Goal: Task Accomplishment & Management: Use online tool/utility

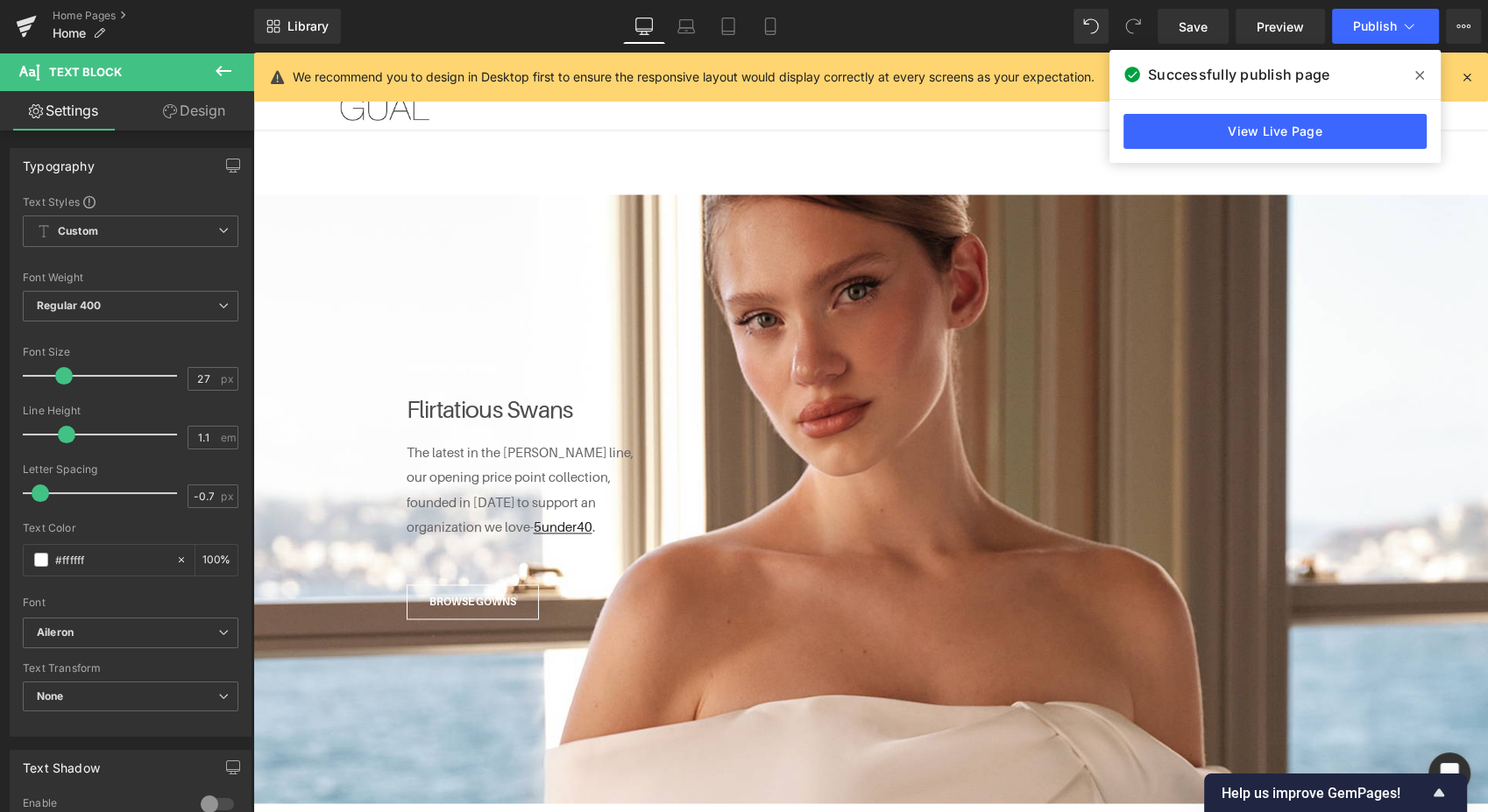
click at [1377, 14] on button "Publish" at bounding box center [1384, 26] width 107 height 35
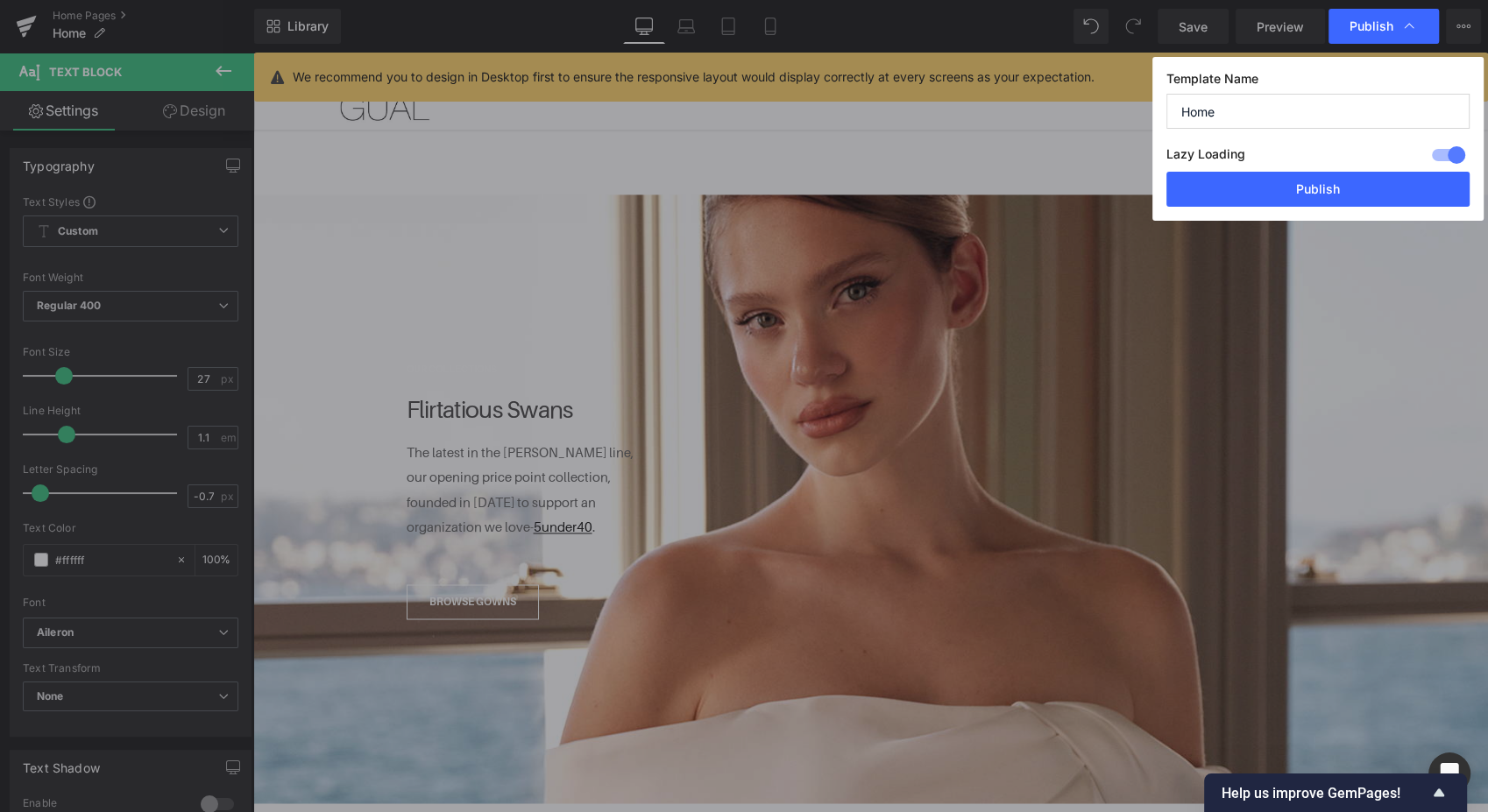
click at [1299, 185] on button "Publish" at bounding box center [1317, 189] width 303 height 35
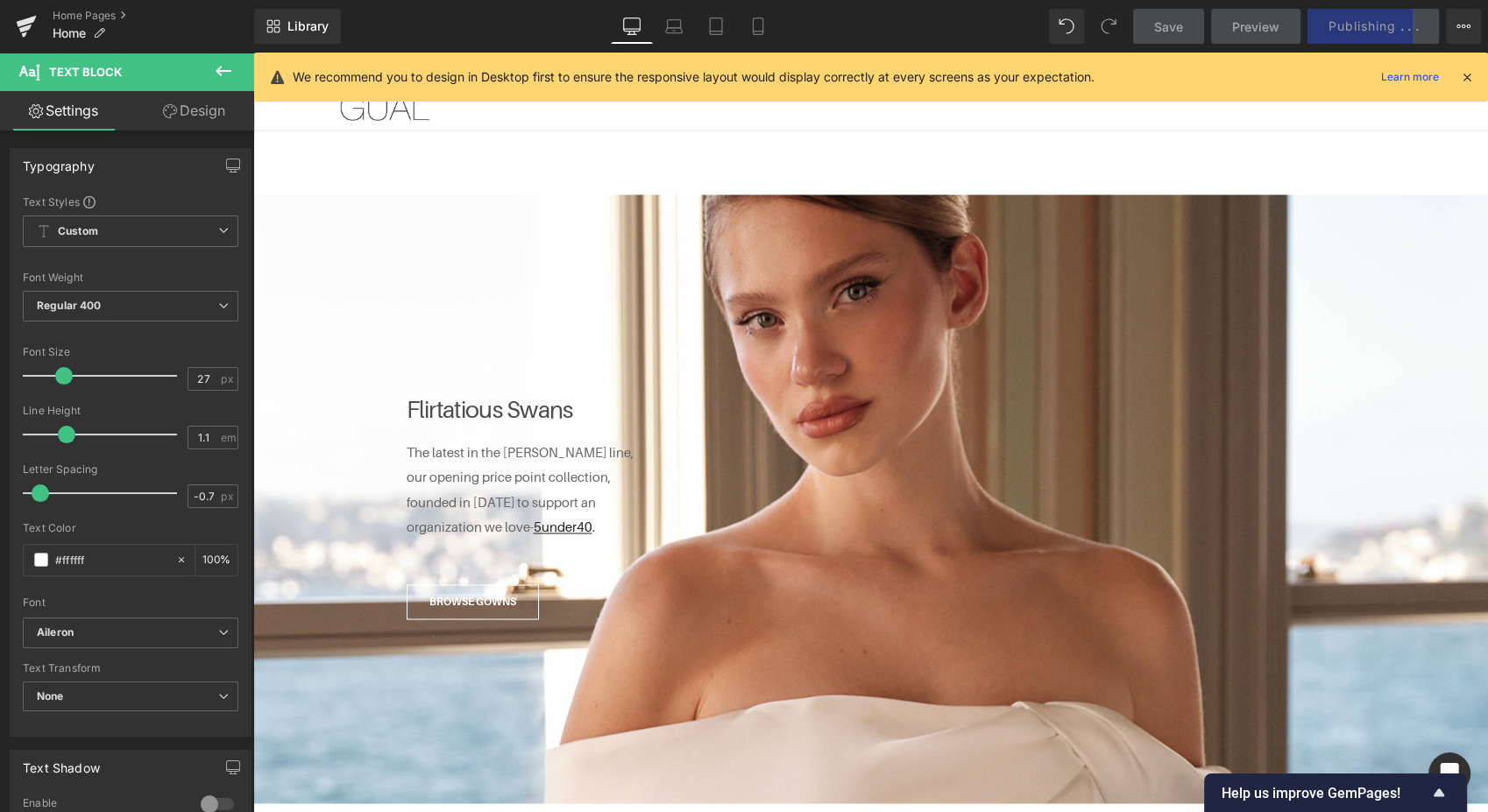
click at [768, 27] on link "Mobile" at bounding box center [758, 26] width 42 height 35
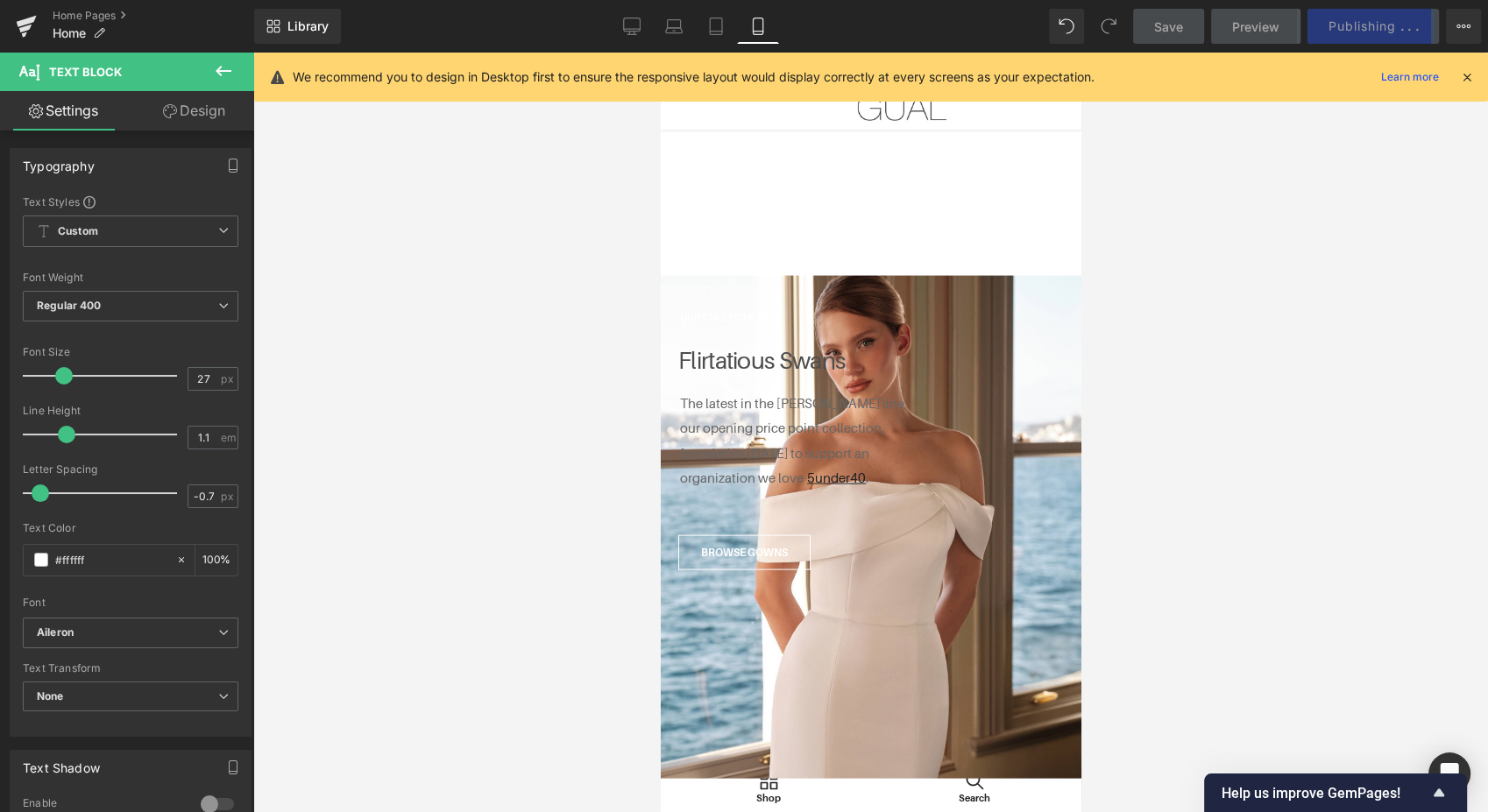
scroll to position [3412, 0]
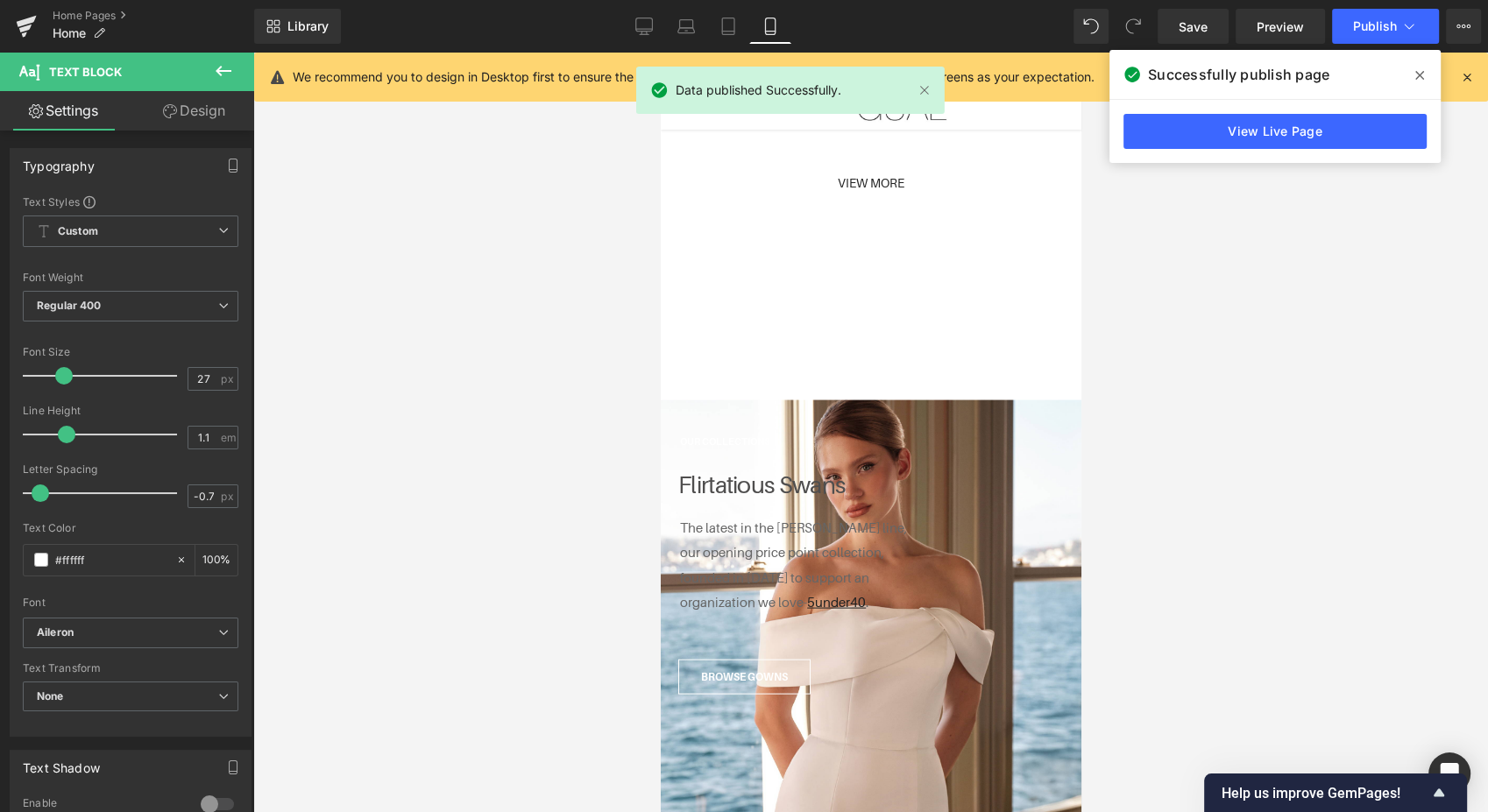
click at [649, 35] on icon at bounding box center [643, 35] width 9 height 0
type input "100"
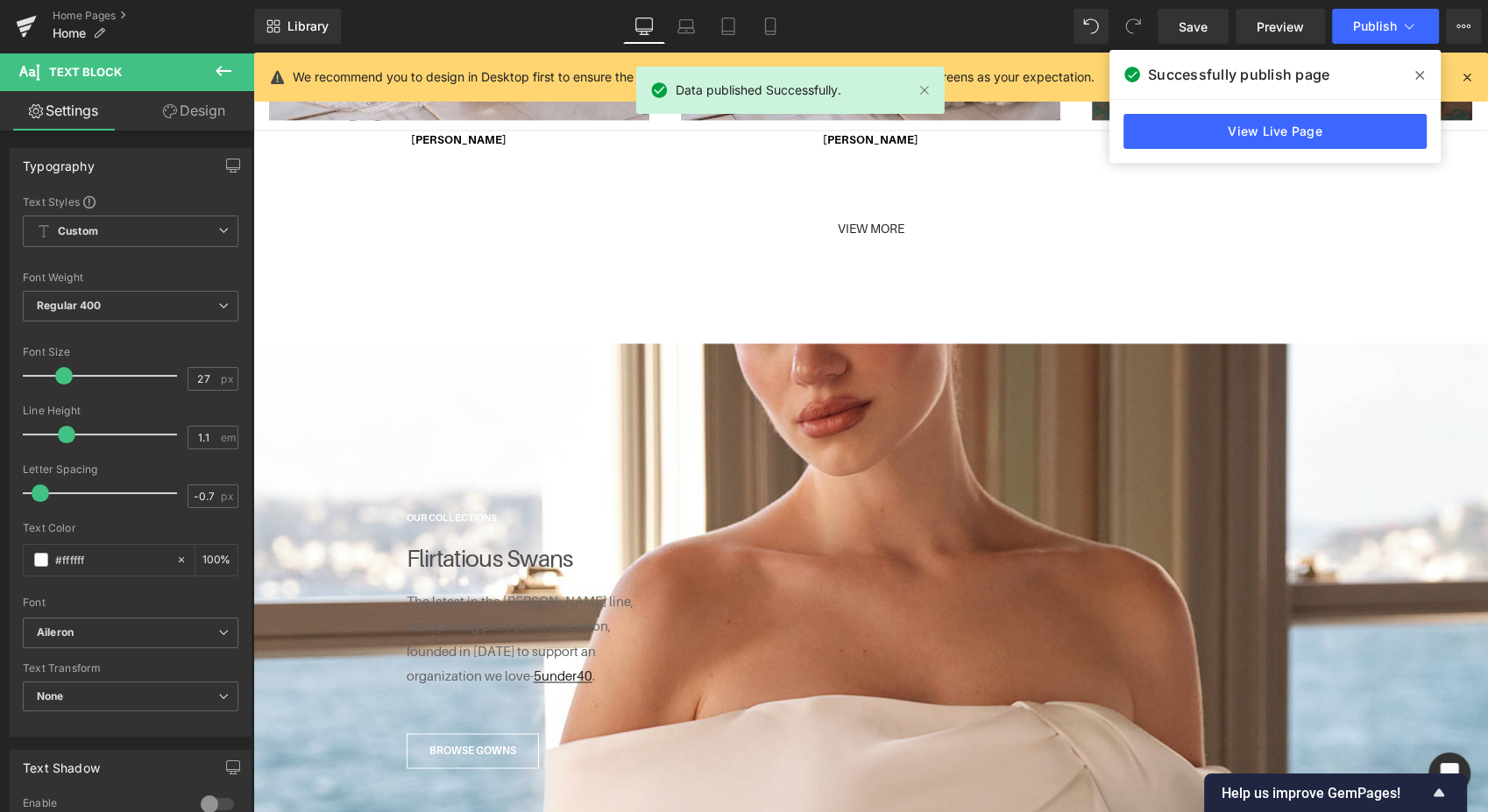
scroll to position [2737, 0]
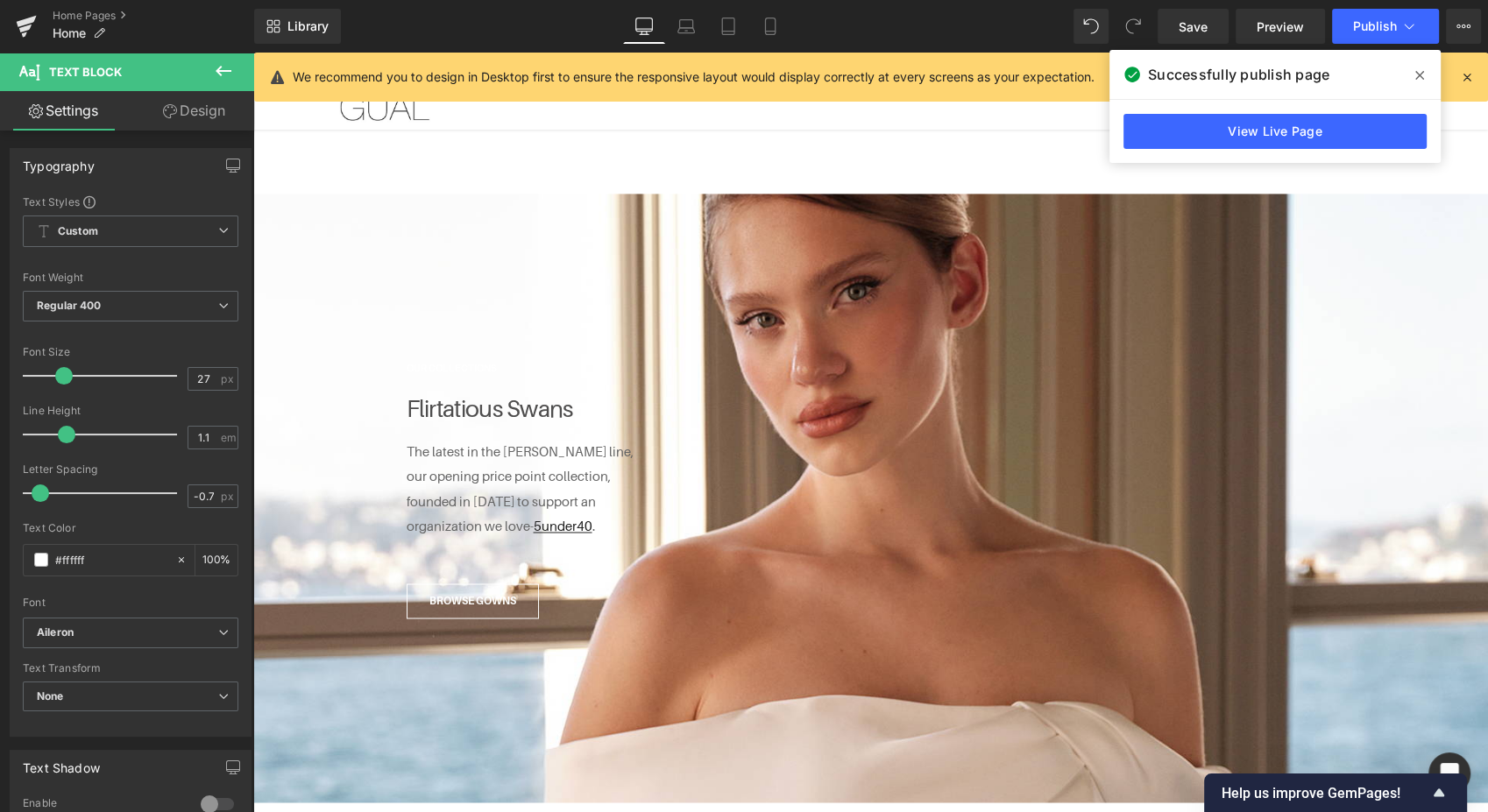
click at [1366, 21] on span "Publish" at bounding box center [1375, 26] width 44 height 14
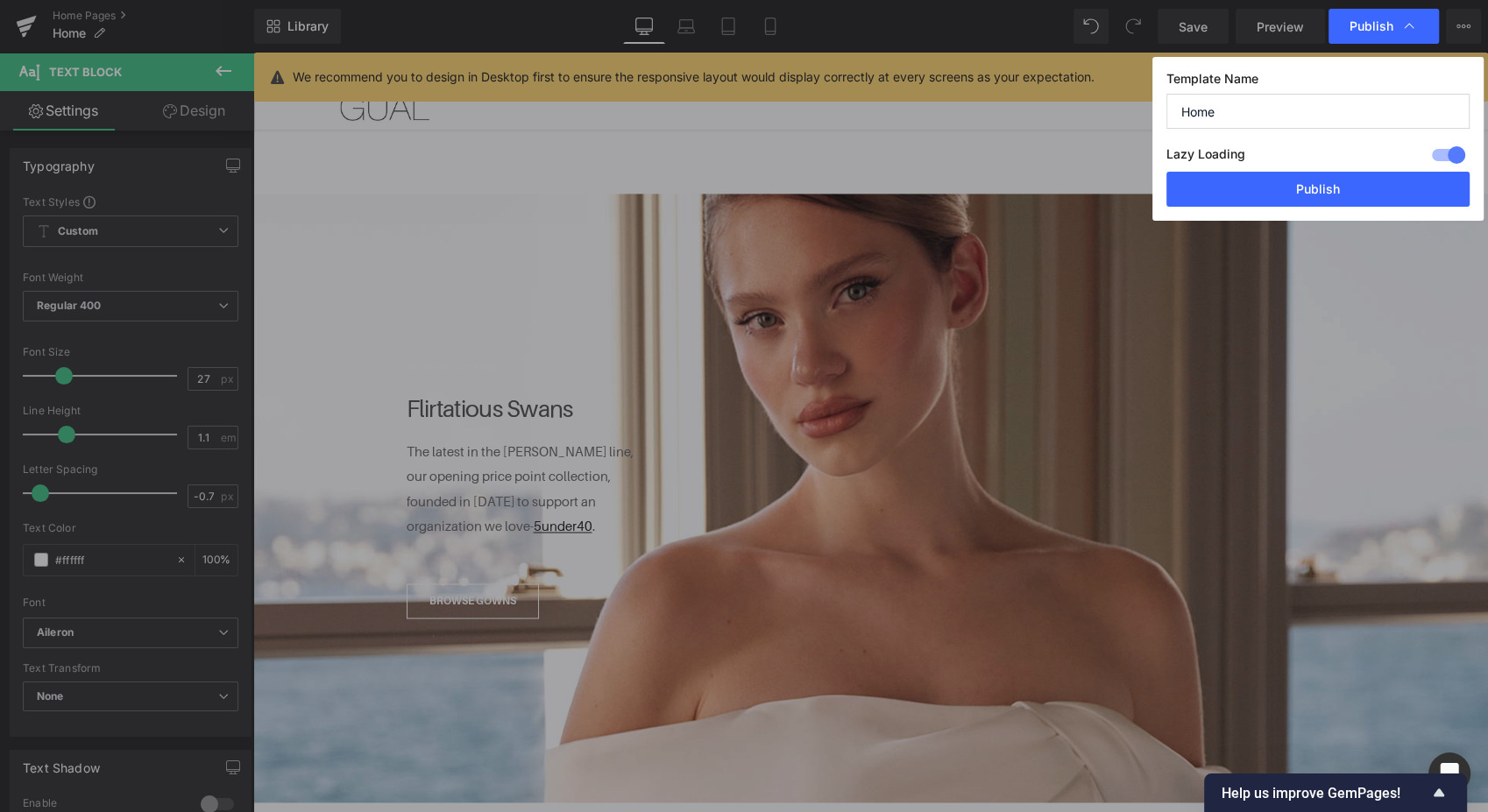
click at [1310, 192] on button "Publish" at bounding box center [1317, 189] width 303 height 35
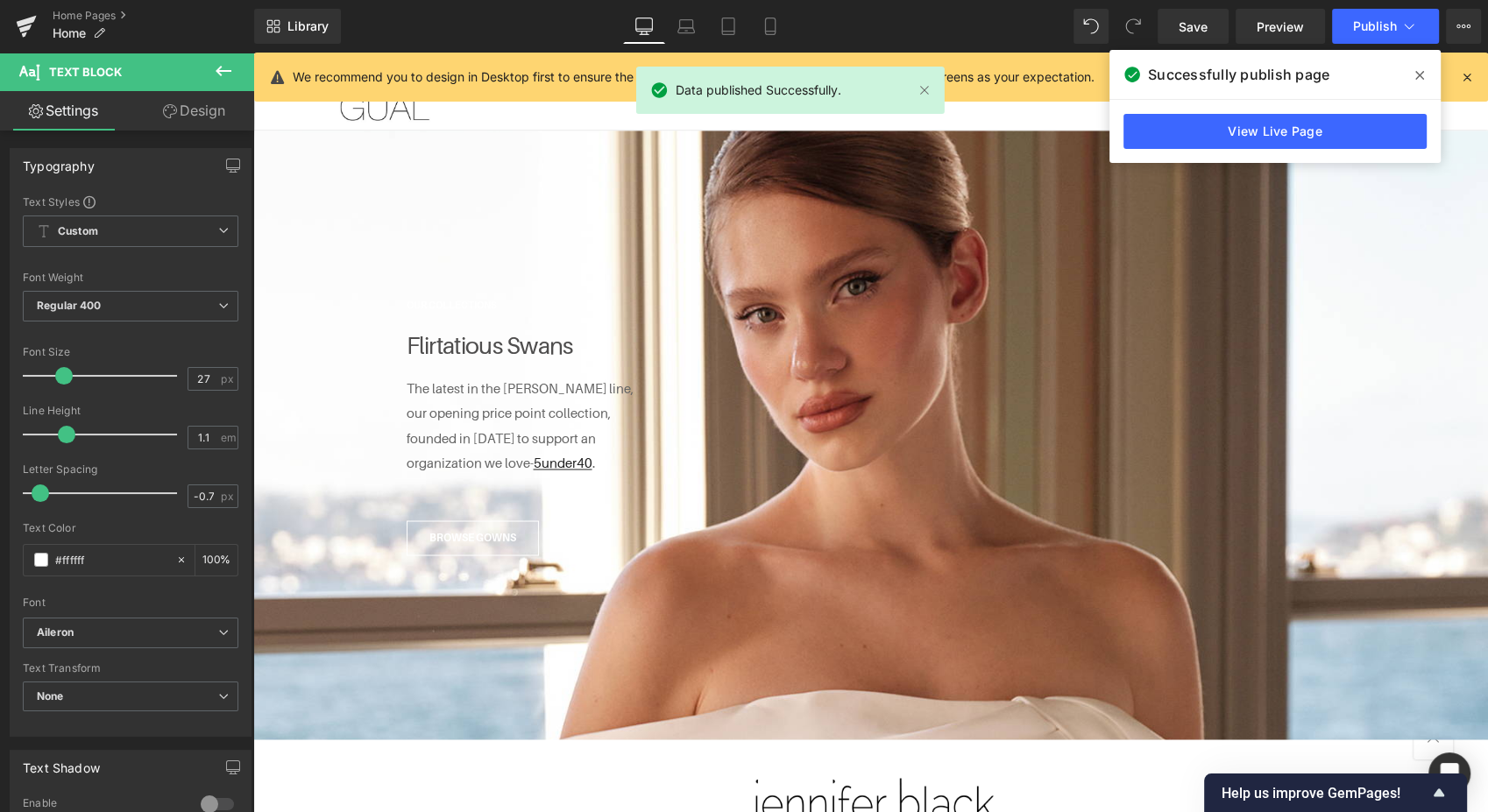
scroll to position [2789, 0]
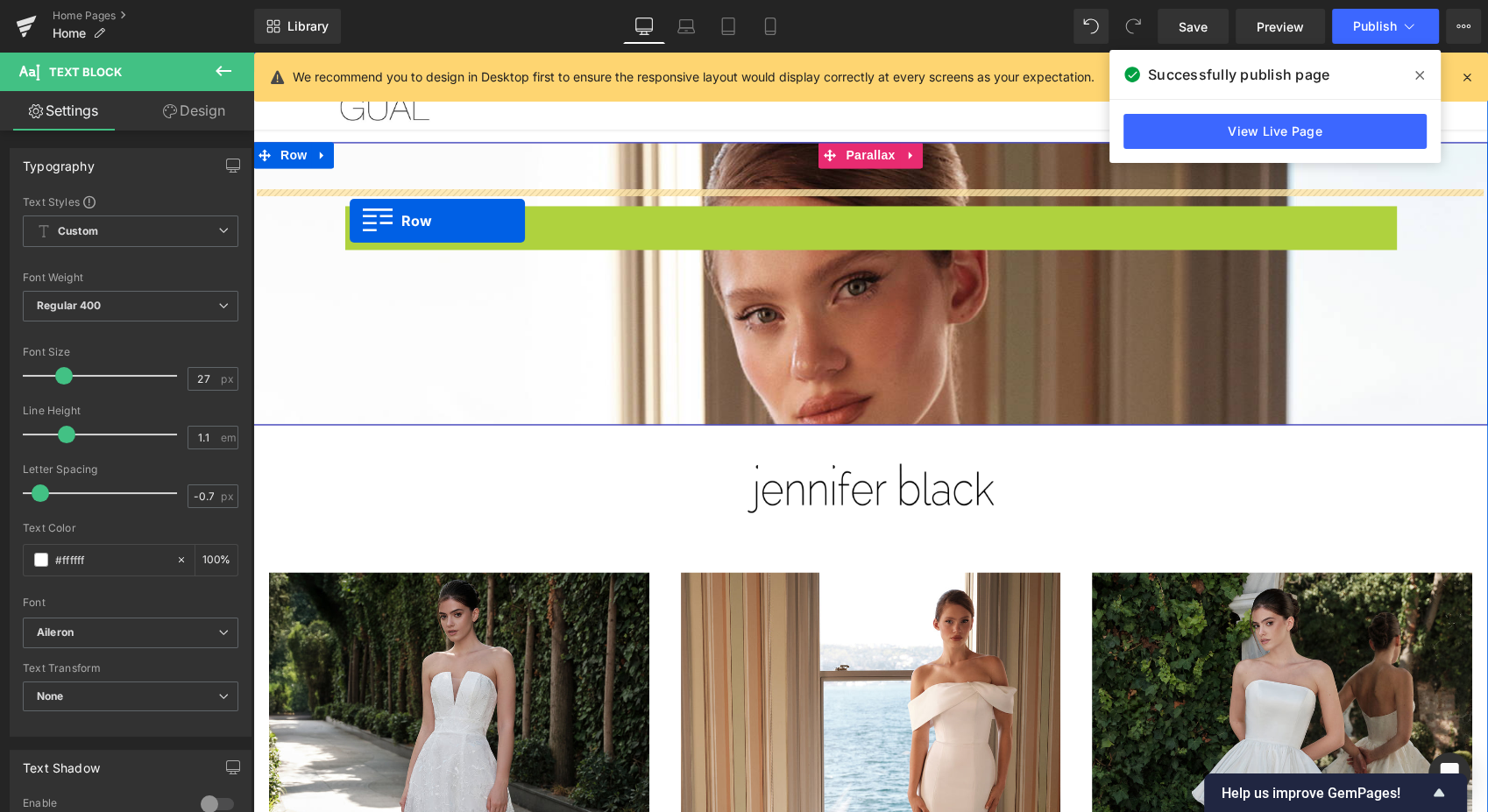
drag, startPoint x: 346, startPoint y: 200, endPoint x: 350, endPoint y: 221, distance: 21.4
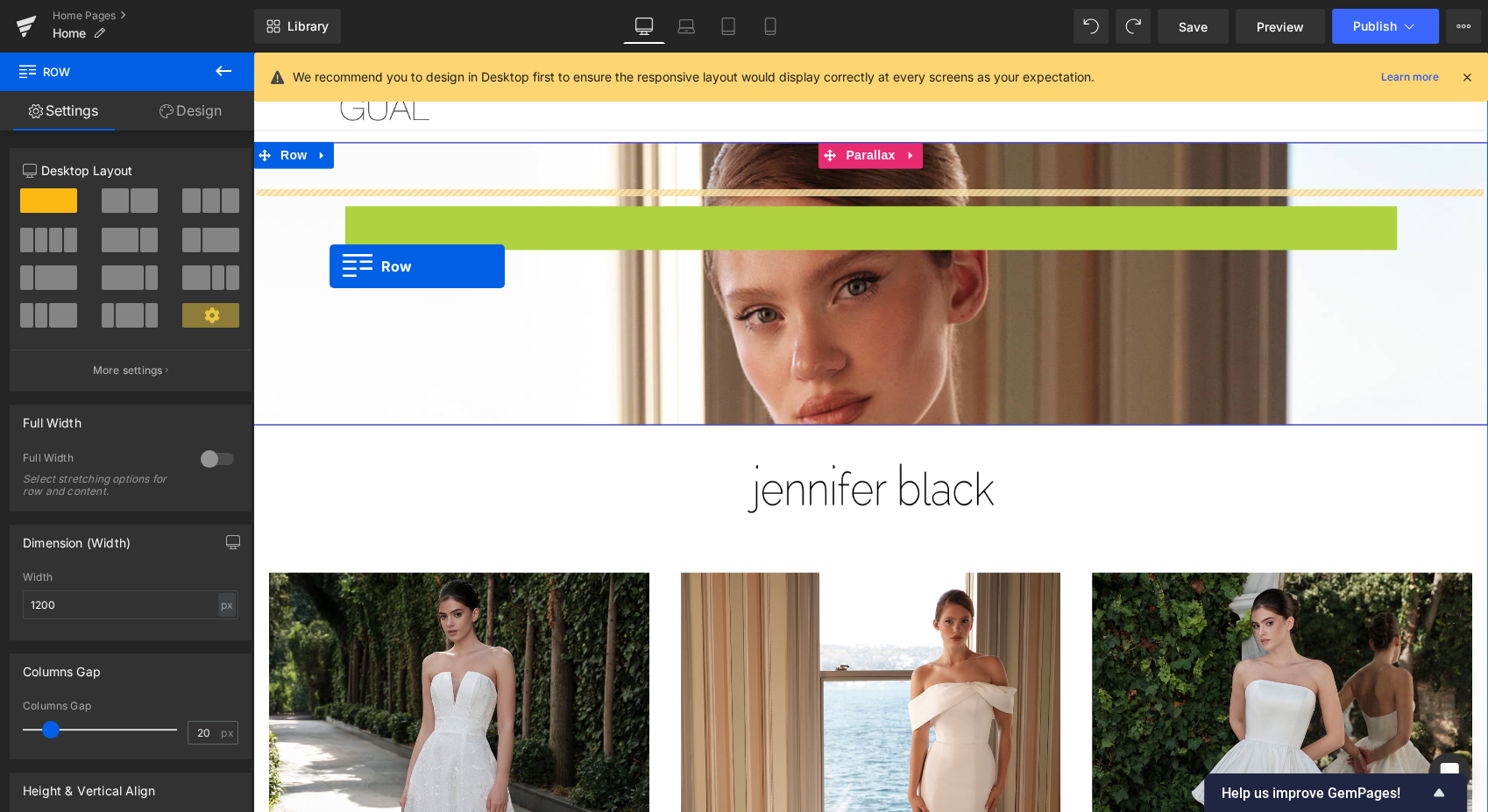
drag, startPoint x: 345, startPoint y: 201, endPoint x: 330, endPoint y: 266, distance: 66.7
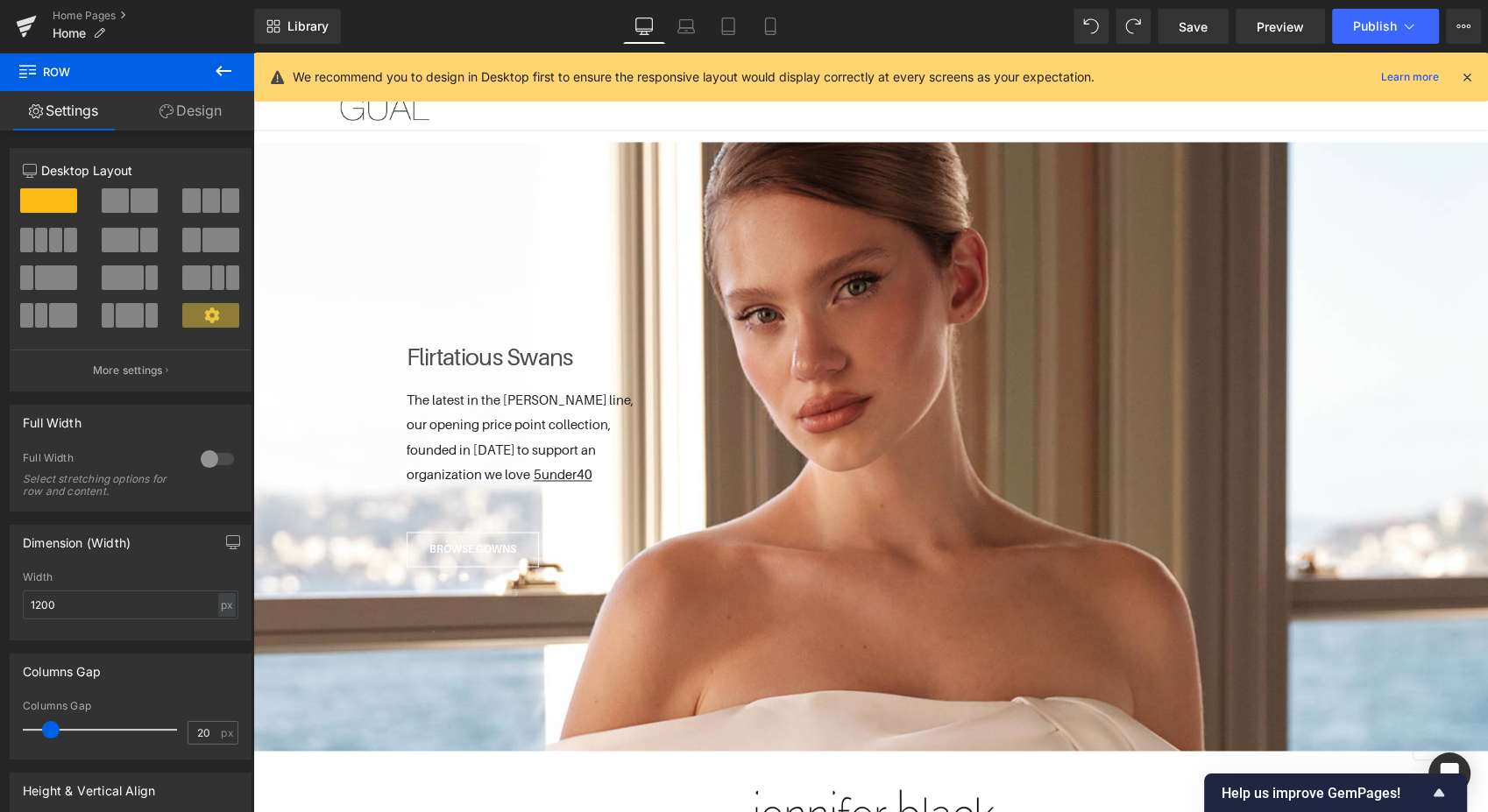
click at [768, 35] on link "Mobile" at bounding box center [770, 26] width 42 height 35
type input "100"
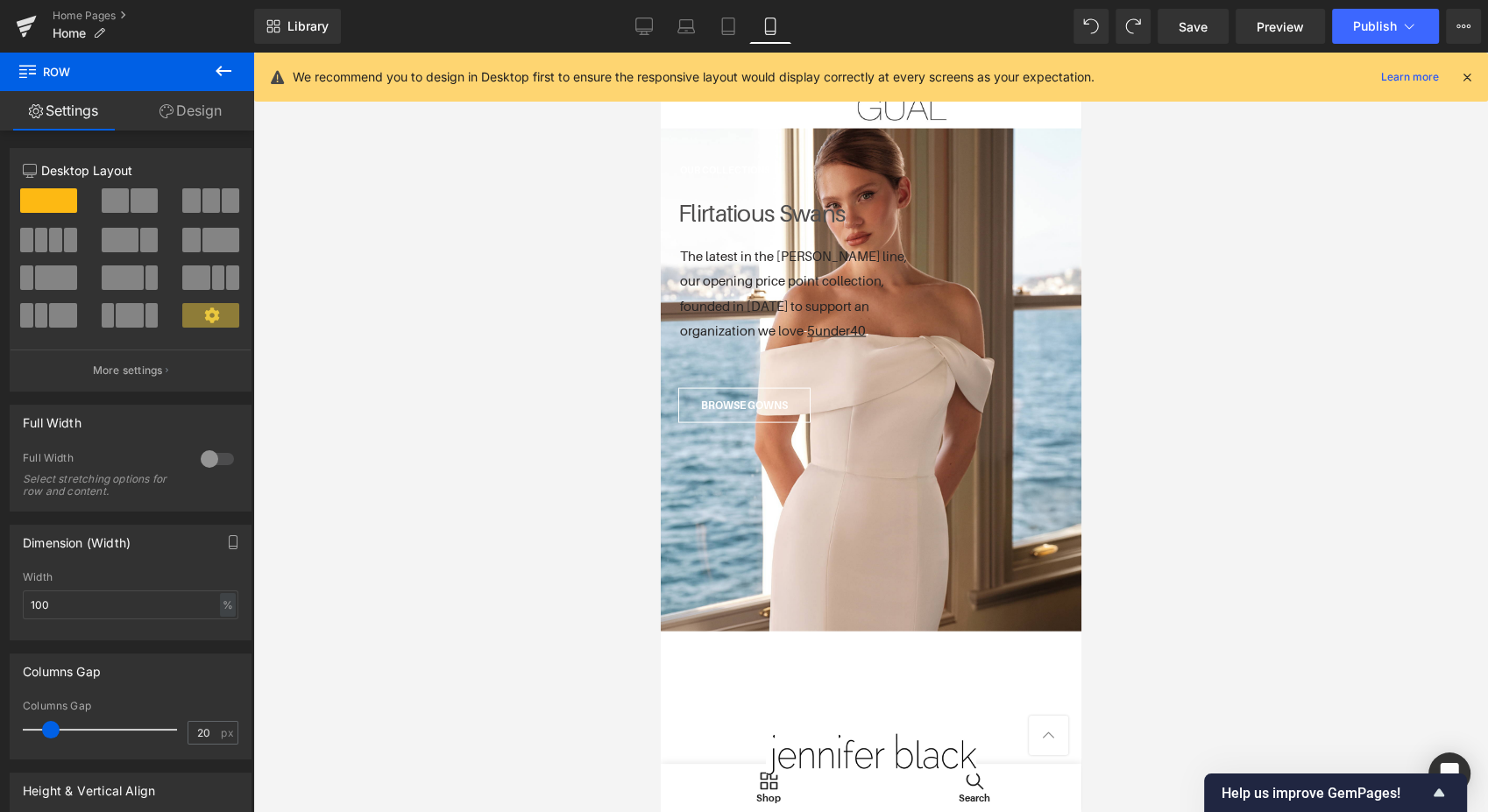
scroll to position [3559, 0]
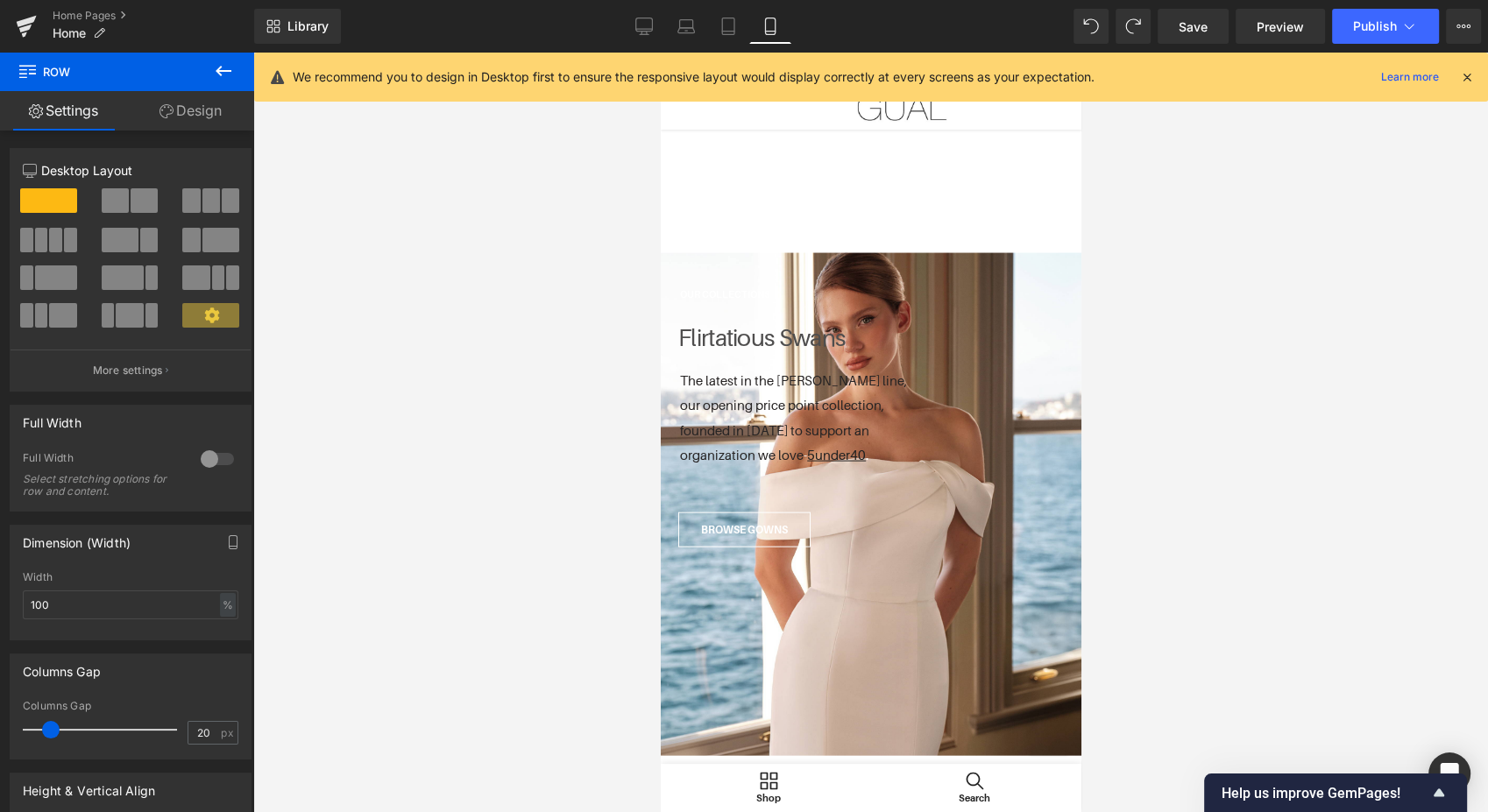
click at [723, 25] on icon at bounding box center [728, 26] width 17 height 17
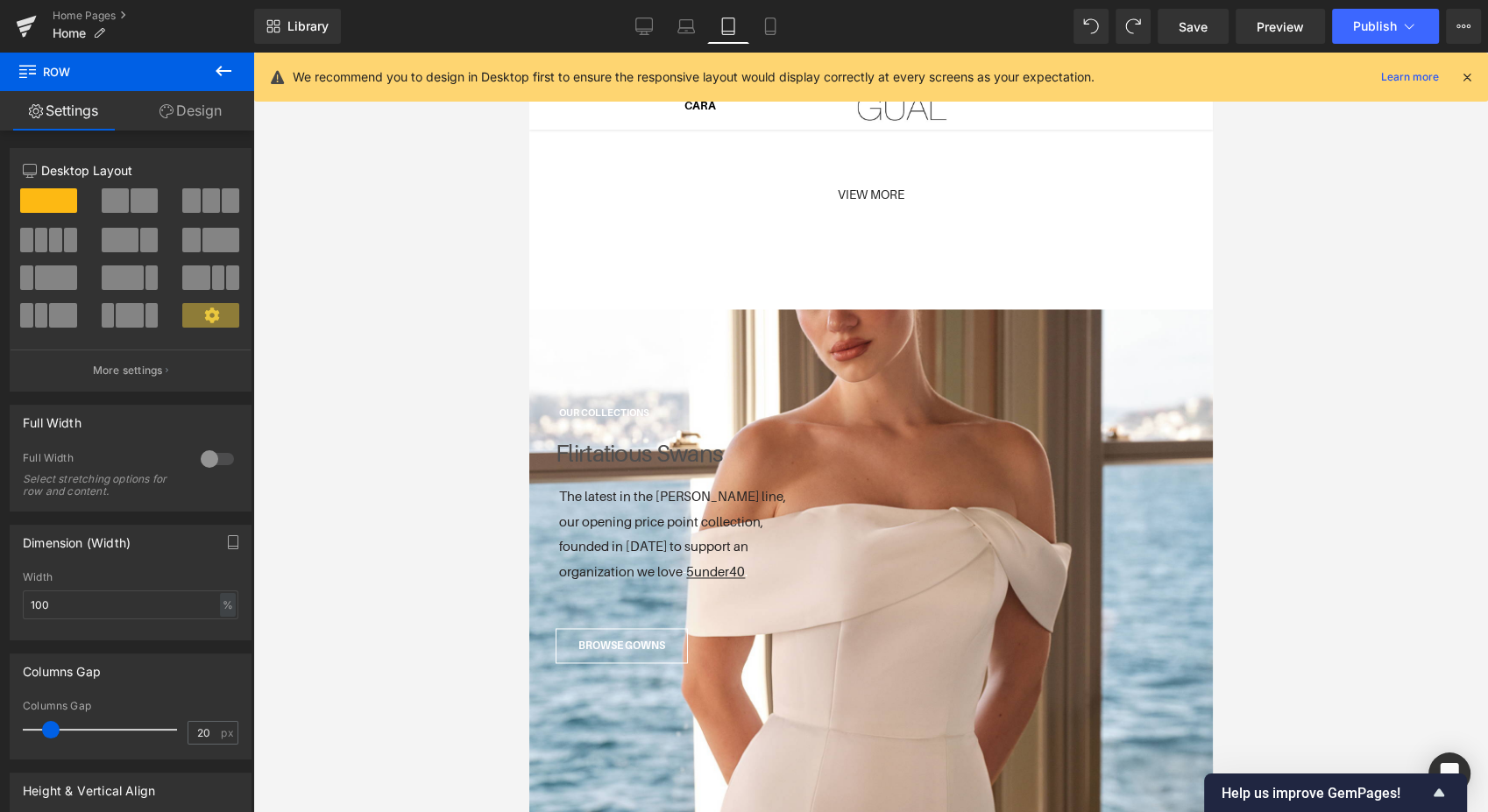
scroll to position [2419, 0]
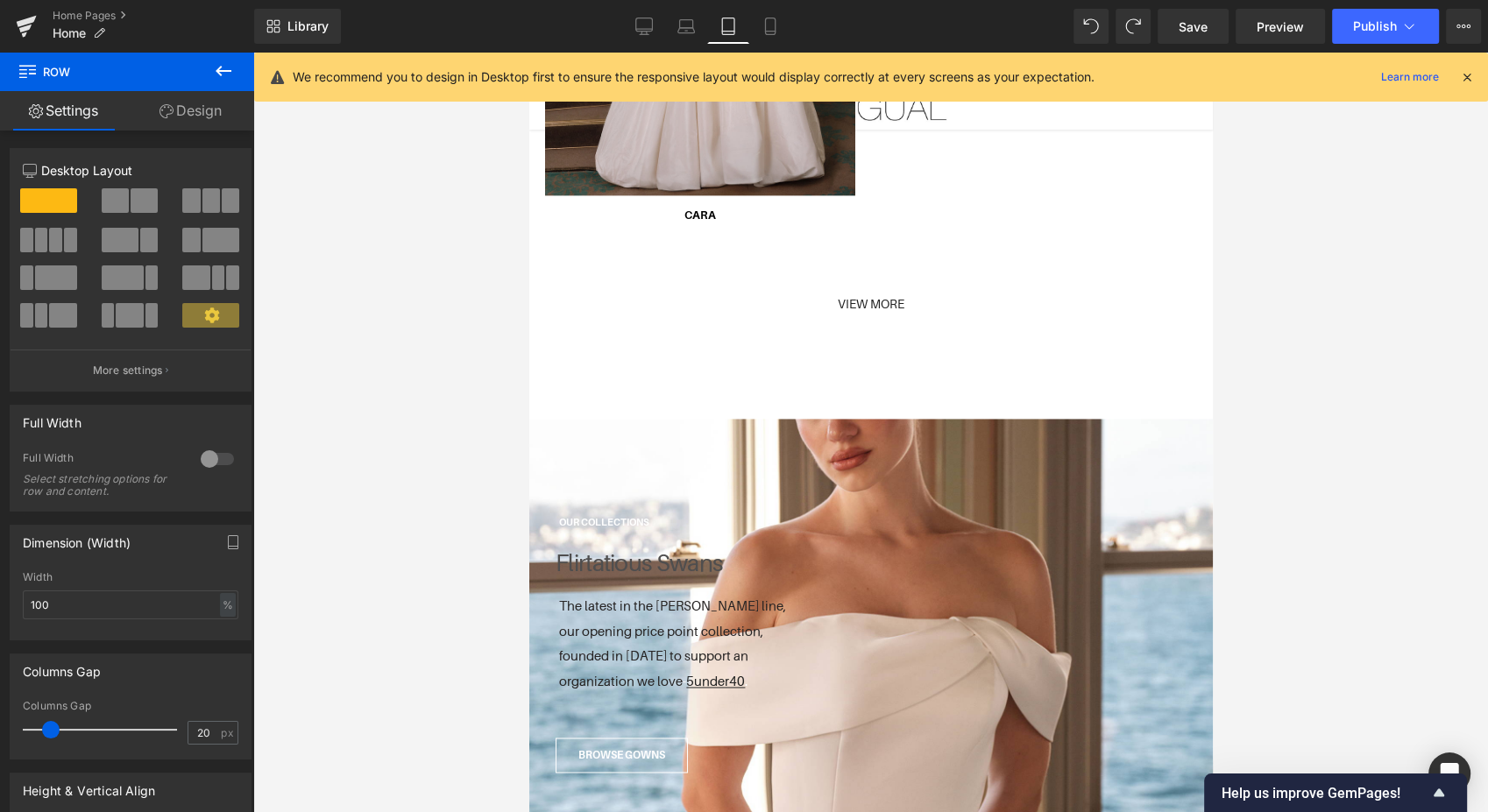
click at [216, 74] on icon at bounding box center [223, 71] width 21 height 21
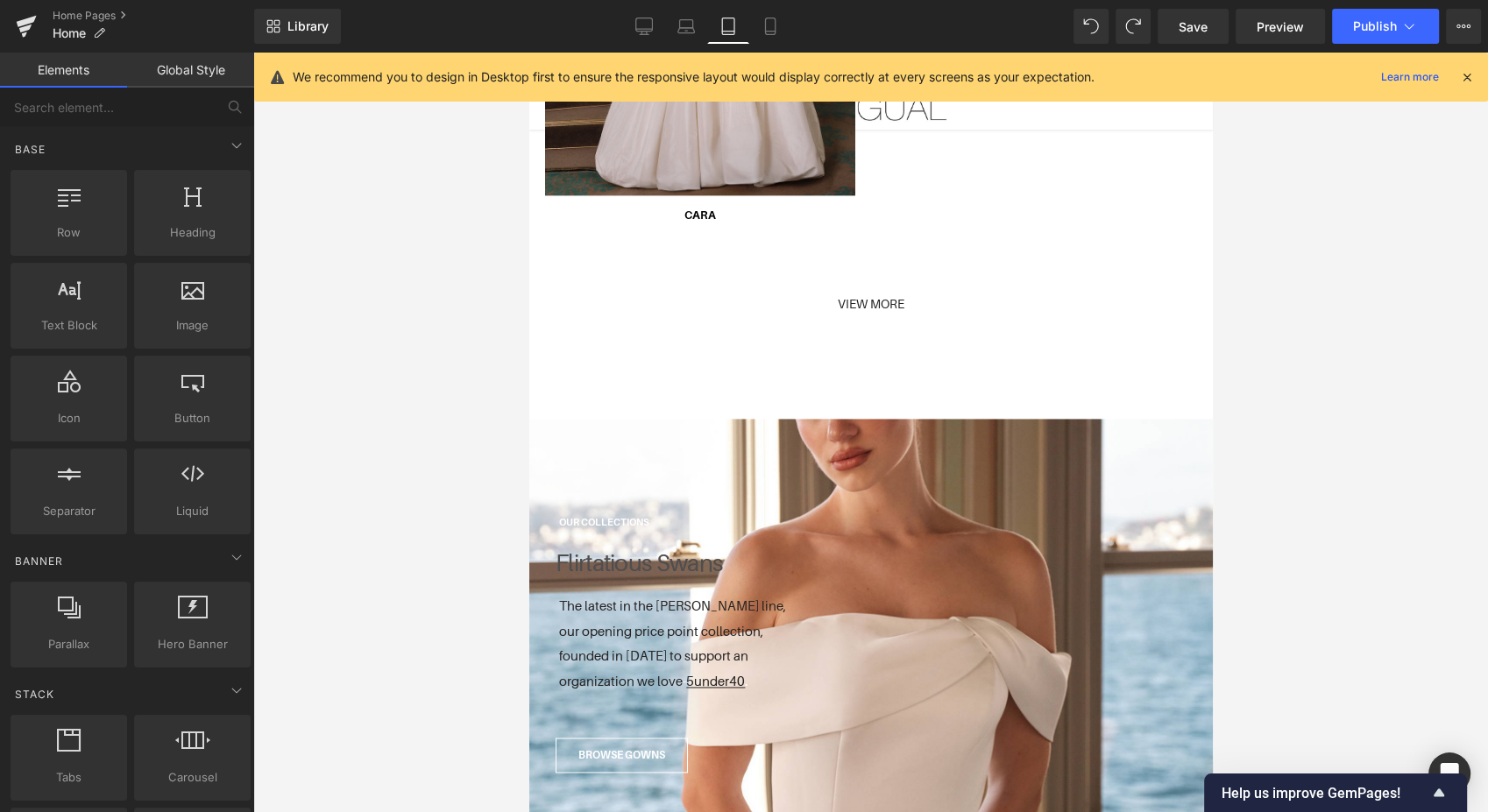
click at [69, 30] on span "Home" at bounding box center [69, 33] width 34 height 14
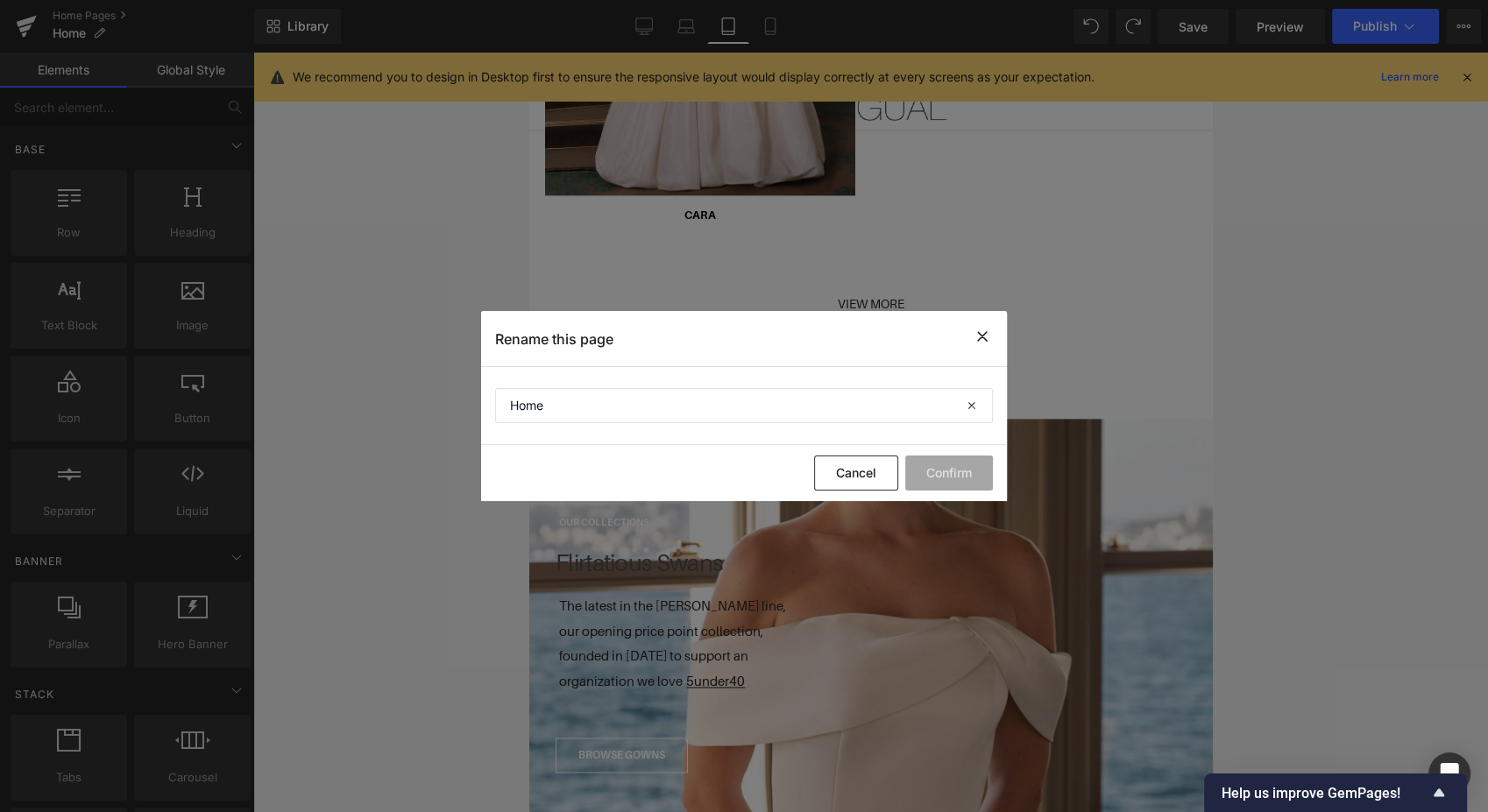
click at [847, 474] on button "Cancel" at bounding box center [856, 473] width 85 height 35
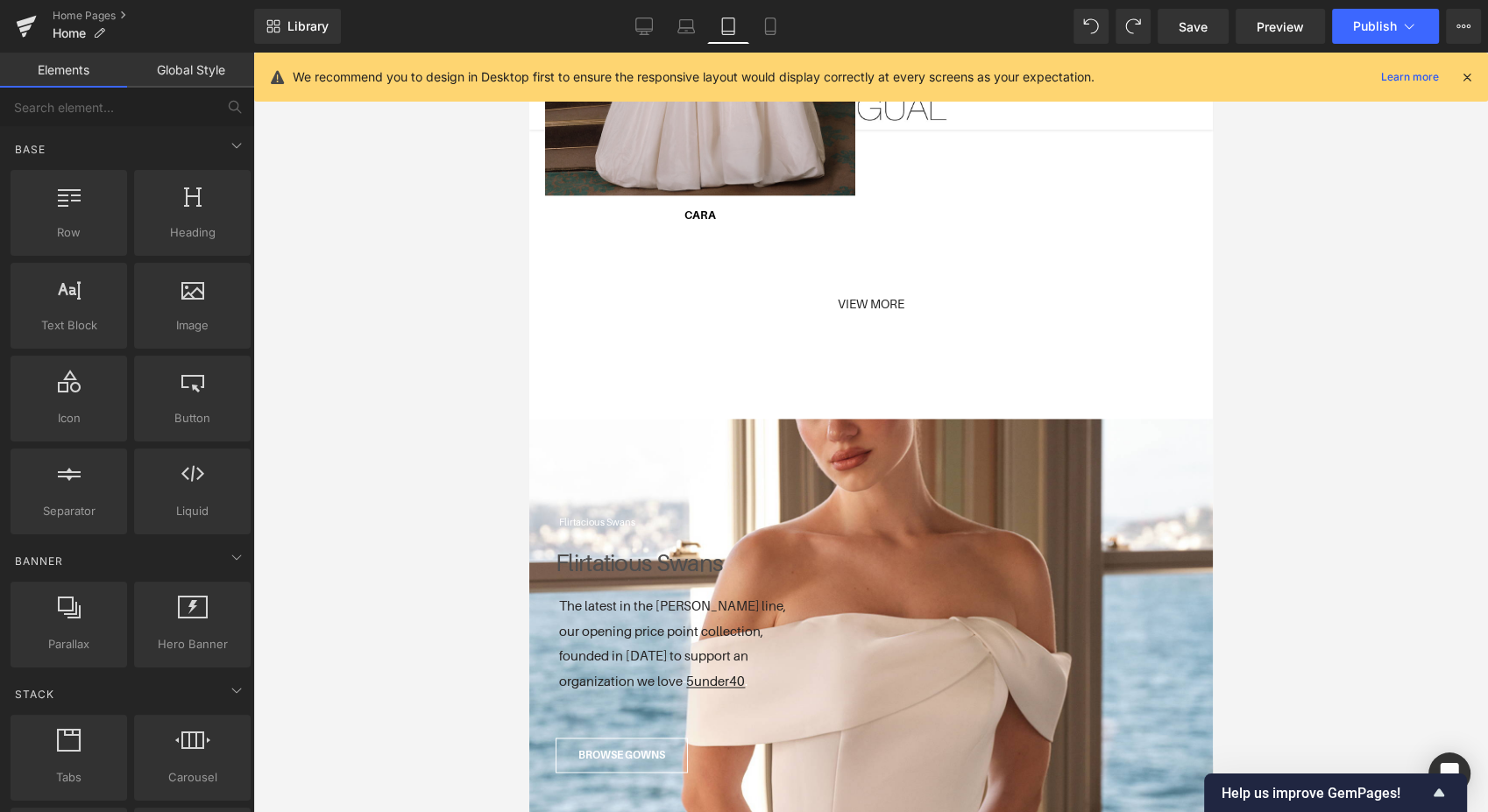
click at [74, 16] on link "Home Pages" at bounding box center [154, 15] width 202 height 14
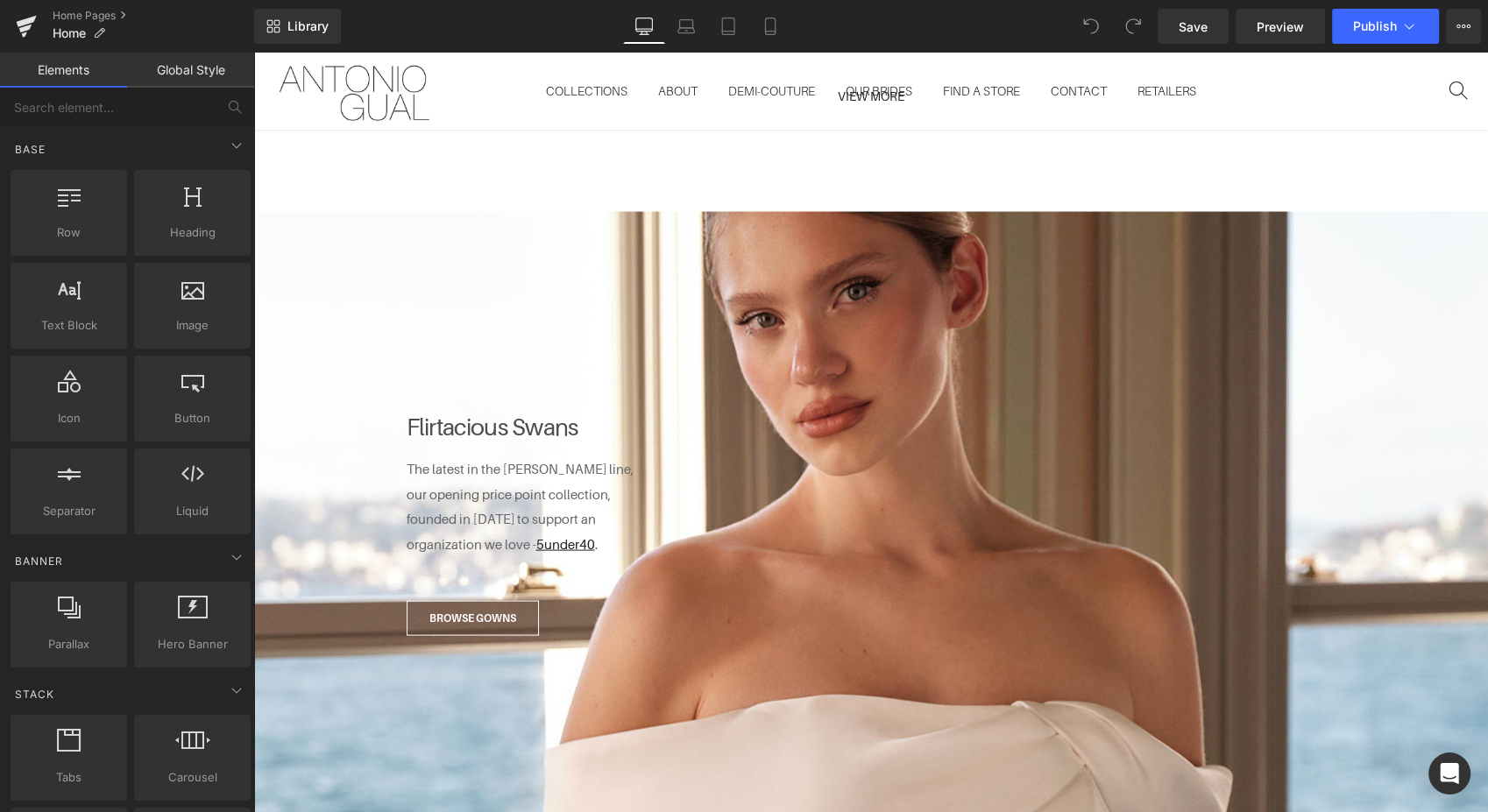
scroll to position [3463, 0]
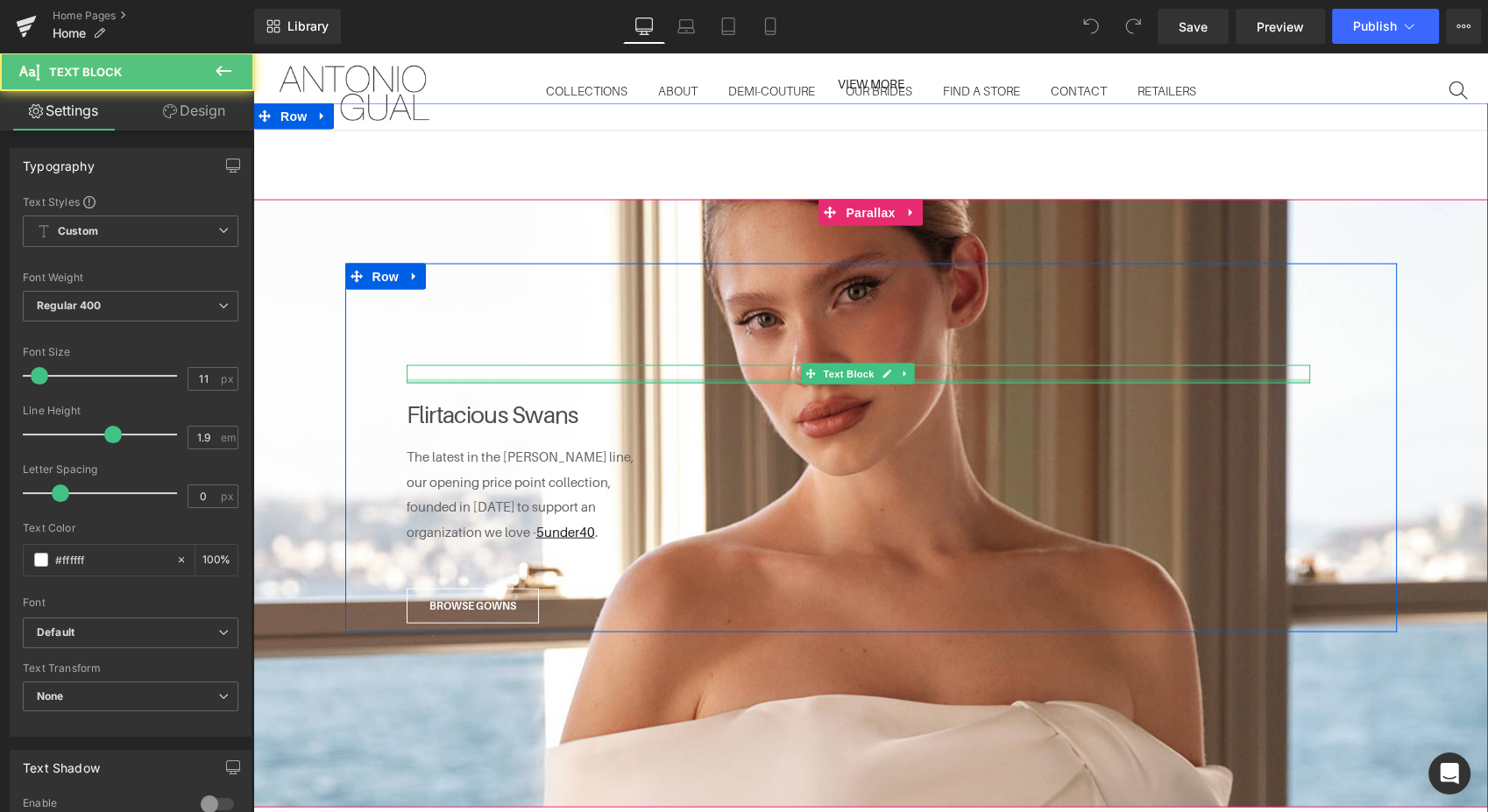
click at [977, 380] on div at bounding box center [858, 381] width 904 height 5
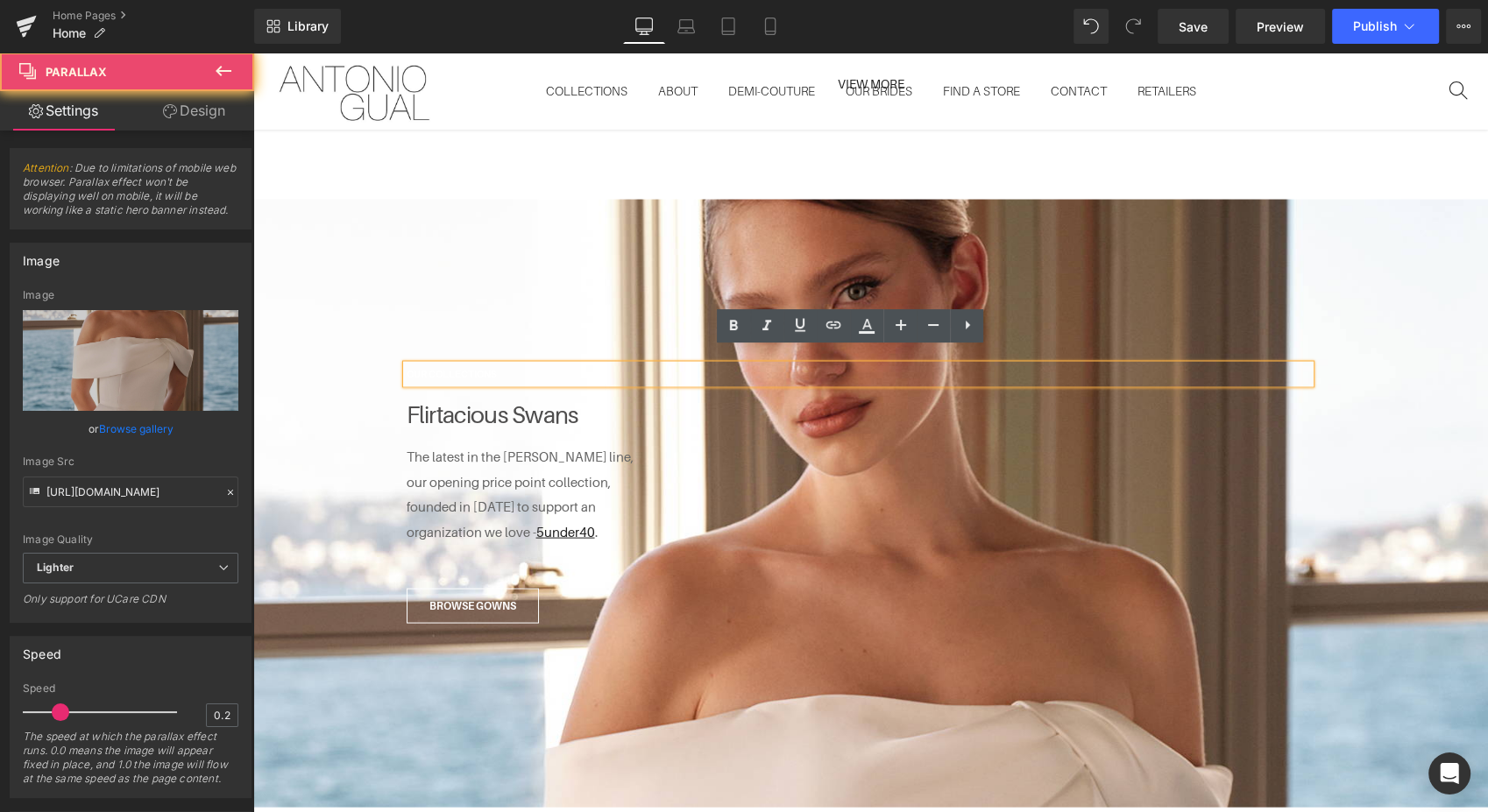
click at [901, 228] on div at bounding box center [870, 504] width 1234 height 608
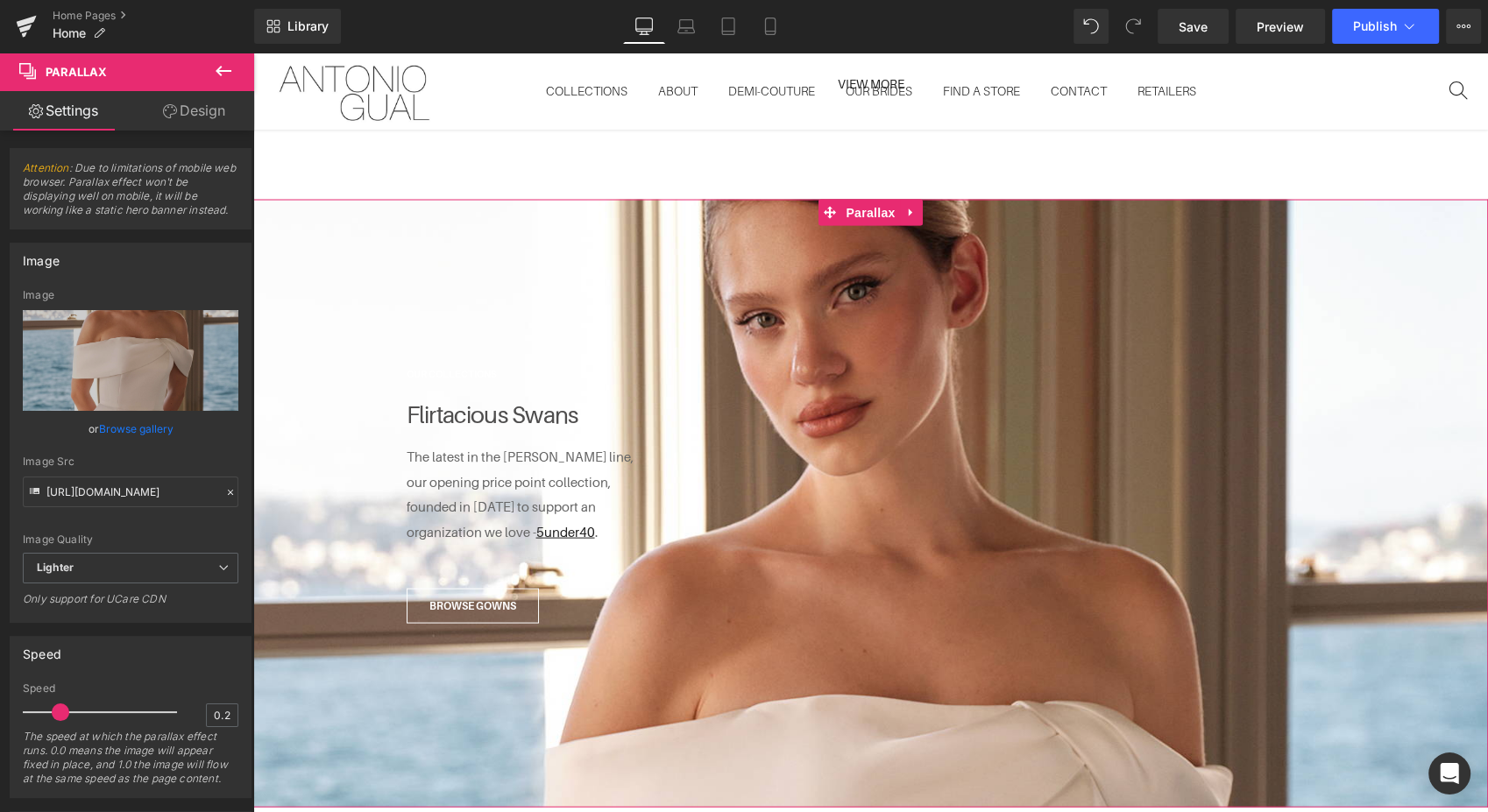
click at [0, 0] on icon "Replace Image" at bounding box center [0, 0] width 0 height 0
click at [136, 429] on link "Browse gallery" at bounding box center [136, 429] width 74 height 31
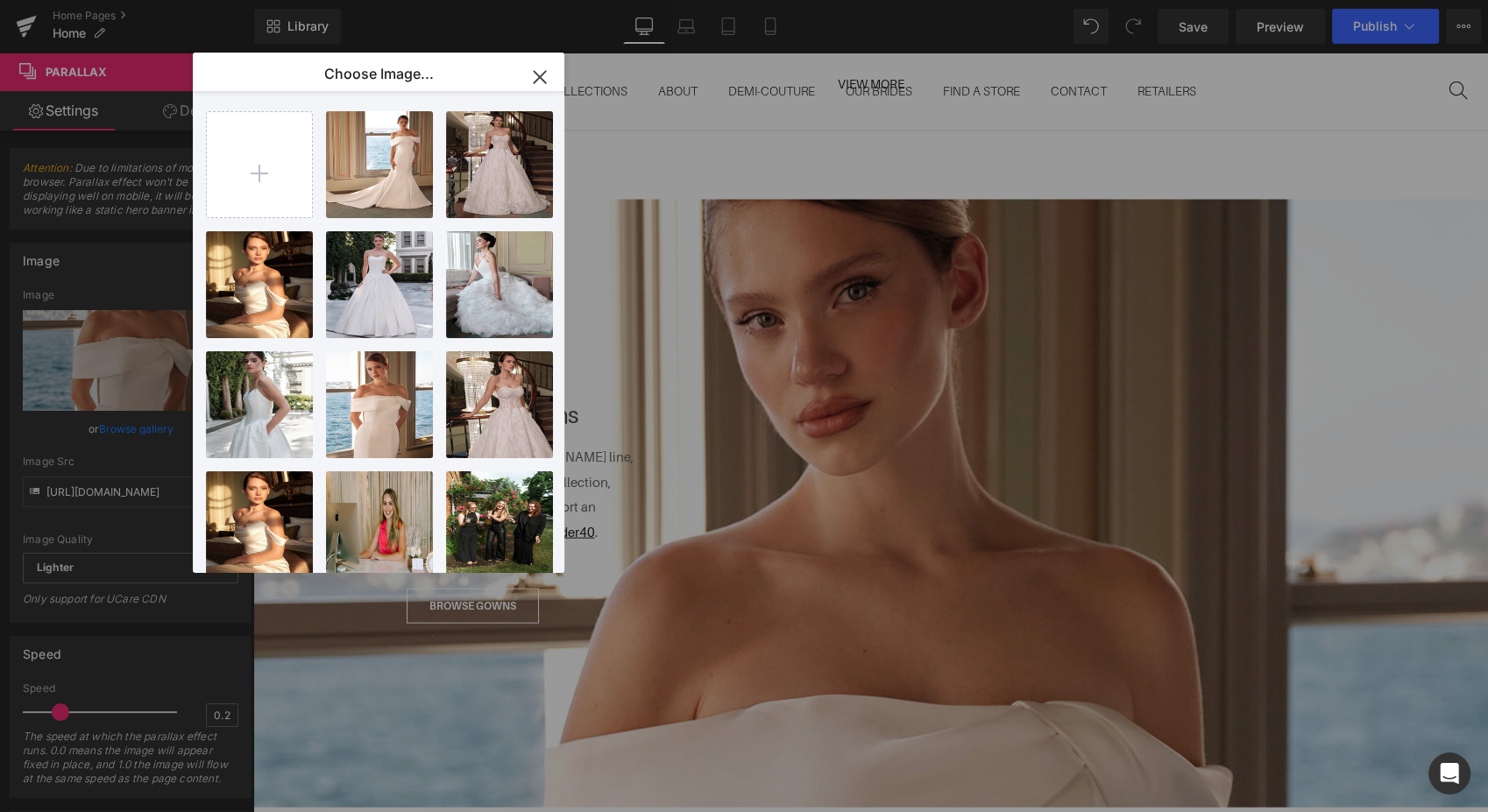
click at [271, 171] on input "file" at bounding box center [259, 164] width 105 height 105
click at [0, 0] on div "Antonio...1084.jpg 2.15 MB" at bounding box center [0, 0] width 0 height 0
type input "https://ucarecdn.com/5db0f52b-9dd0-4b6d-aa7c-79132ef663ba/-/format/auto/-/previ…"
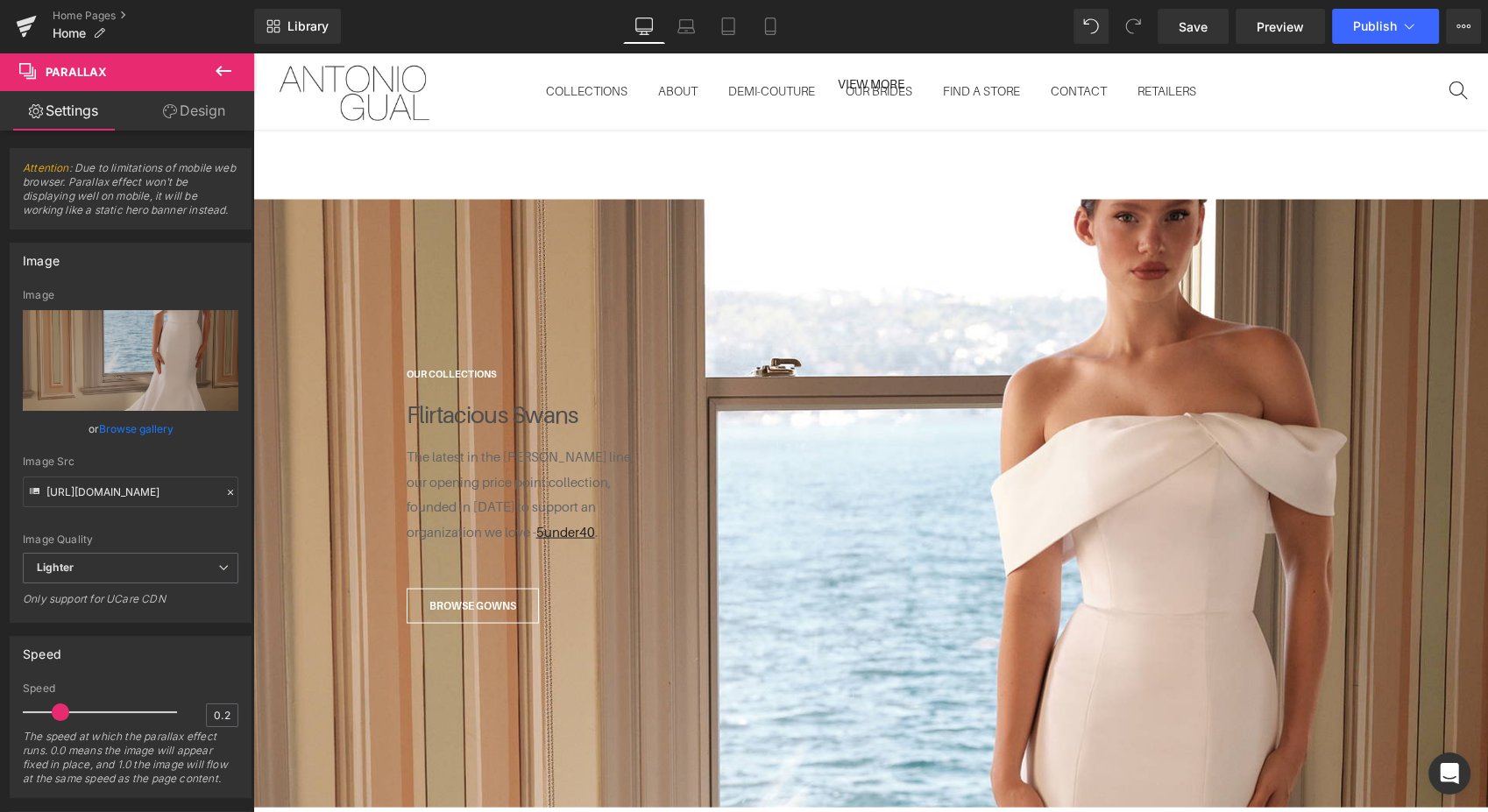
click at [774, 28] on icon at bounding box center [770, 26] width 17 height 17
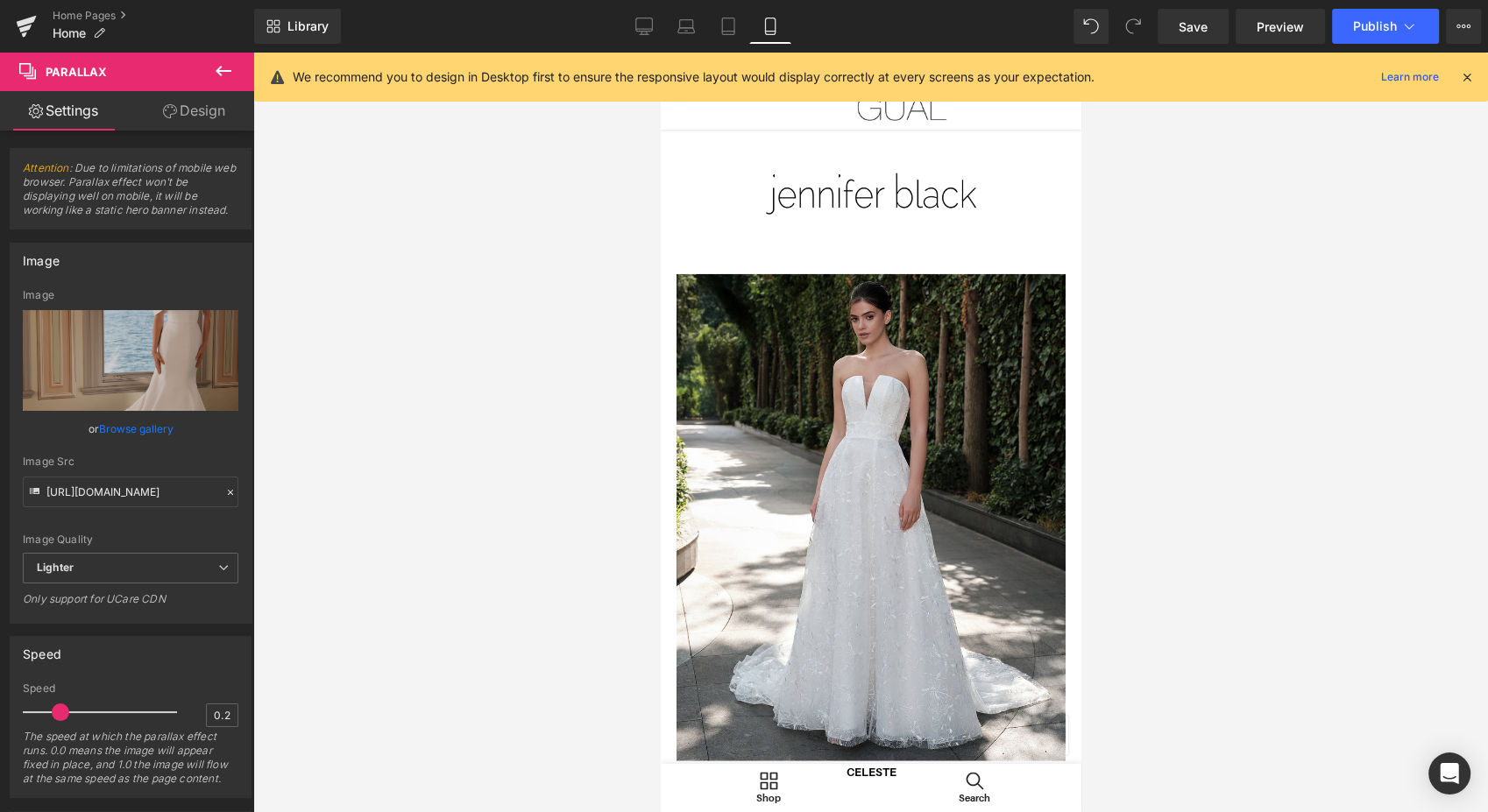
scroll to position [3413, 0]
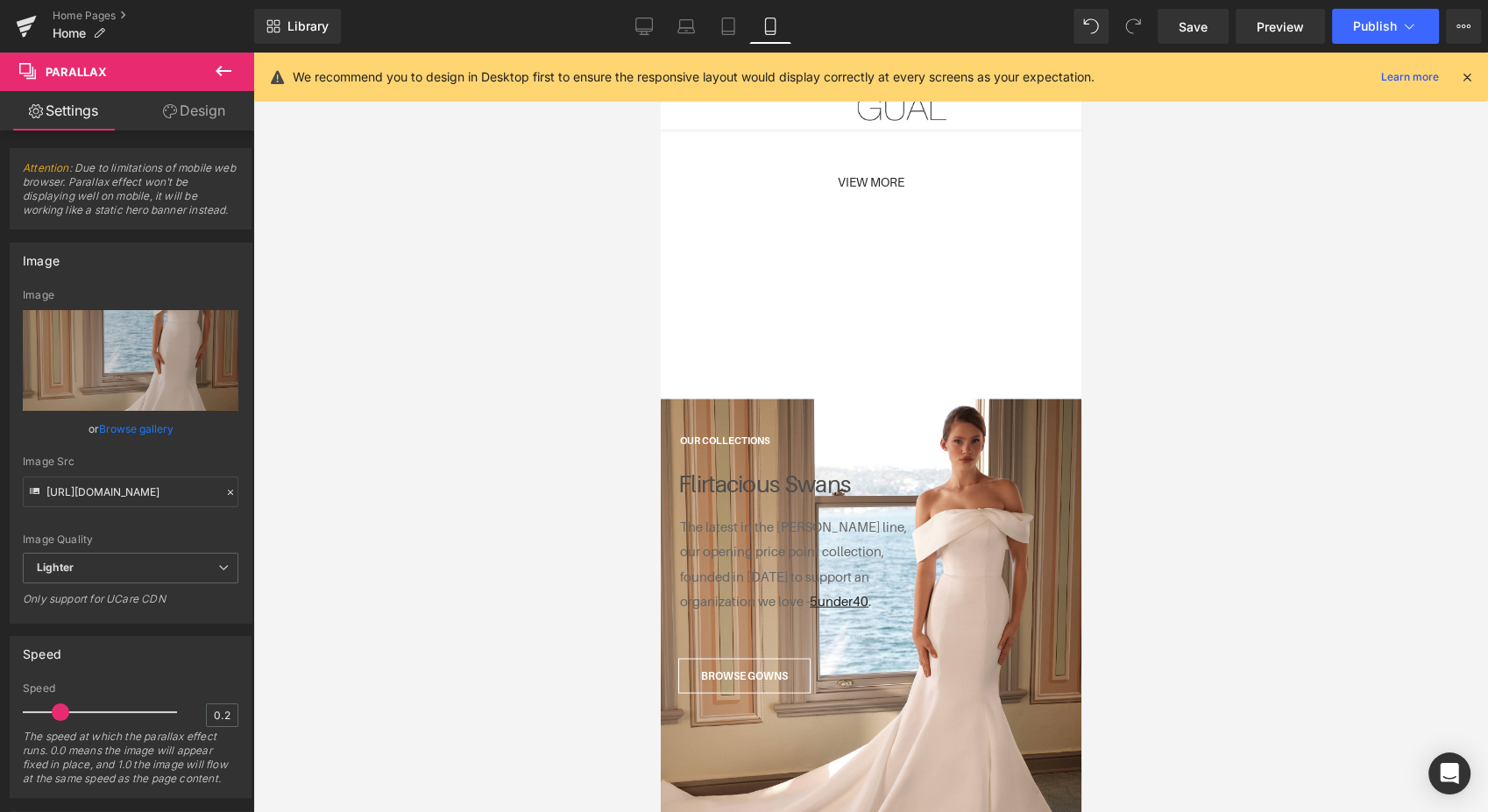
click at [1189, 36] on link "Save" at bounding box center [1193, 26] width 71 height 35
click at [637, 29] on icon at bounding box center [644, 25] width 16 height 13
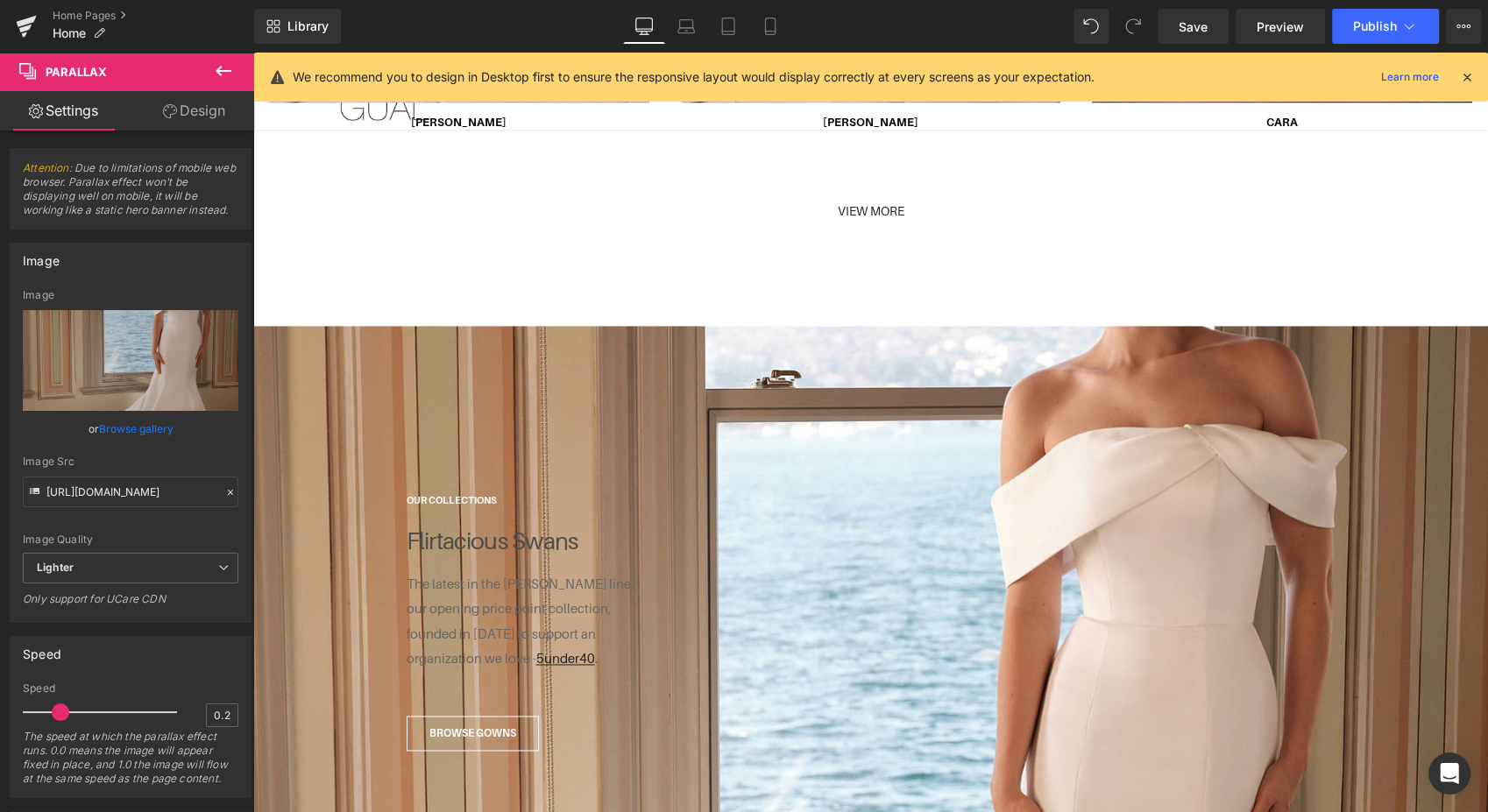
scroll to position [2607, 0]
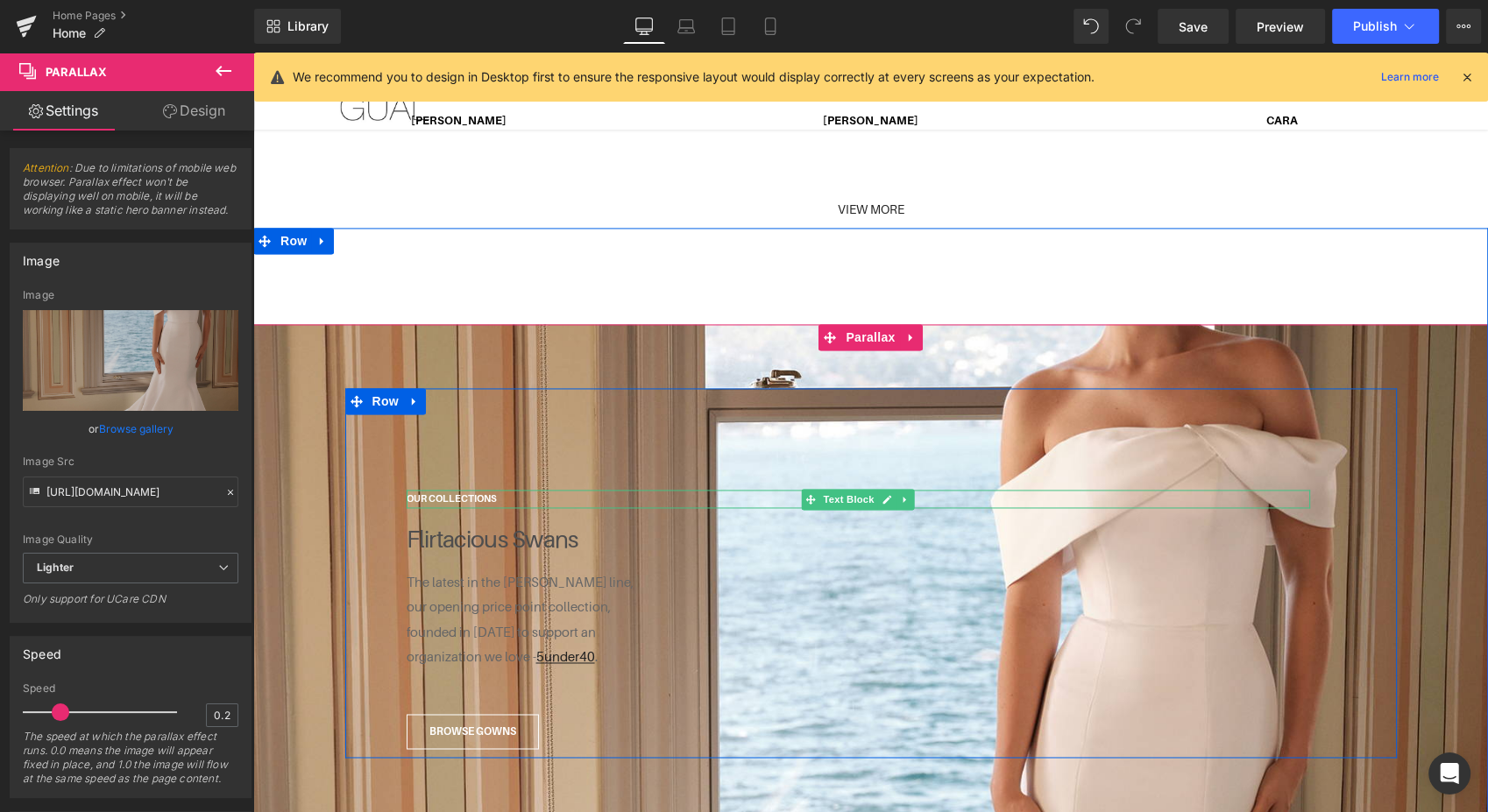
click at [472, 493] on strong "OUR COLLECTIONS" at bounding box center [452, 498] width 90 height 11
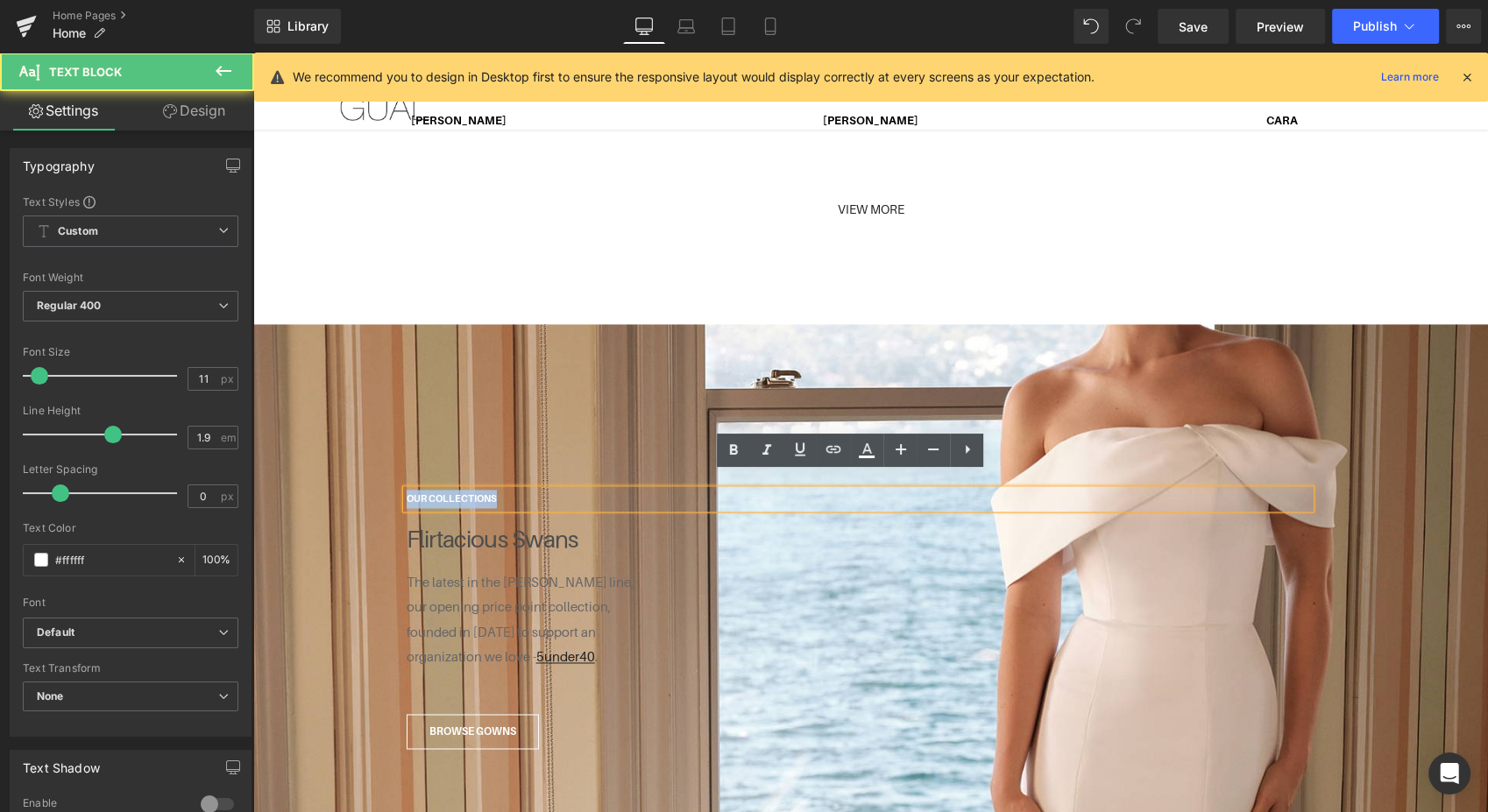
drag, startPoint x: 500, startPoint y: 480, endPoint x: 367, endPoint y: 480, distance: 133.0
click at [367, 480] on div "OUR COLLECTIONS Text Block Flirtacious Swans Text Block The latest in the Jenni…" at bounding box center [871, 573] width 1052 height 370
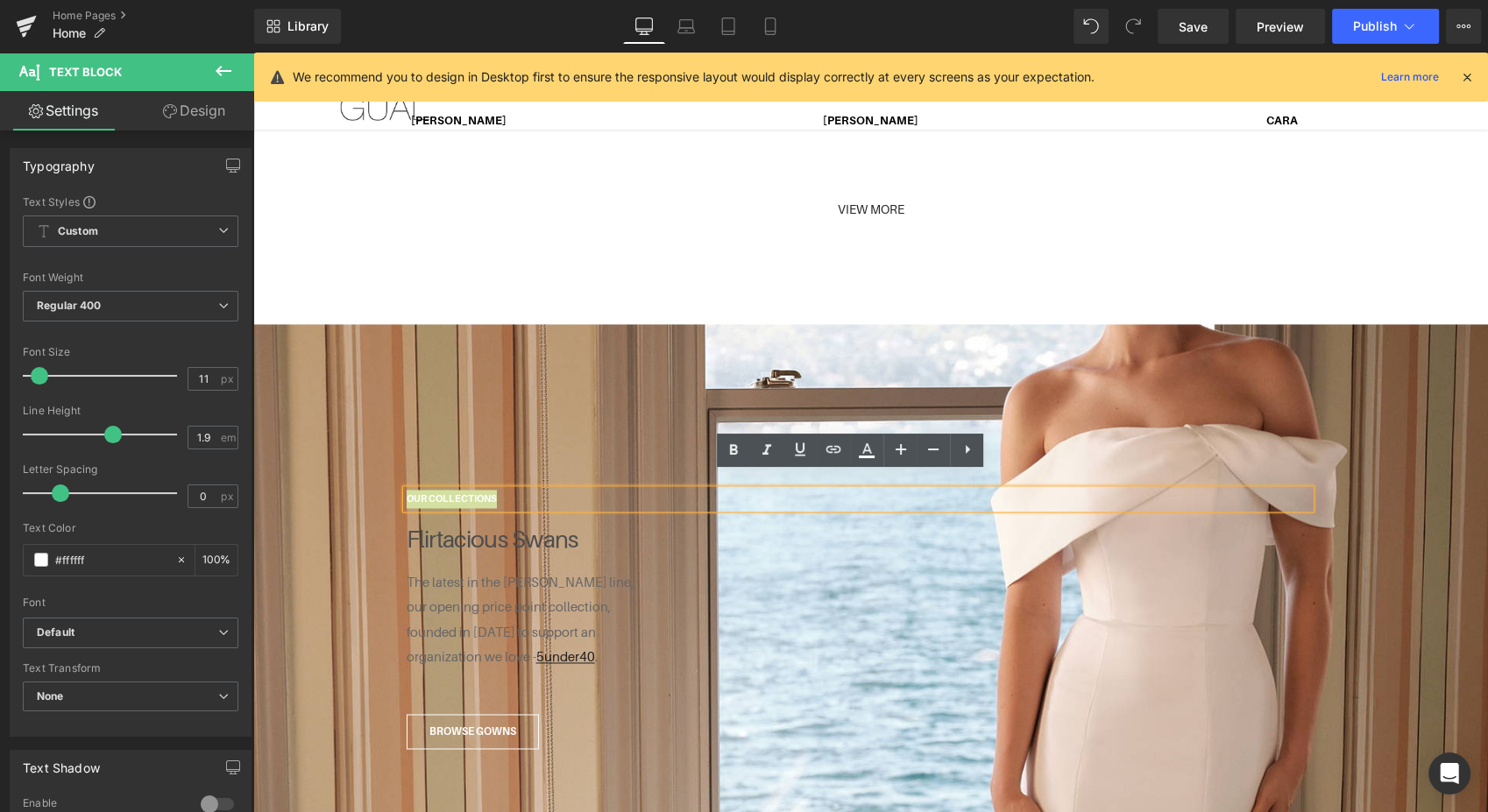
click at [862, 451] on icon at bounding box center [867, 451] width 21 height 21
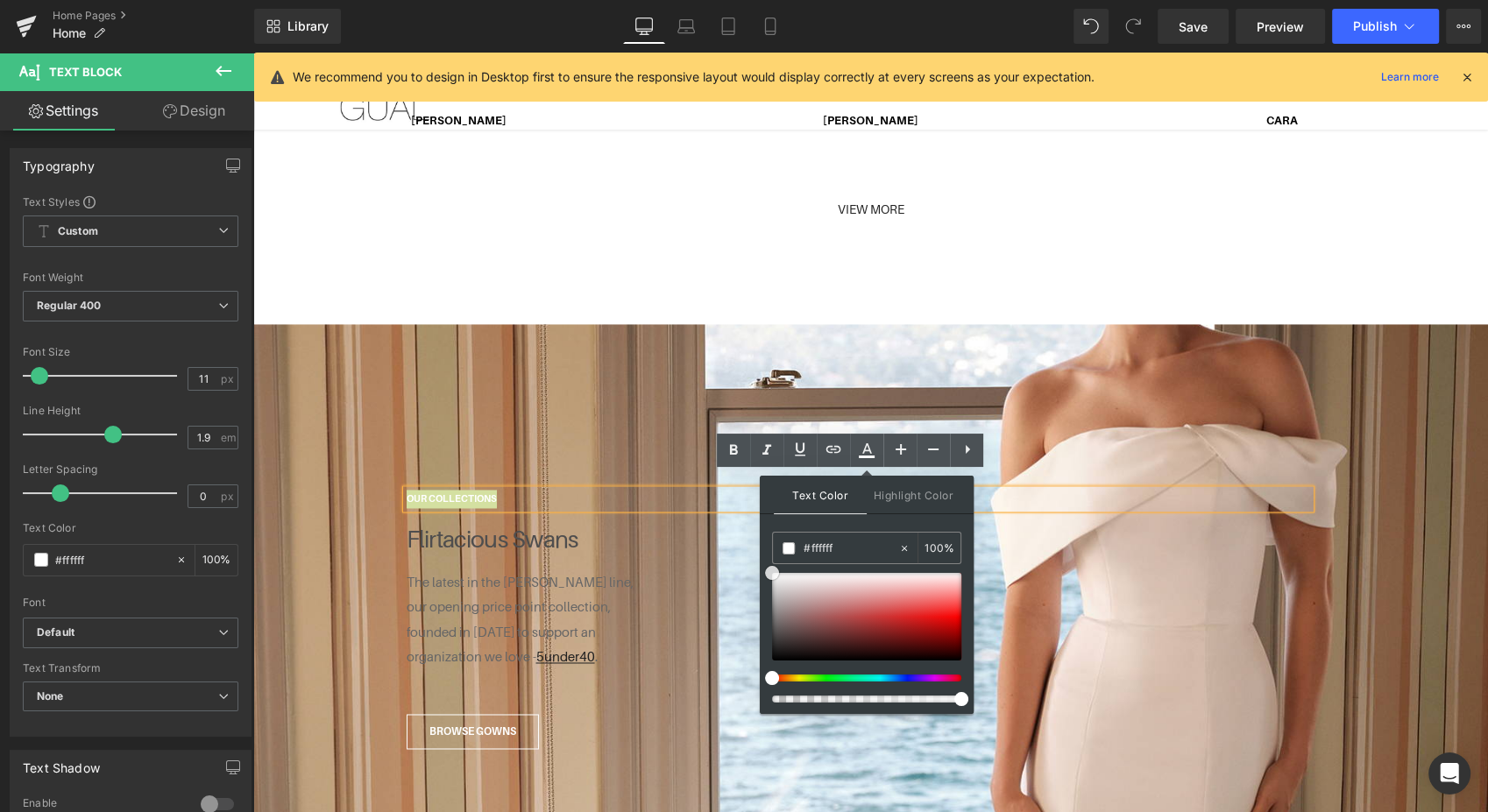
type input "#595959"
click at [772, 629] on div at bounding box center [866, 616] width 189 height 87
click at [519, 714] on link "BROWSE GOWNS" at bounding box center [473, 731] width 133 height 35
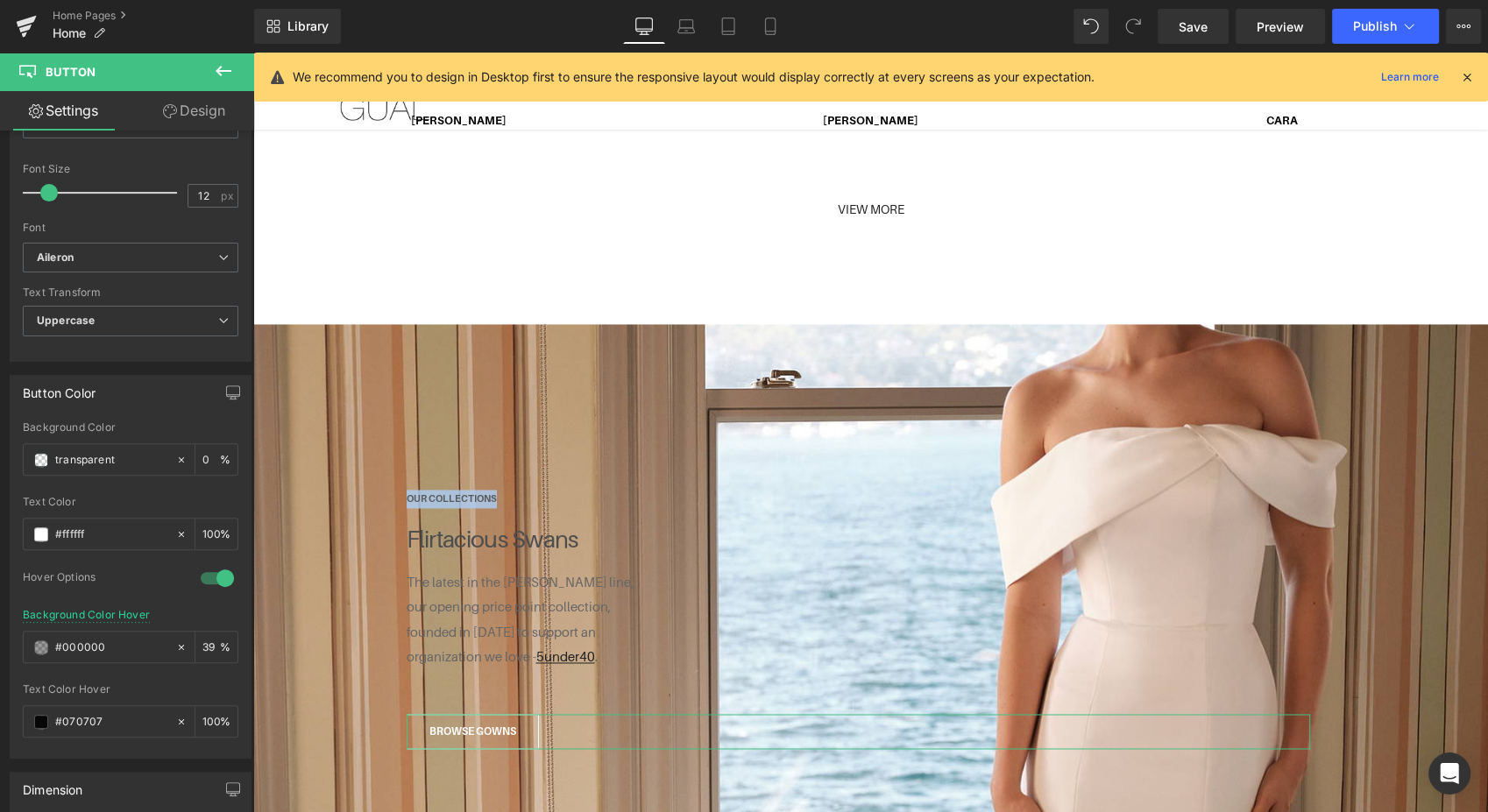
scroll to position [617, 0]
click at [233, 533] on div "Button Button Styles Custom Custom Setup Global Style Custom Setup Global Style…" at bounding box center [127, 475] width 254 height 689
click at [40, 524] on span at bounding box center [41, 529] width 14 height 14
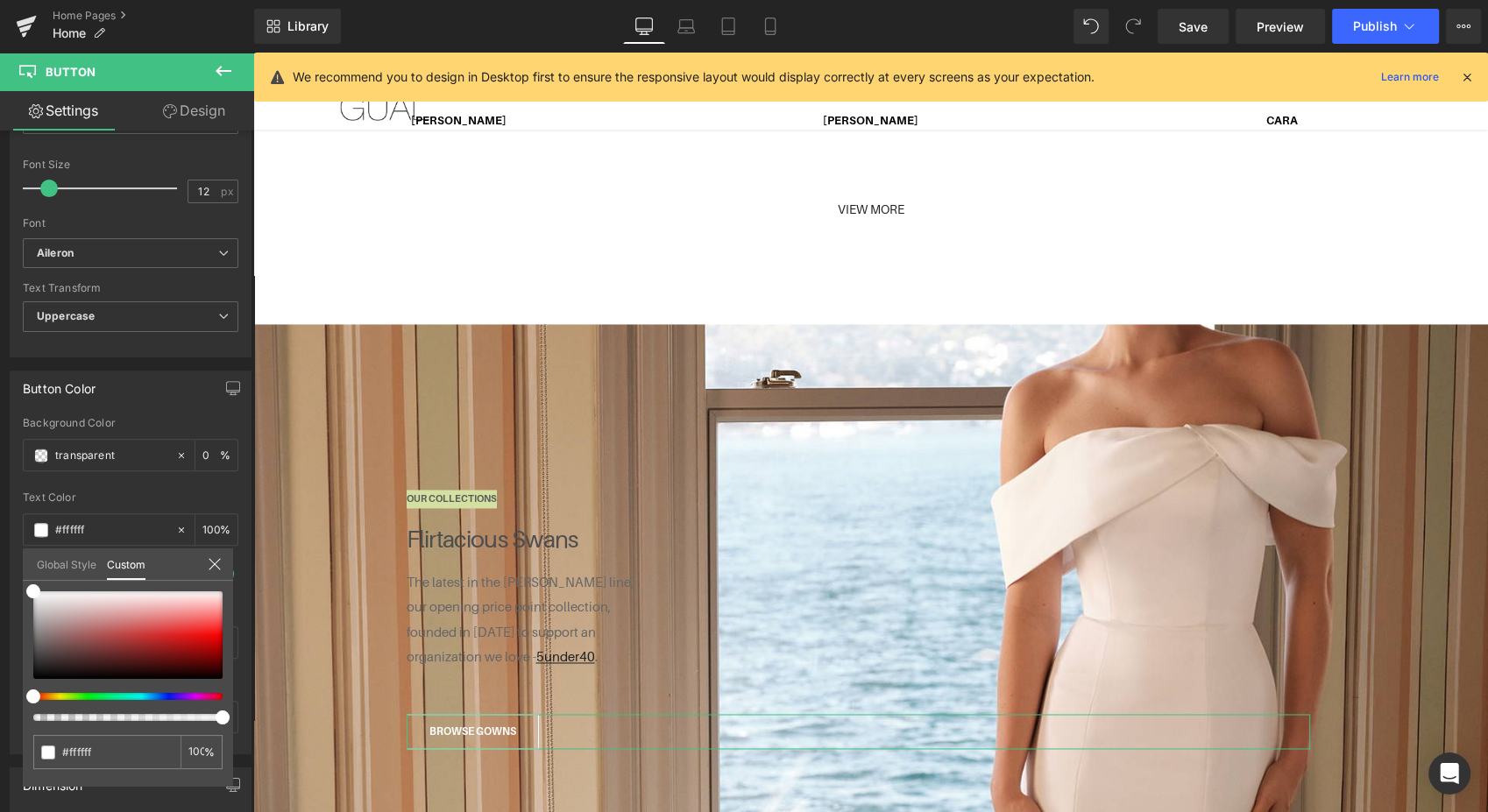
click at [27, 650] on div "#ffffff 100 %" at bounding box center [128, 688] width 211 height 195
type input "#544f4f"
click at [38, 651] on div at bounding box center [128, 634] width 189 height 87
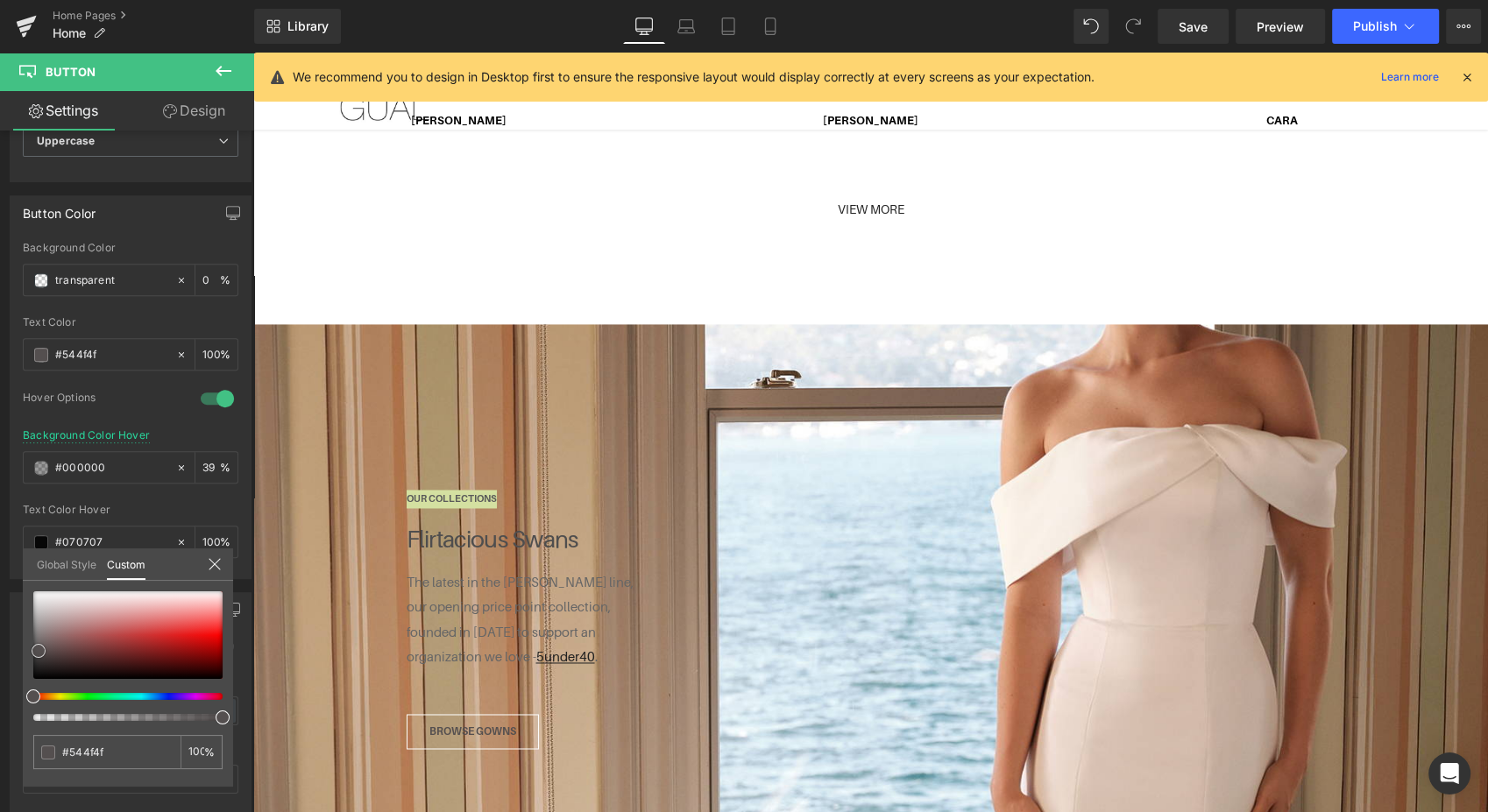
scroll to position [0, 0]
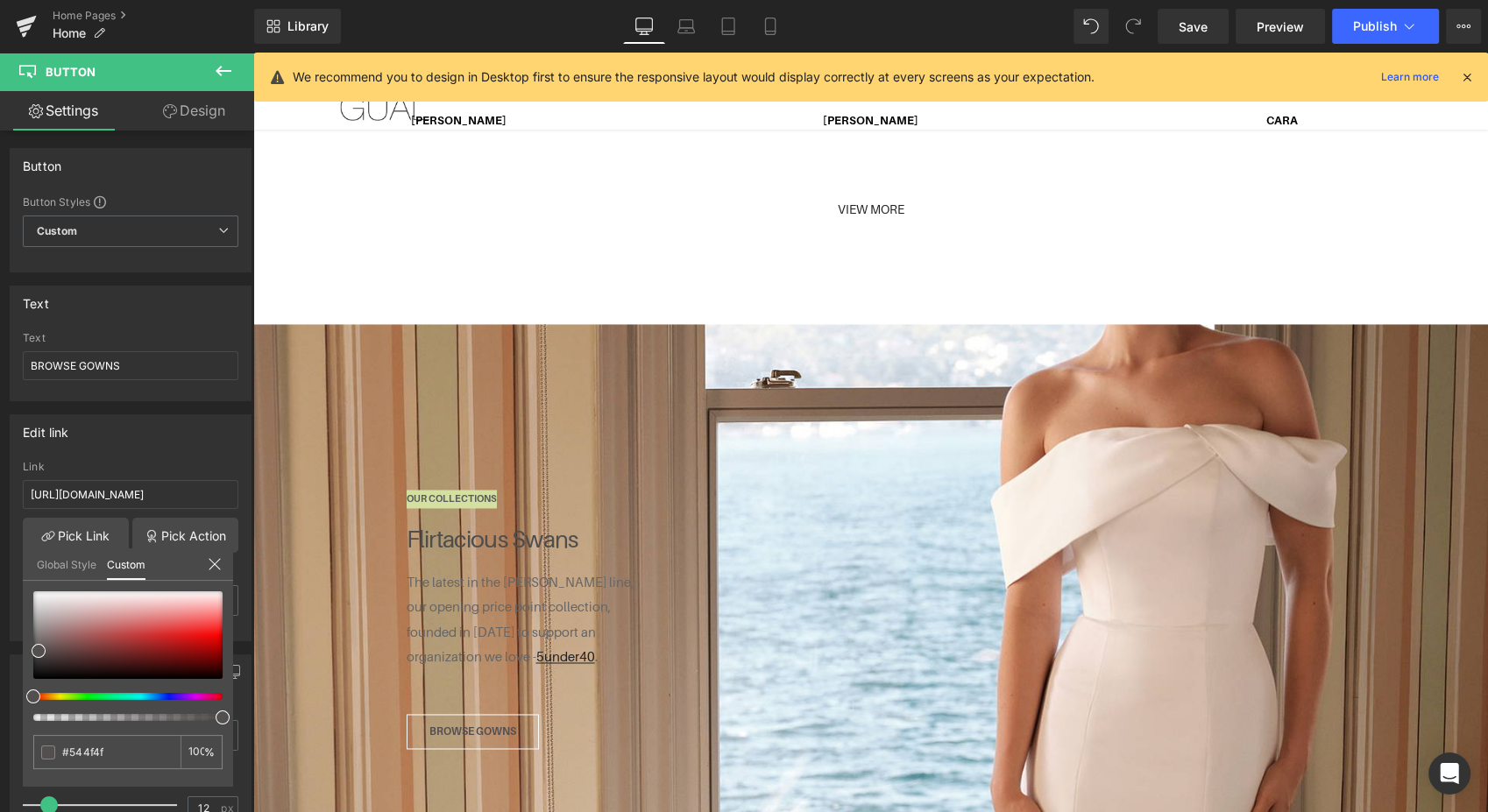
click at [1193, 30] on span "Save" at bounding box center [1193, 26] width 29 height 18
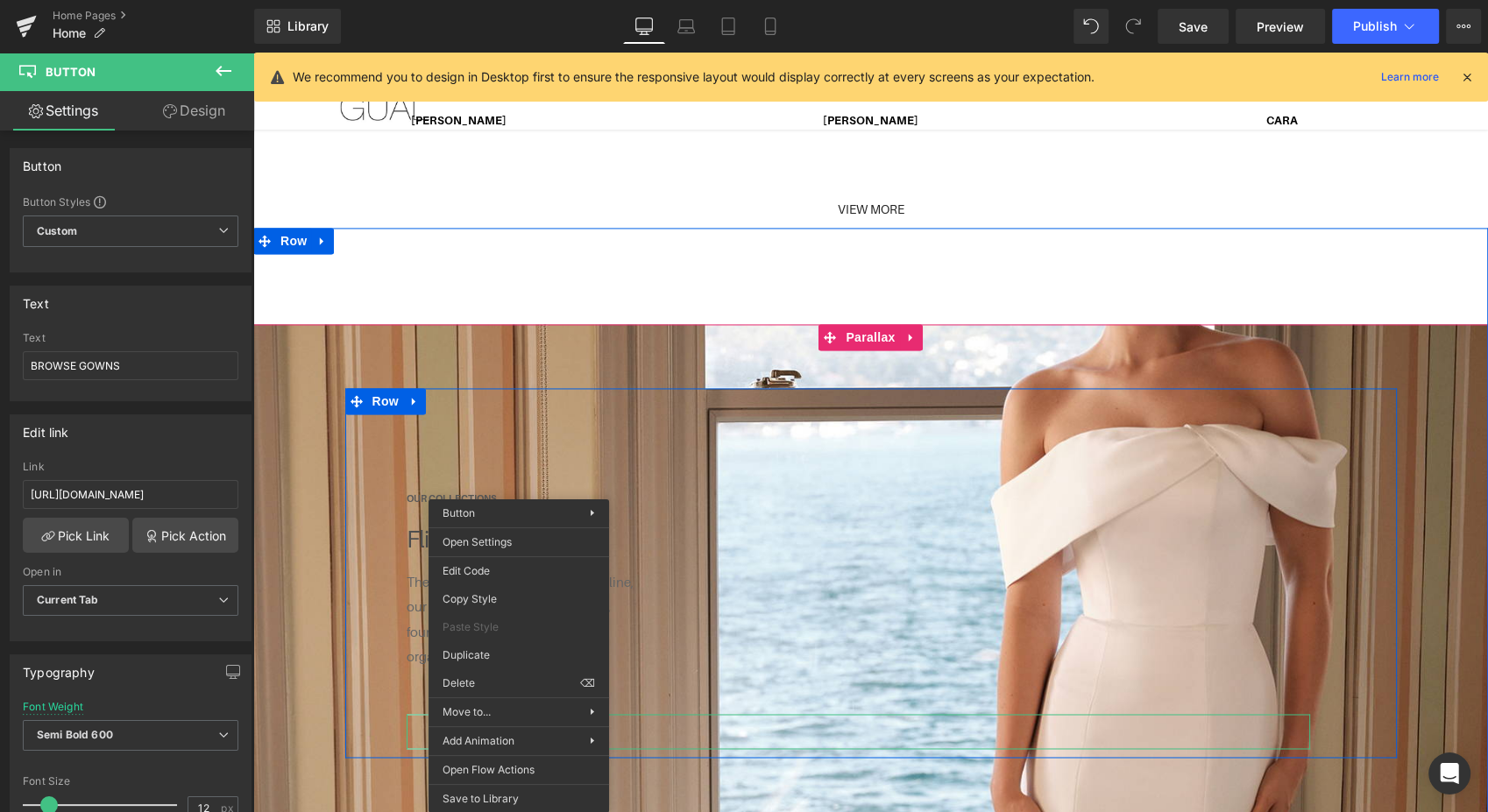
click at [407, 715] on link "BROWSE GOWNS" at bounding box center [473, 731] width 133 height 35
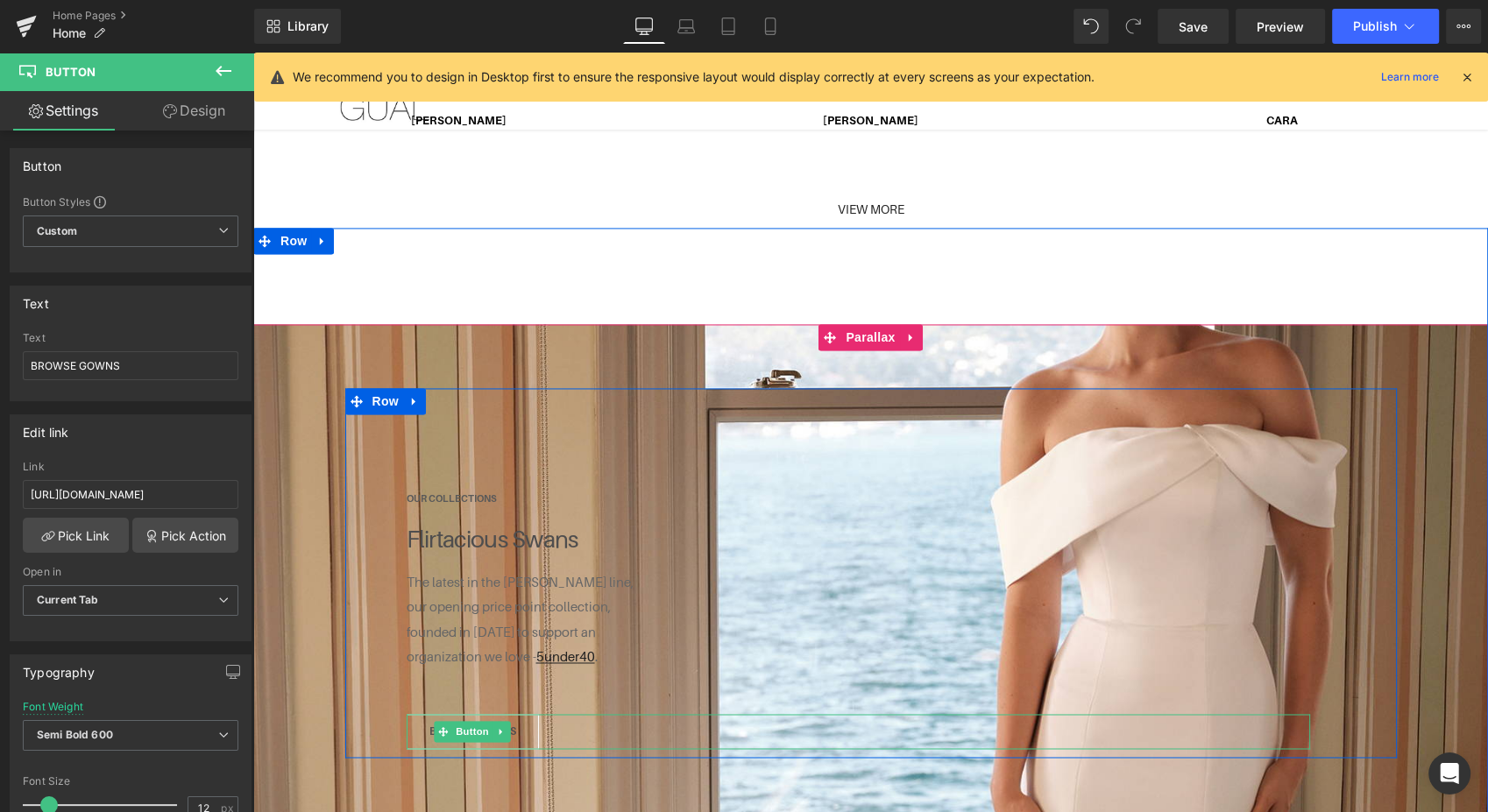
click at [459, 721] on span "Button" at bounding box center [473, 731] width 40 height 21
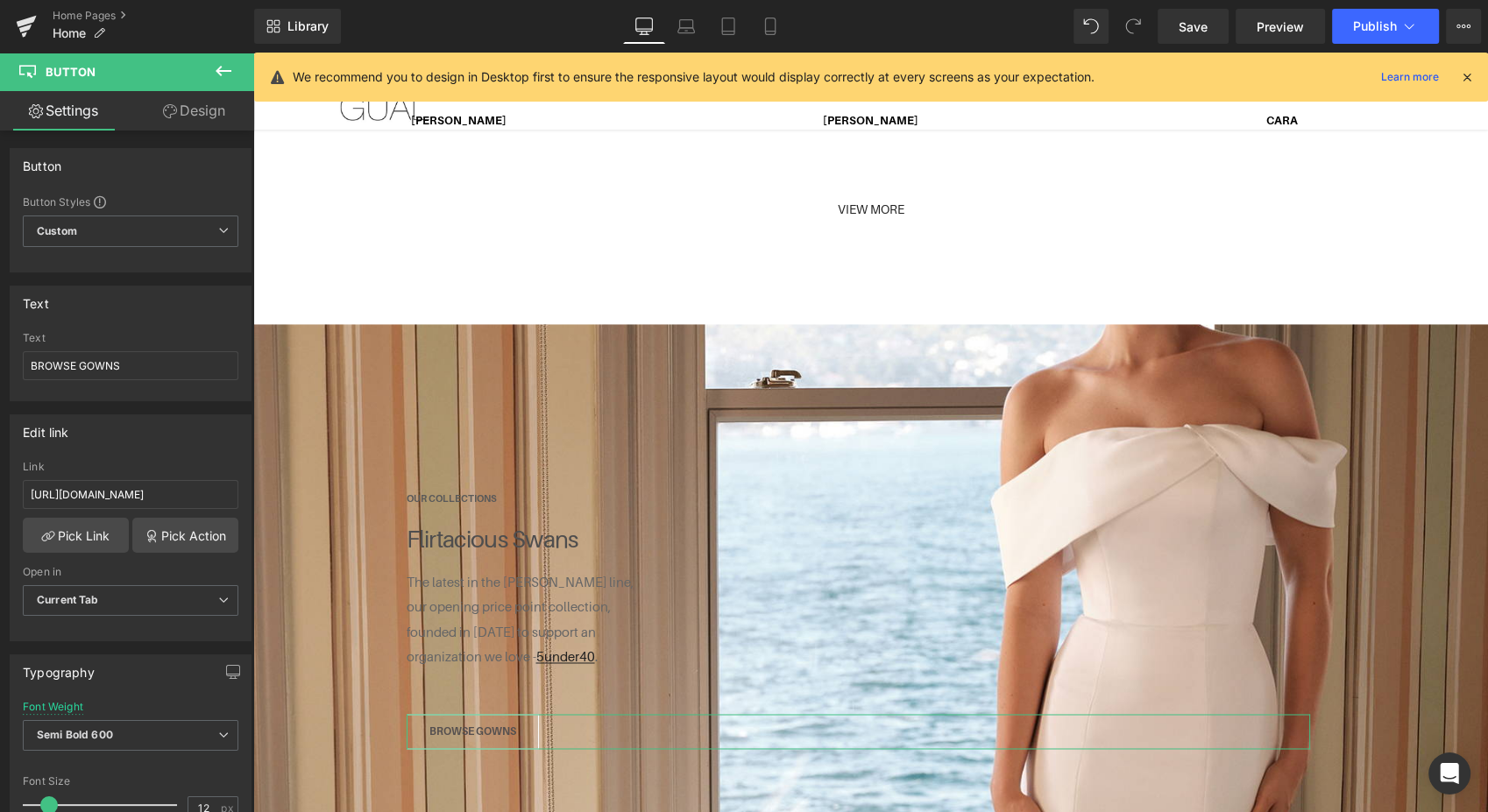
click at [224, 278] on div "Button Button Styles Custom Custom Setup Global Style Custom Setup Global Style…" at bounding box center [127, 475] width 254 height 689
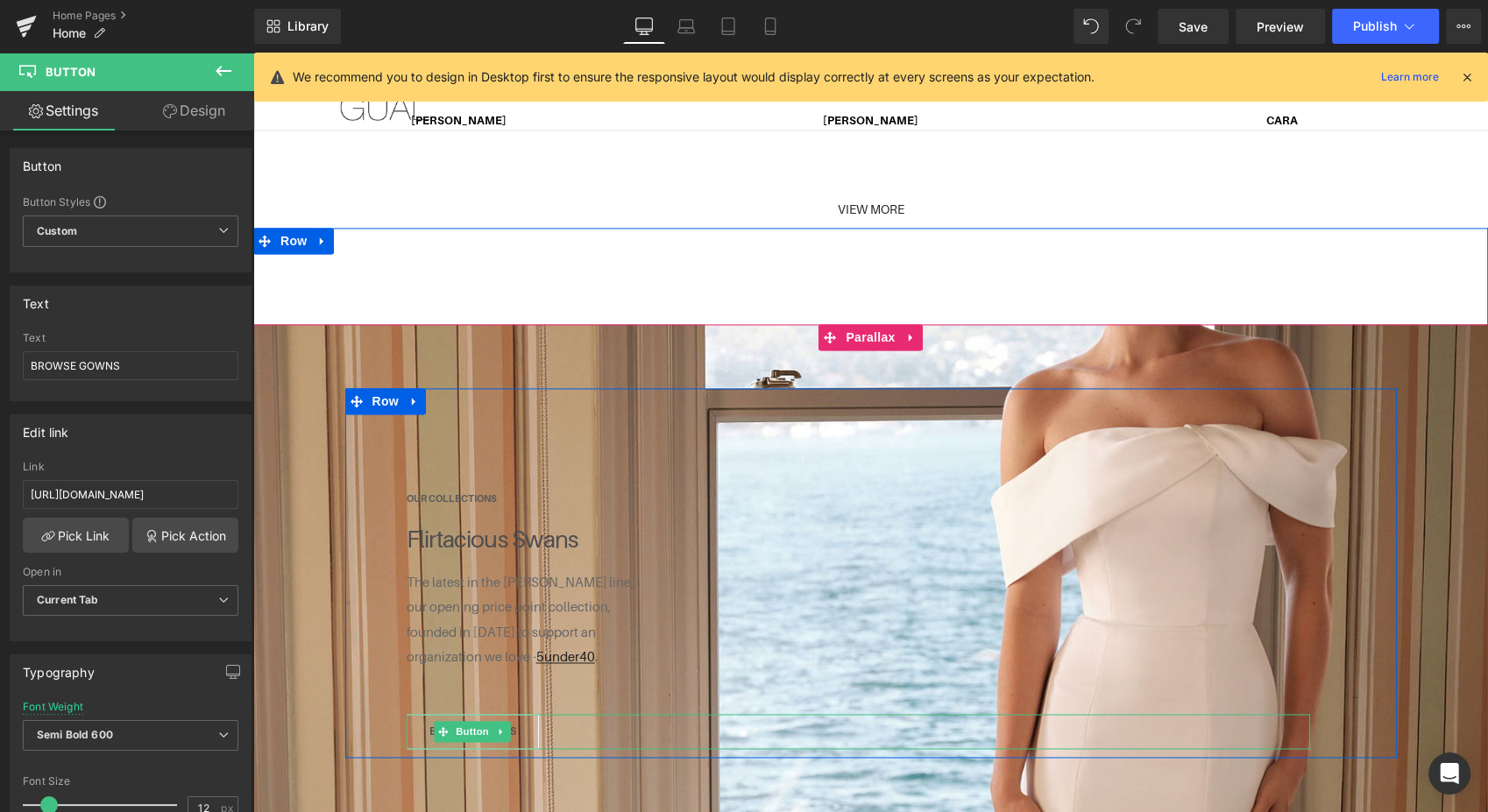
click at [409, 727] on link "BROWSE GOWNS" at bounding box center [473, 731] width 133 height 35
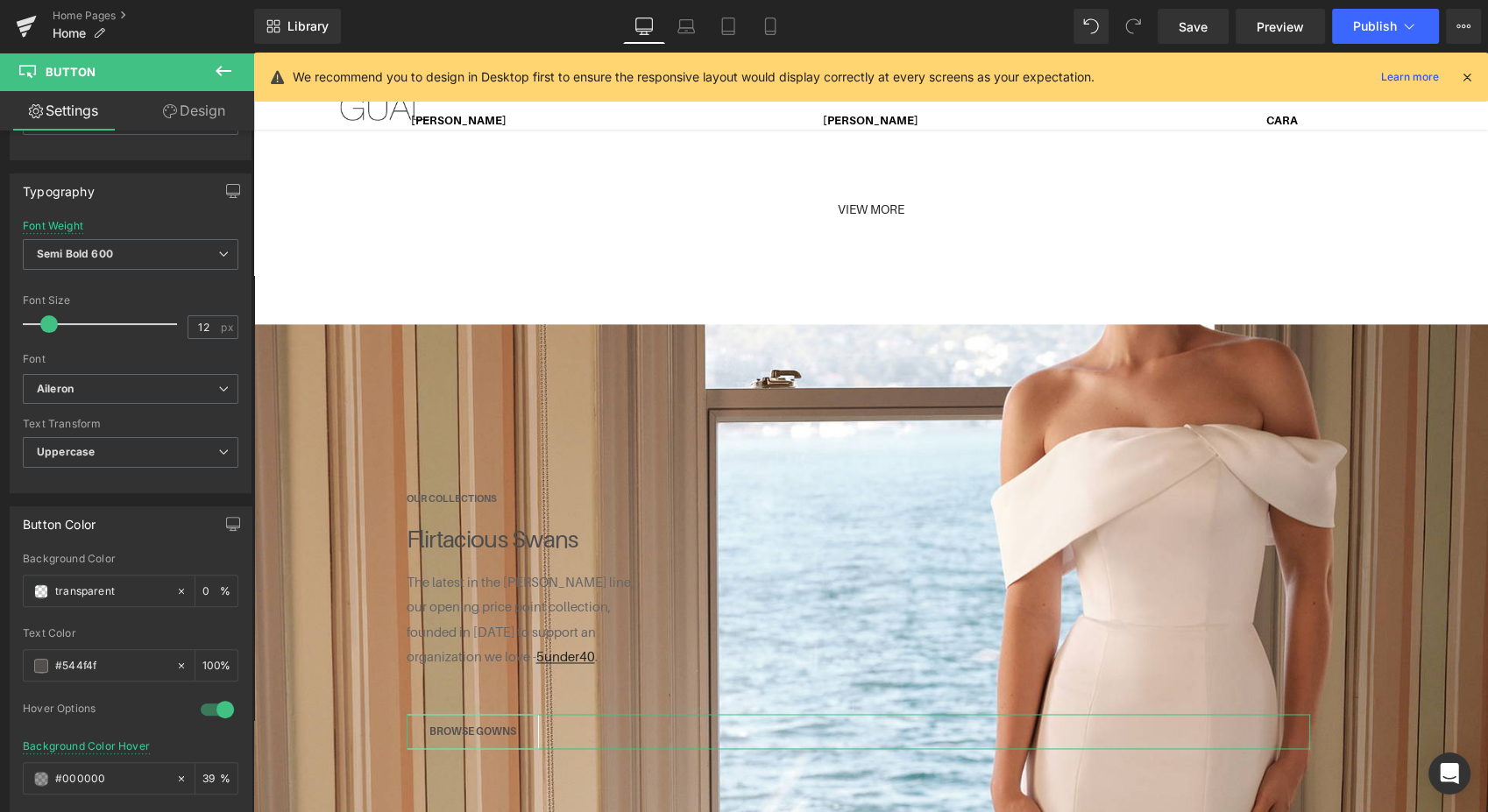
scroll to position [599, 0]
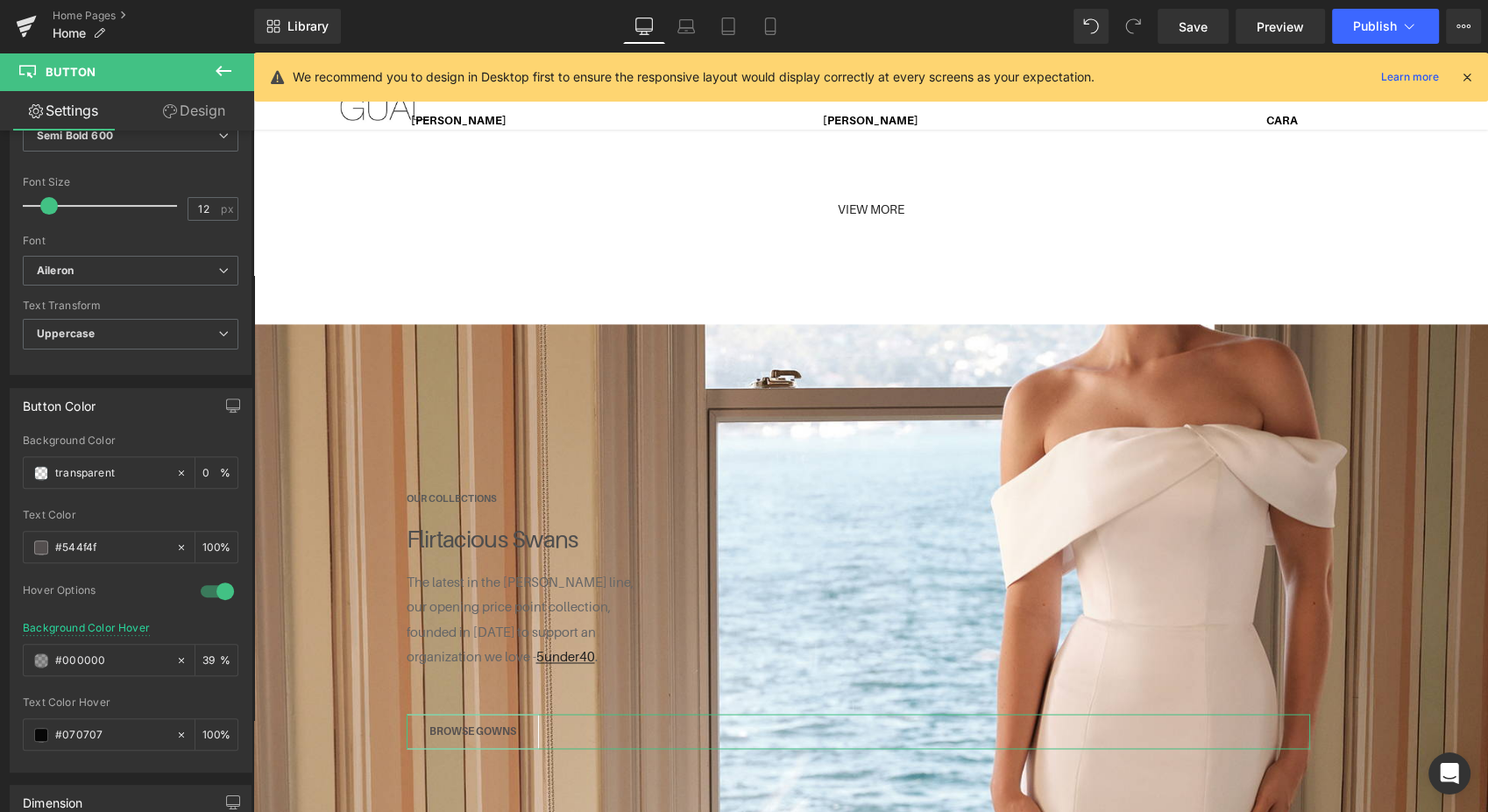
click at [231, 487] on div "Button Button Styles Custom Custom Setup Global Style Custom Setup Global Style…" at bounding box center [127, 475] width 254 height 689
click at [186, 111] on link "Design" at bounding box center [194, 111] width 127 height 39
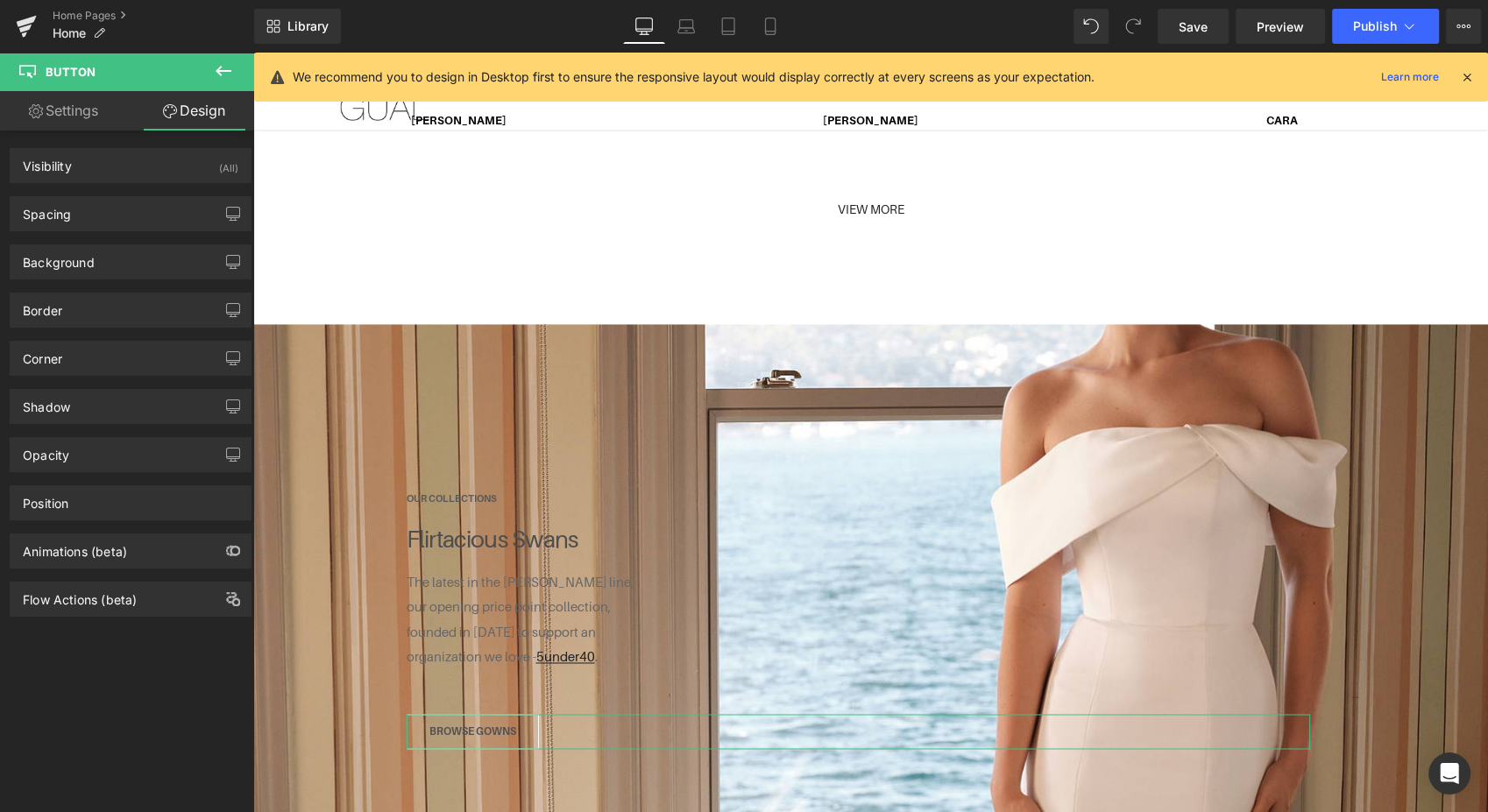
click at [191, 305] on div "Border" at bounding box center [131, 309] width 240 height 34
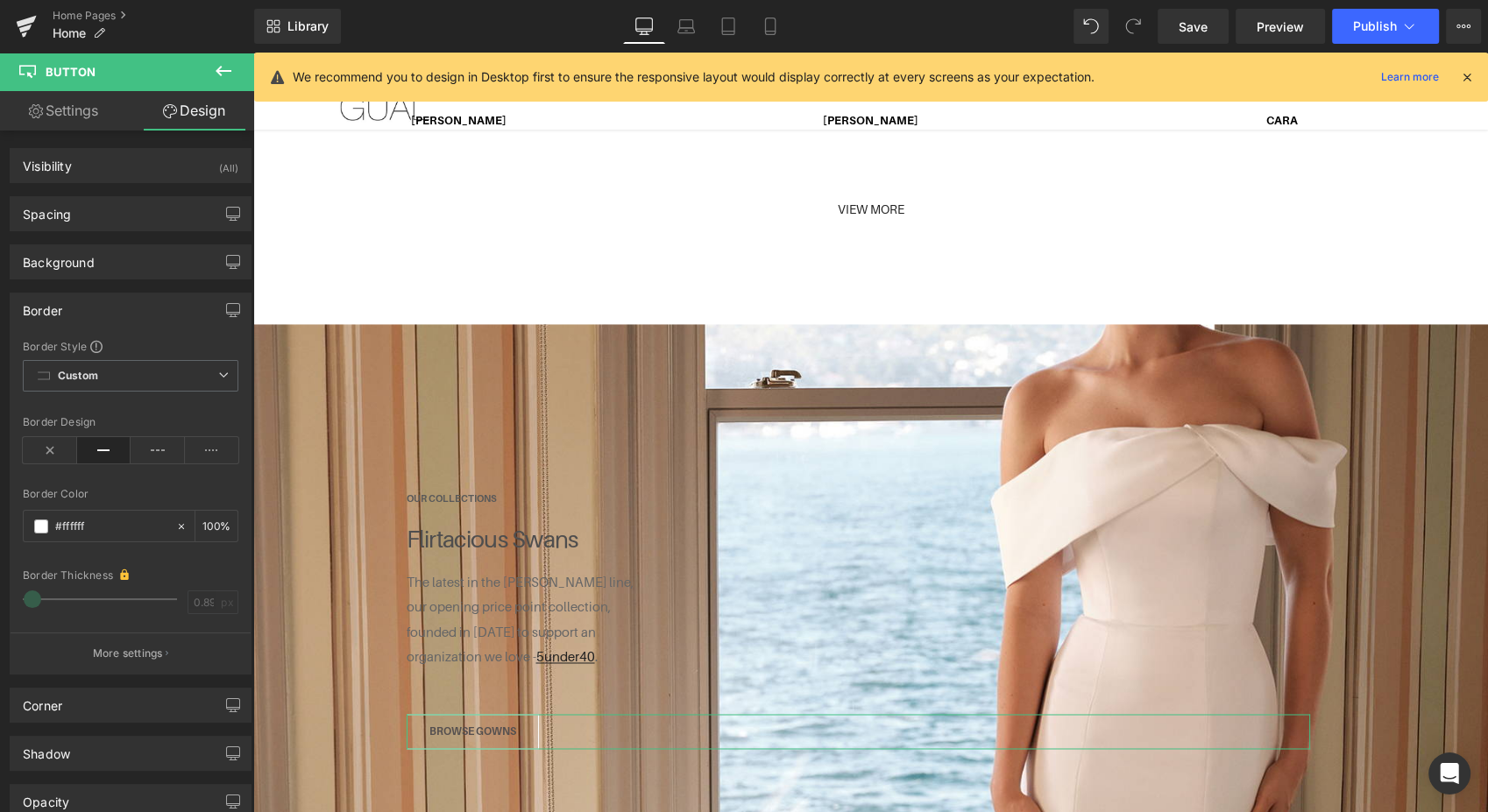
click at [33, 526] on div "#ffffff" at bounding box center [100, 526] width 152 height 31
click at [43, 520] on span at bounding box center [41, 527] width 14 height 14
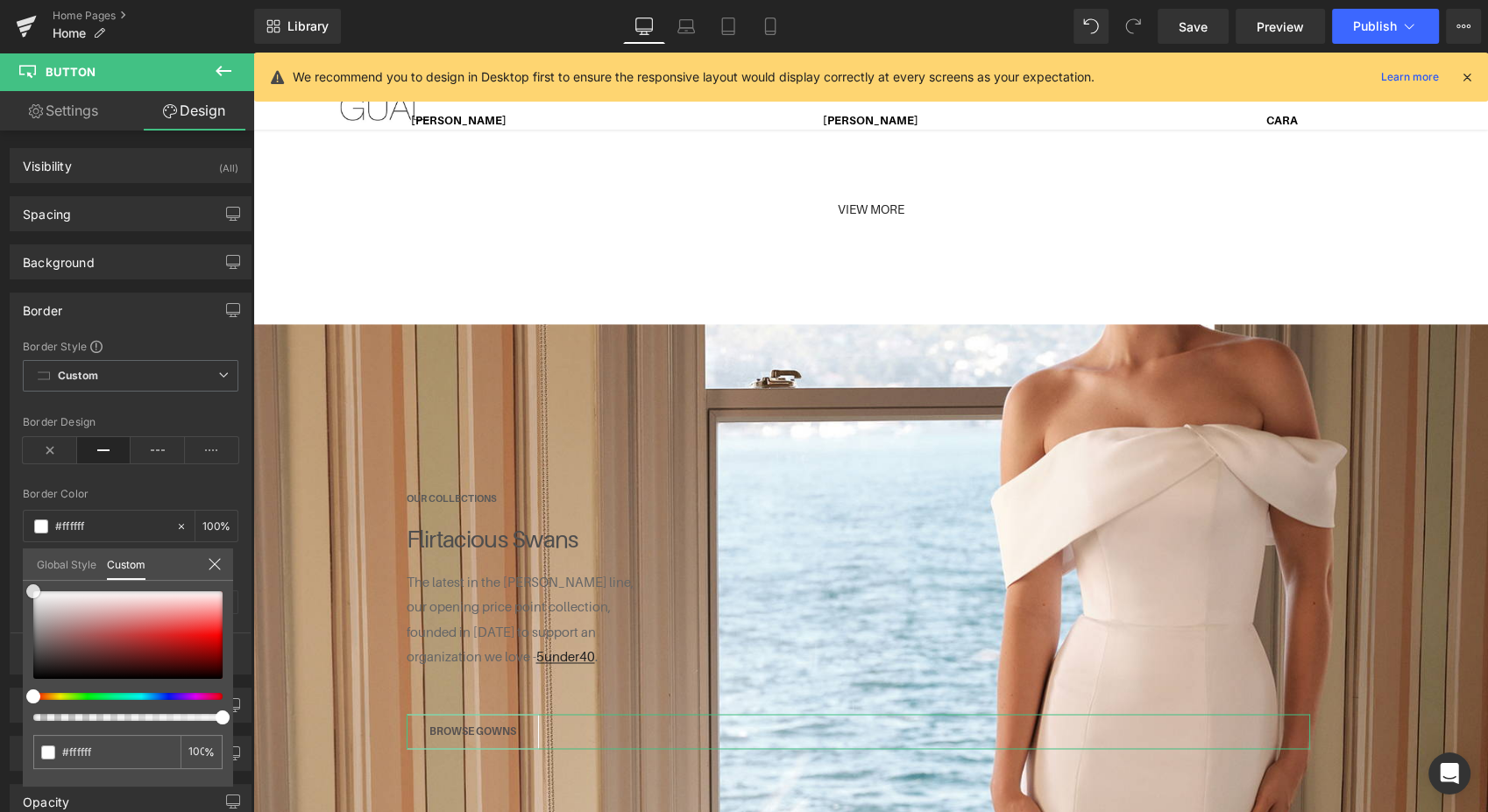
type input "#545353"
click at [35, 650] on div at bounding box center [128, 634] width 189 height 87
click at [1177, 31] on link "Save" at bounding box center [1193, 26] width 71 height 35
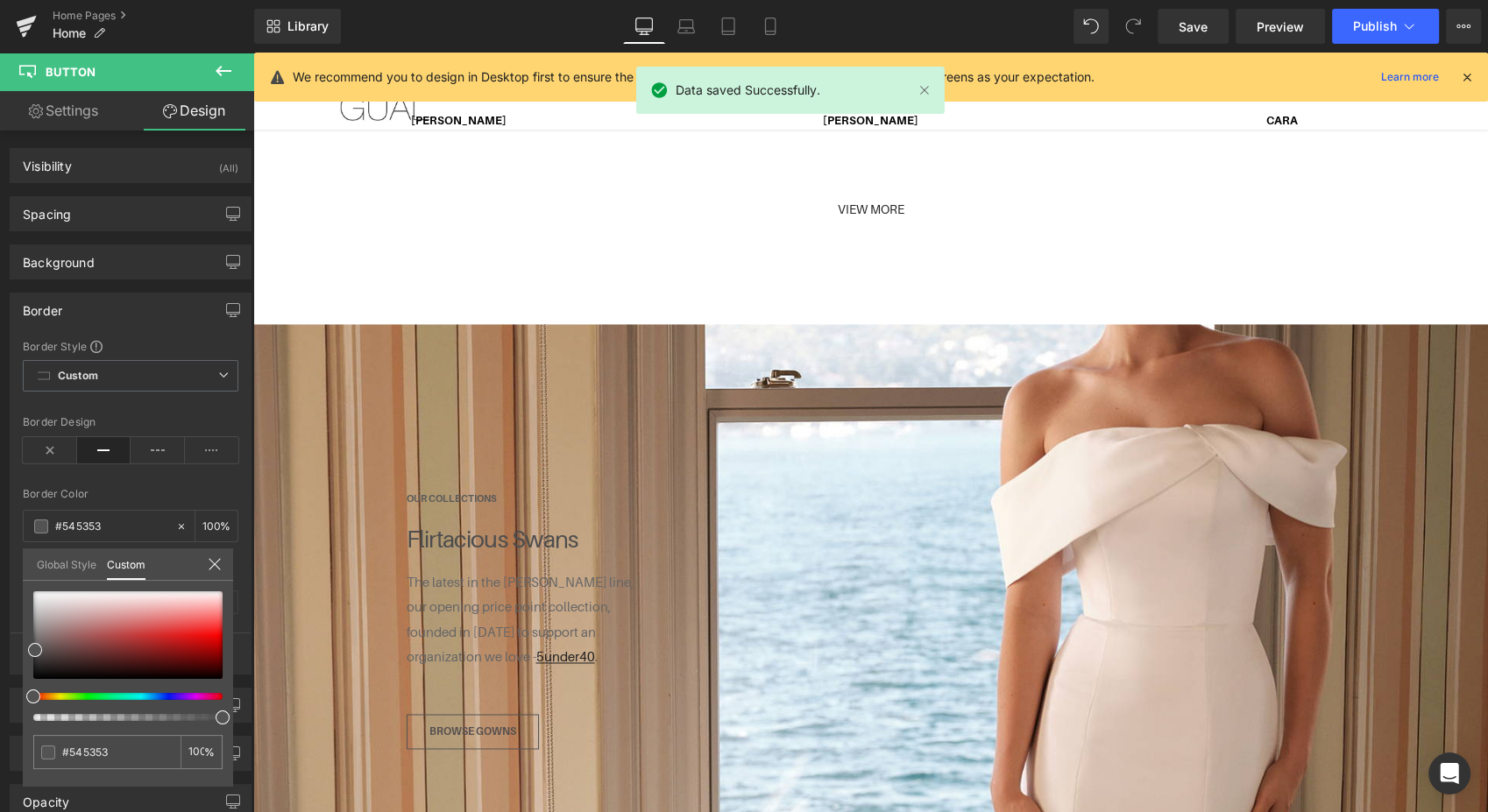
click at [1276, 25] on span "Preview" at bounding box center [1279, 26] width 47 height 18
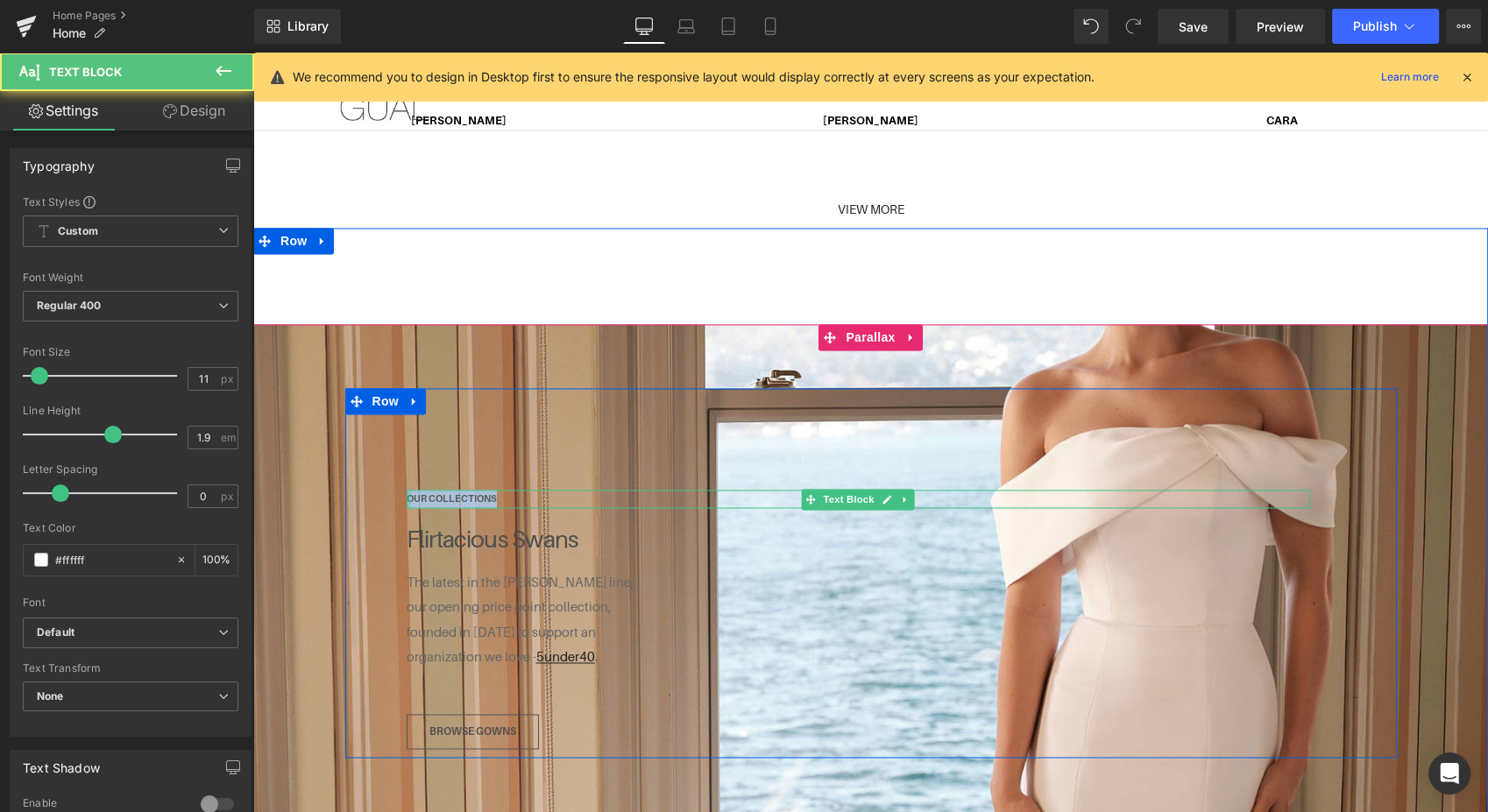
drag, startPoint x: 499, startPoint y: 481, endPoint x: 393, endPoint y: 480, distance: 106.0
click at [393, 485] on div "OUR COLLECTIONS Text Block Flirtacious Swans Text Block The latest in the Jenni…" at bounding box center [858, 617] width 938 height 263
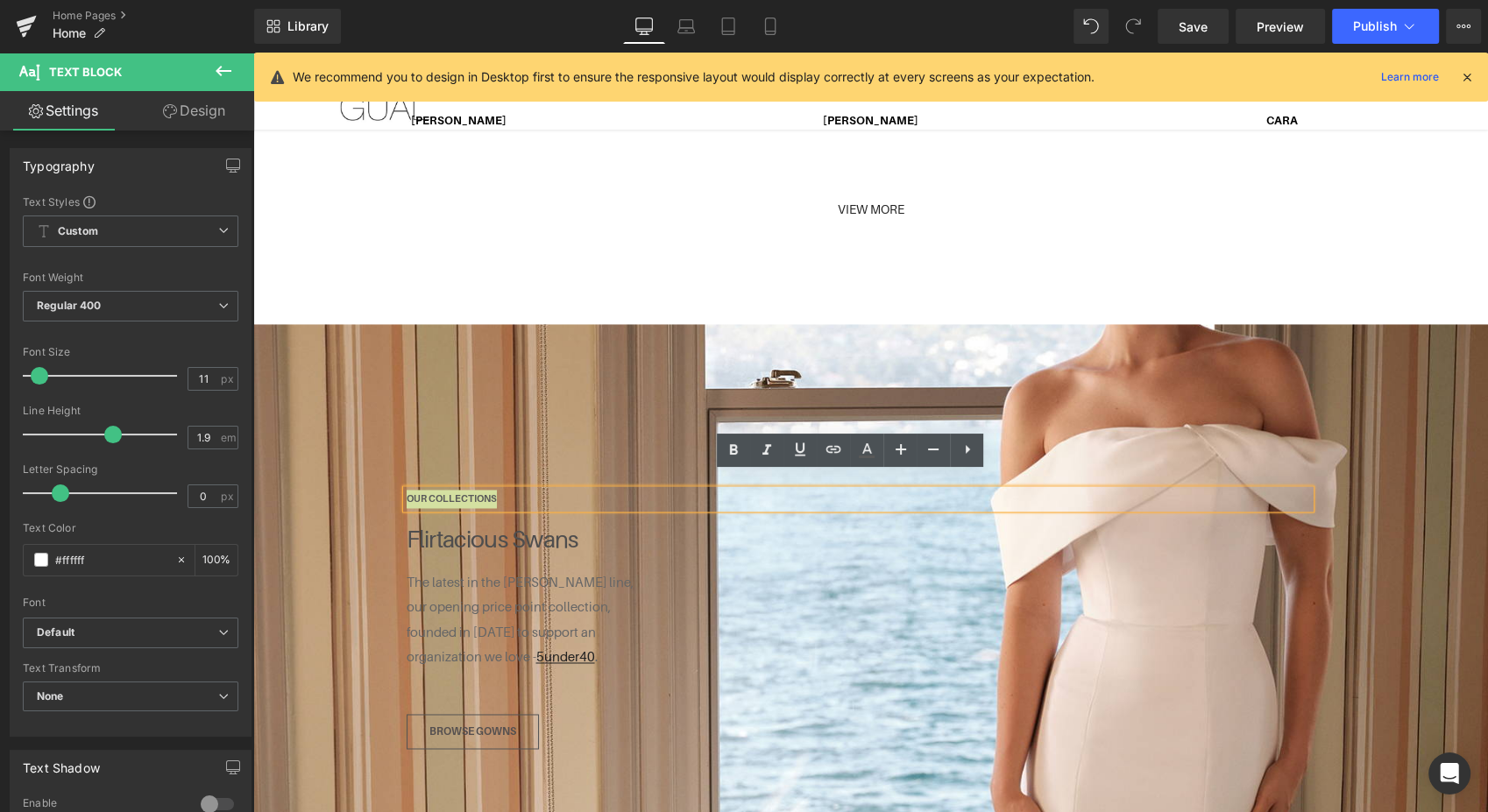
click at [866, 445] on icon at bounding box center [867, 448] width 10 height 11
type input "100"
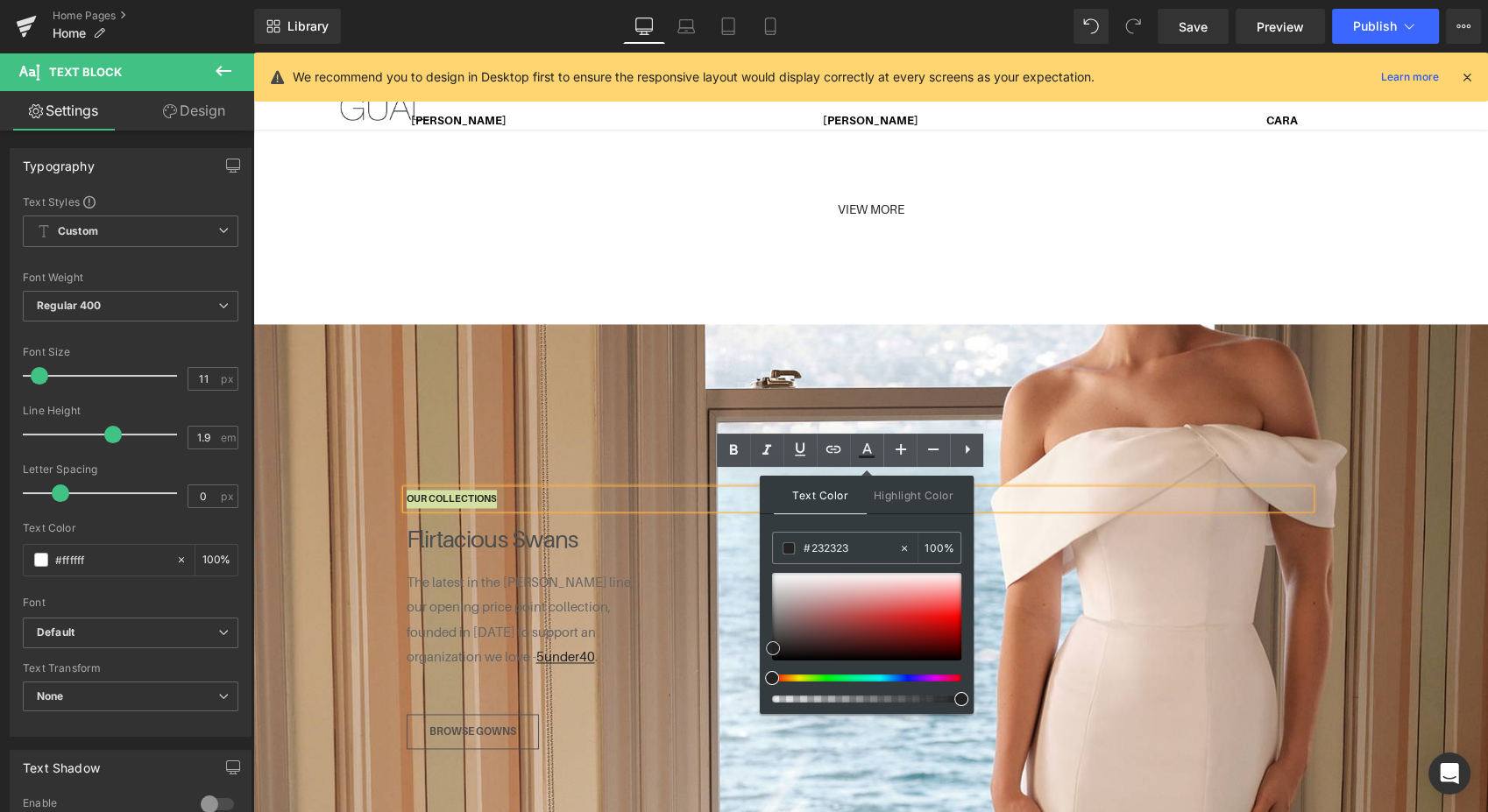
click at [772, 649] on div at bounding box center [866, 616] width 189 height 87
click at [432, 529] on span "Flirtacious Swans" at bounding box center [492, 539] width 172 height 27
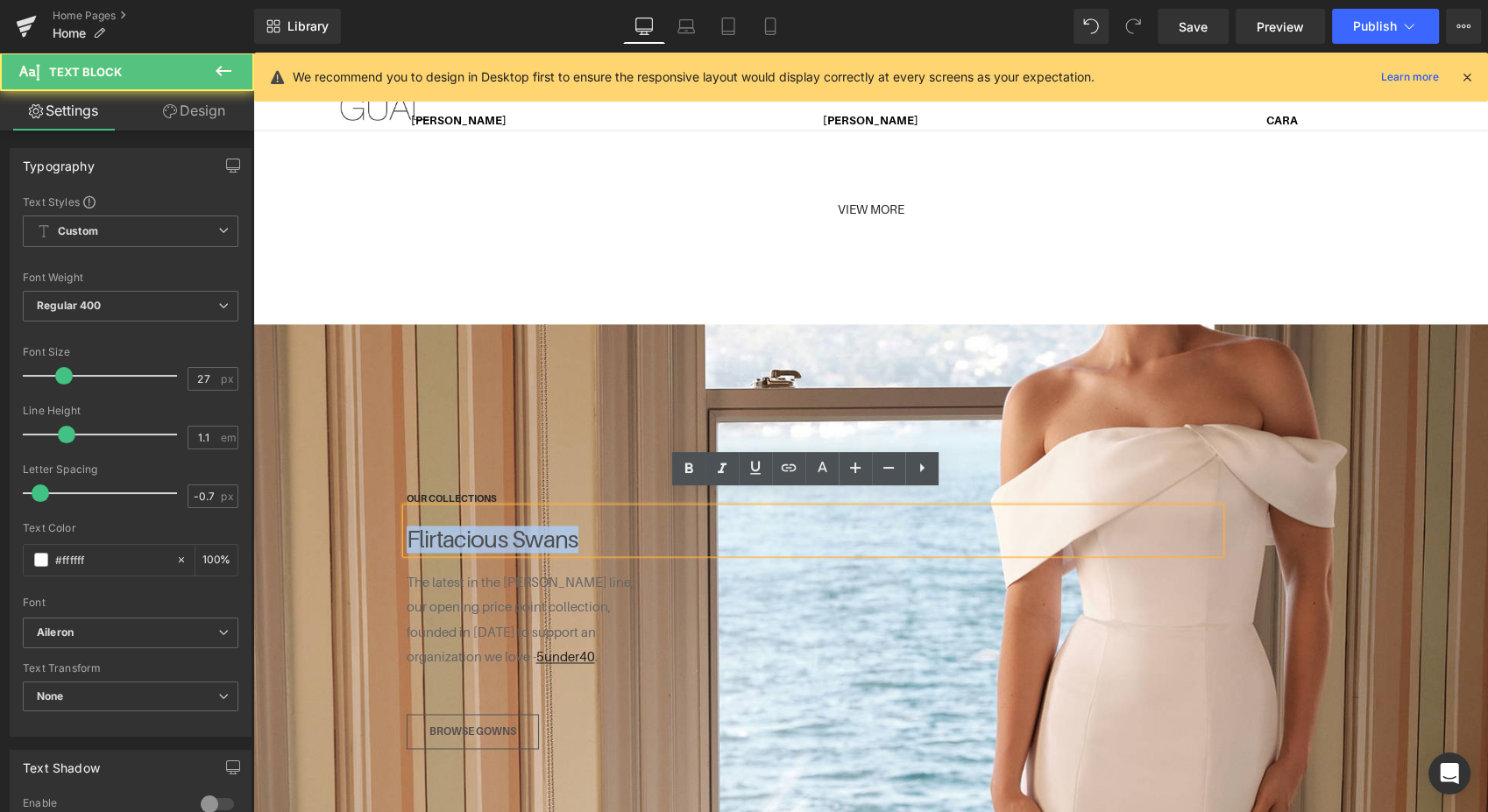
drag, startPoint x: 575, startPoint y: 525, endPoint x: 368, endPoint y: 529, distance: 207.0
click at [368, 529] on div "OUR COLLECTIONS Text Block Flirtacious Swans Text Block The latest in the Jenni…" at bounding box center [871, 573] width 1052 height 370
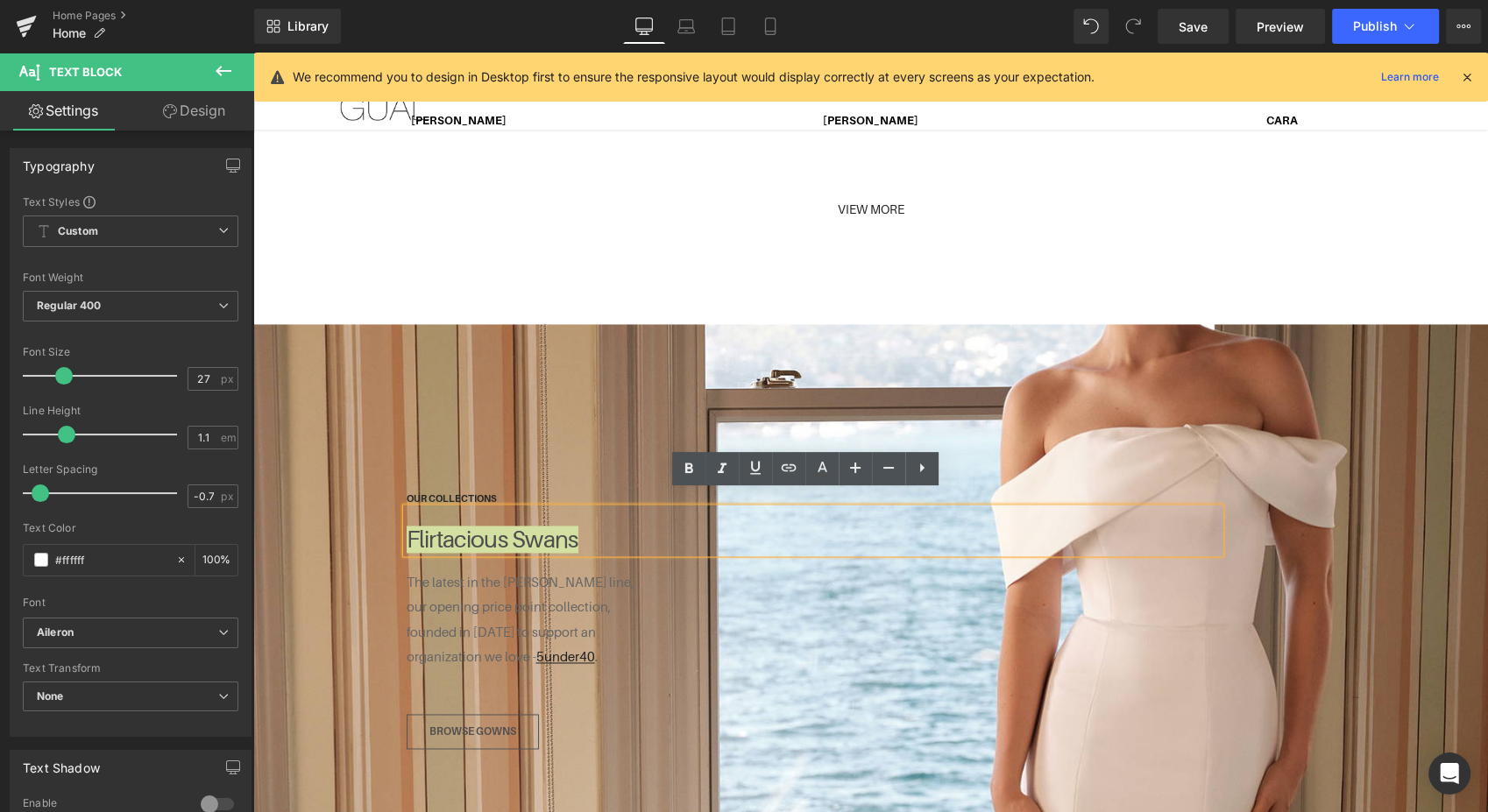
click at [827, 475] on icon at bounding box center [822, 475] width 15 height 3
type input "#4f4e4e"
type input "100"
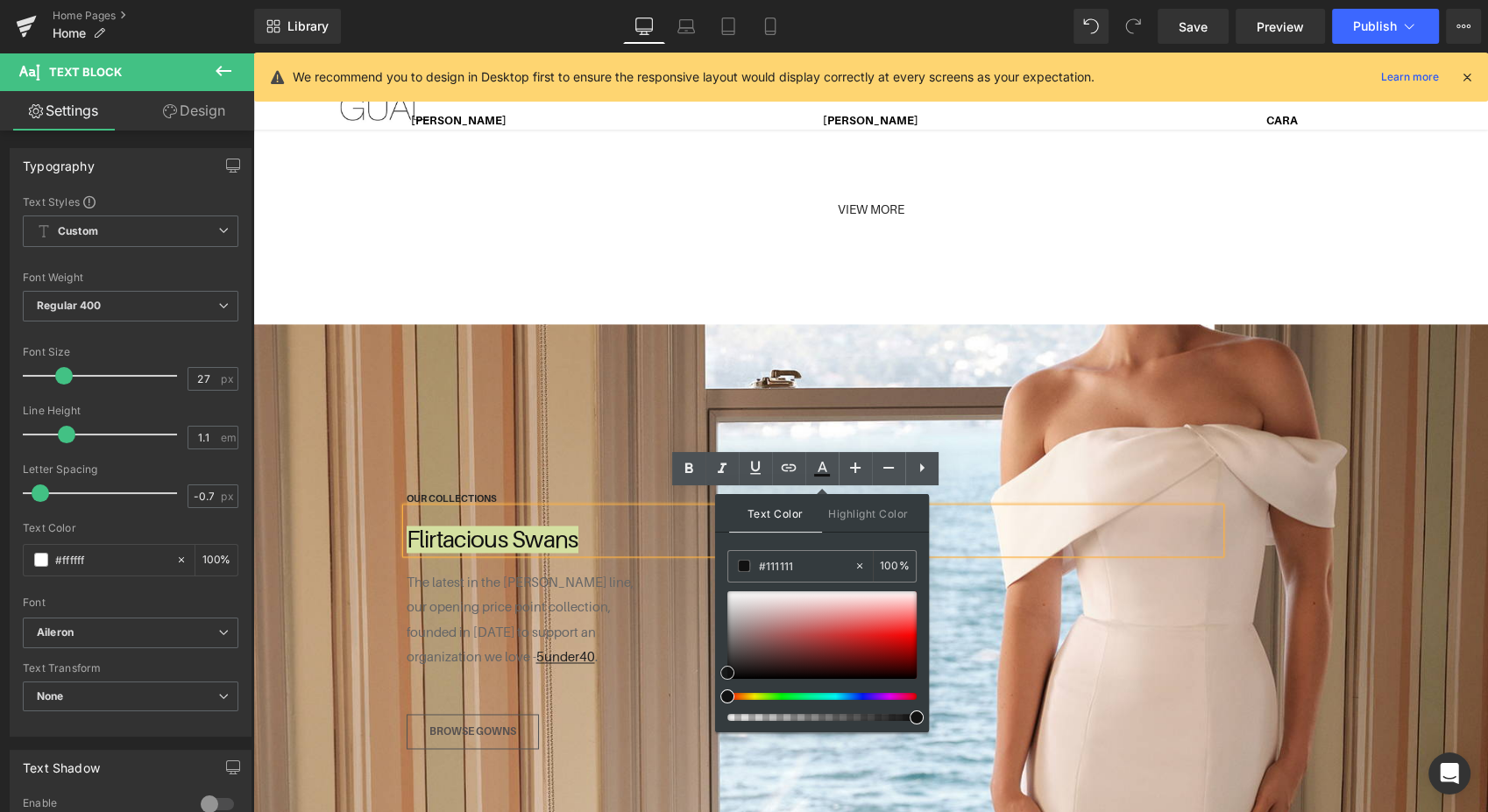
drag, startPoint x: 728, startPoint y: 648, endPoint x: 718, endPoint y: 668, distance: 22.4
click at [718, 668] on div "Text Color Highlight Color rgba(17, 17, 17, 1) #111111 100 % transparent transp…" at bounding box center [822, 613] width 213 height 238
click at [504, 575] on span "The latest in the [PERSON_NAME] line," at bounding box center [520, 581] width 227 height 14
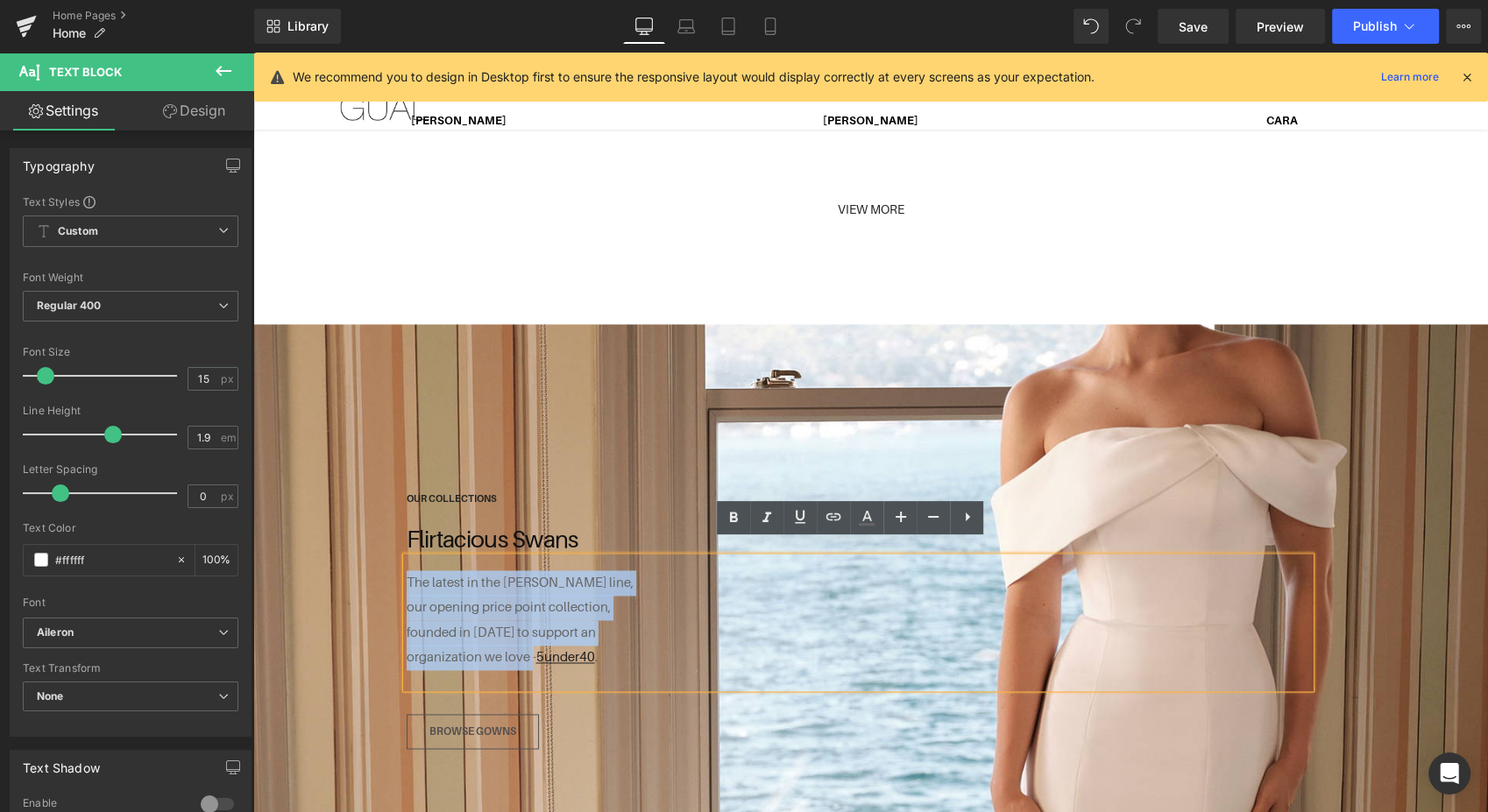
drag, startPoint x: 522, startPoint y: 635, endPoint x: 401, endPoint y: 569, distance: 137.8
click at [407, 569] on div "The latest in the Jennifer Black line, our opening price point collection, foun…" at bounding box center [858, 623] width 904 height 131
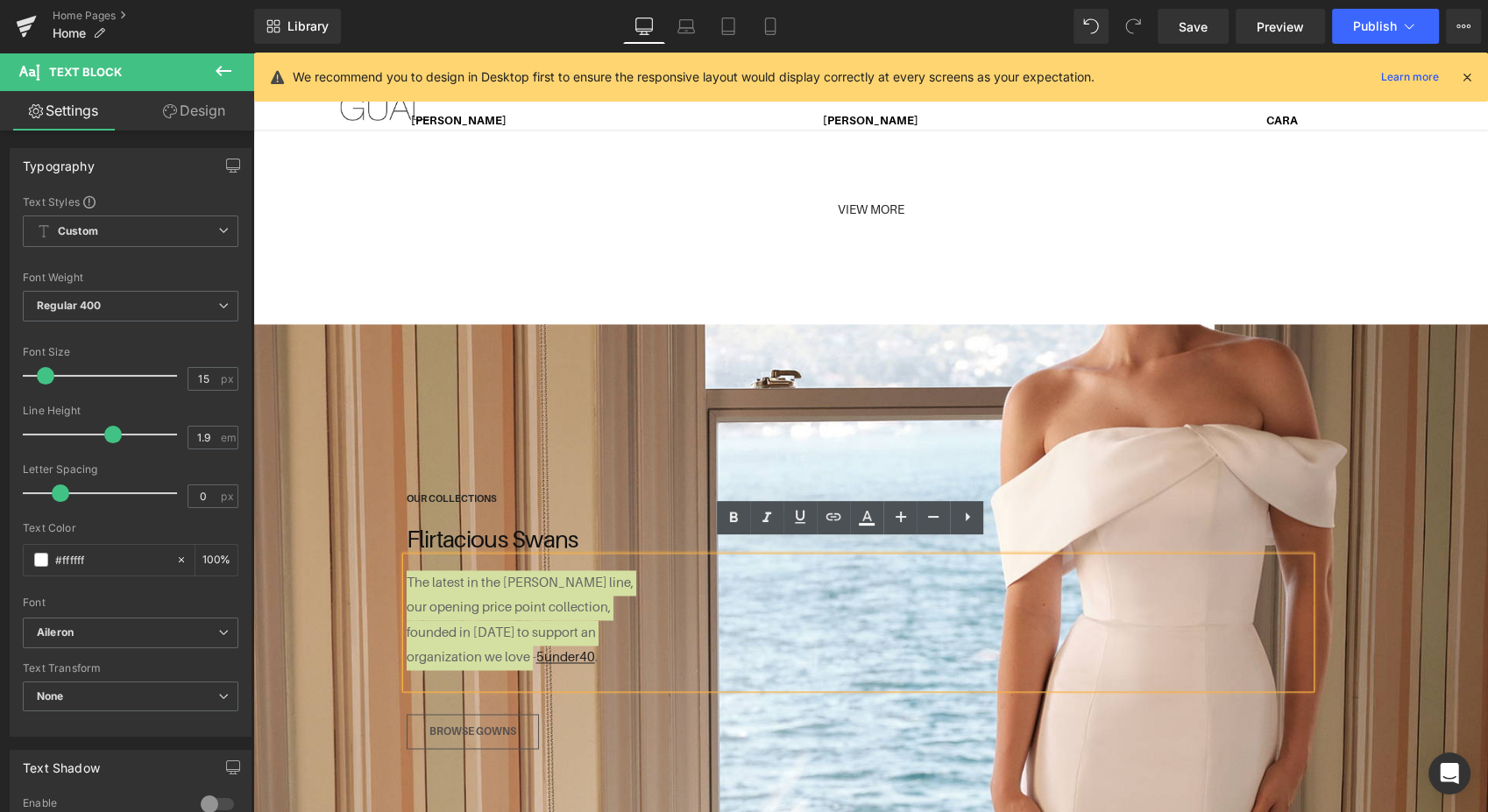
click at [856, 519] on icon at bounding box center [867, 518] width 21 height 21
type input "#ffffff"
type input "100"
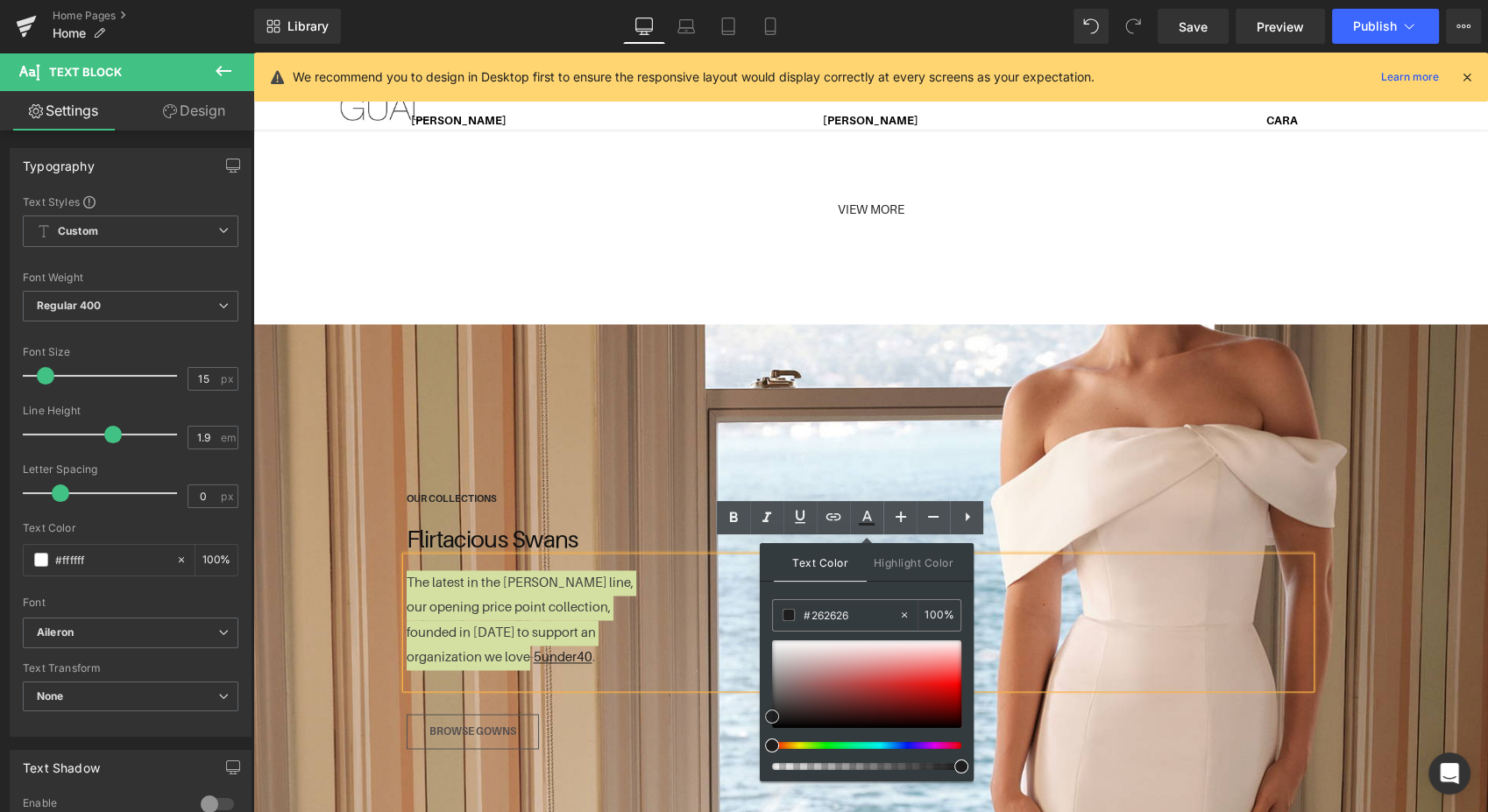
type input "#1c1c1c"
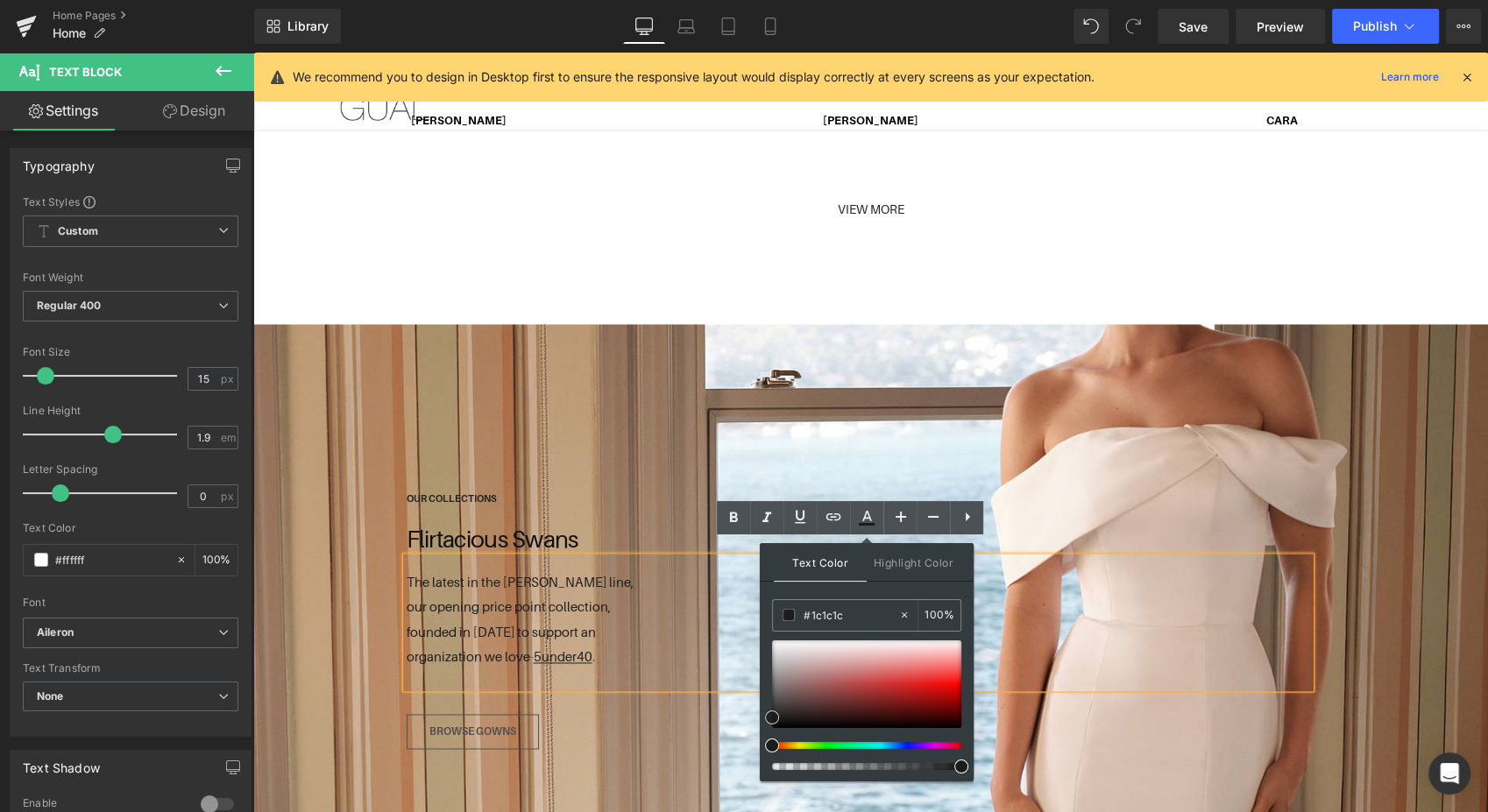
drag, startPoint x: 775, startPoint y: 704, endPoint x: 770, endPoint y: 718, distance: 14.9
click at [772, 718] on div at bounding box center [866, 683] width 189 height 87
click at [461, 721] on span "Button" at bounding box center [473, 731] width 40 height 21
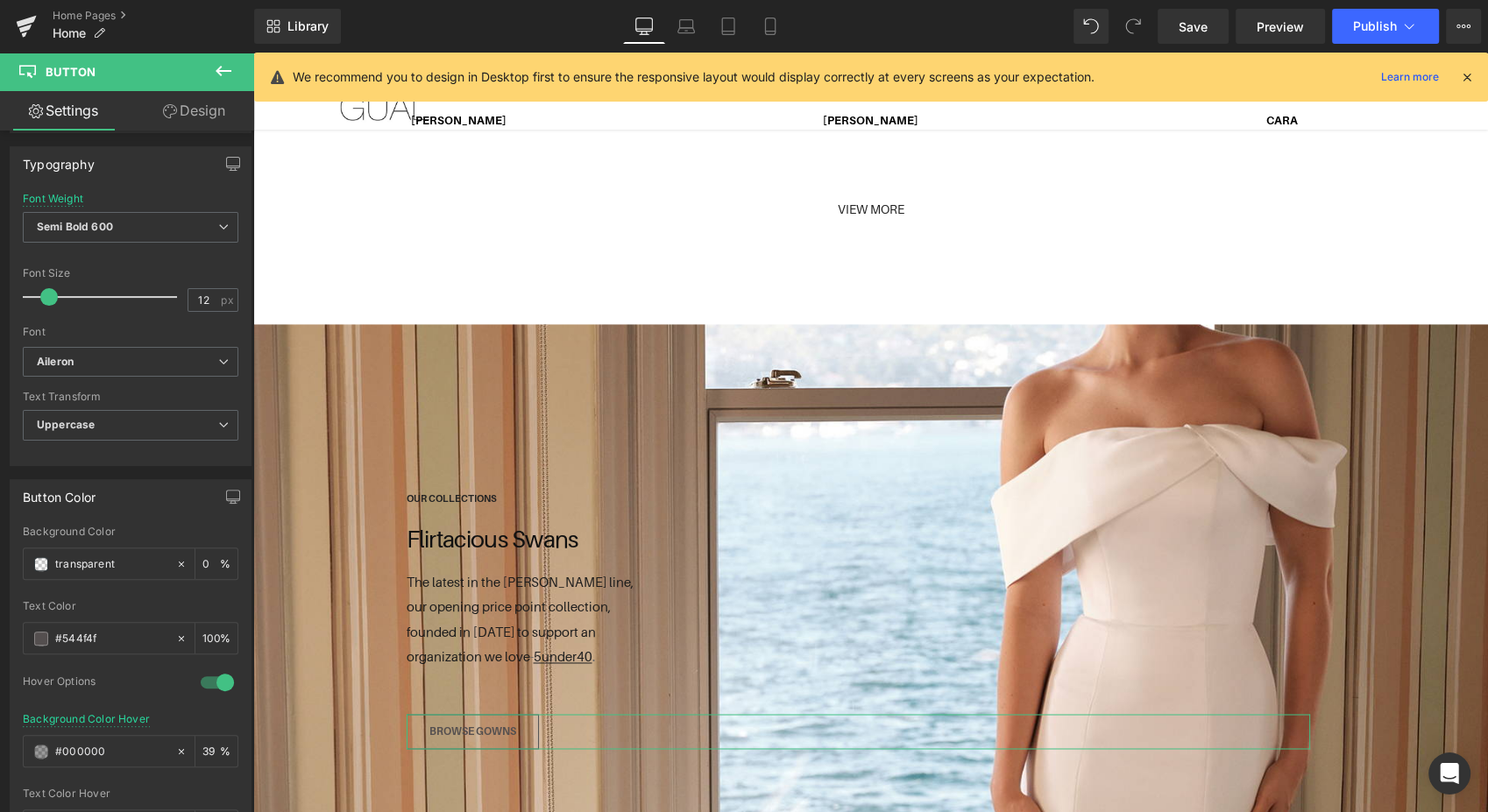
scroll to position [612, 0]
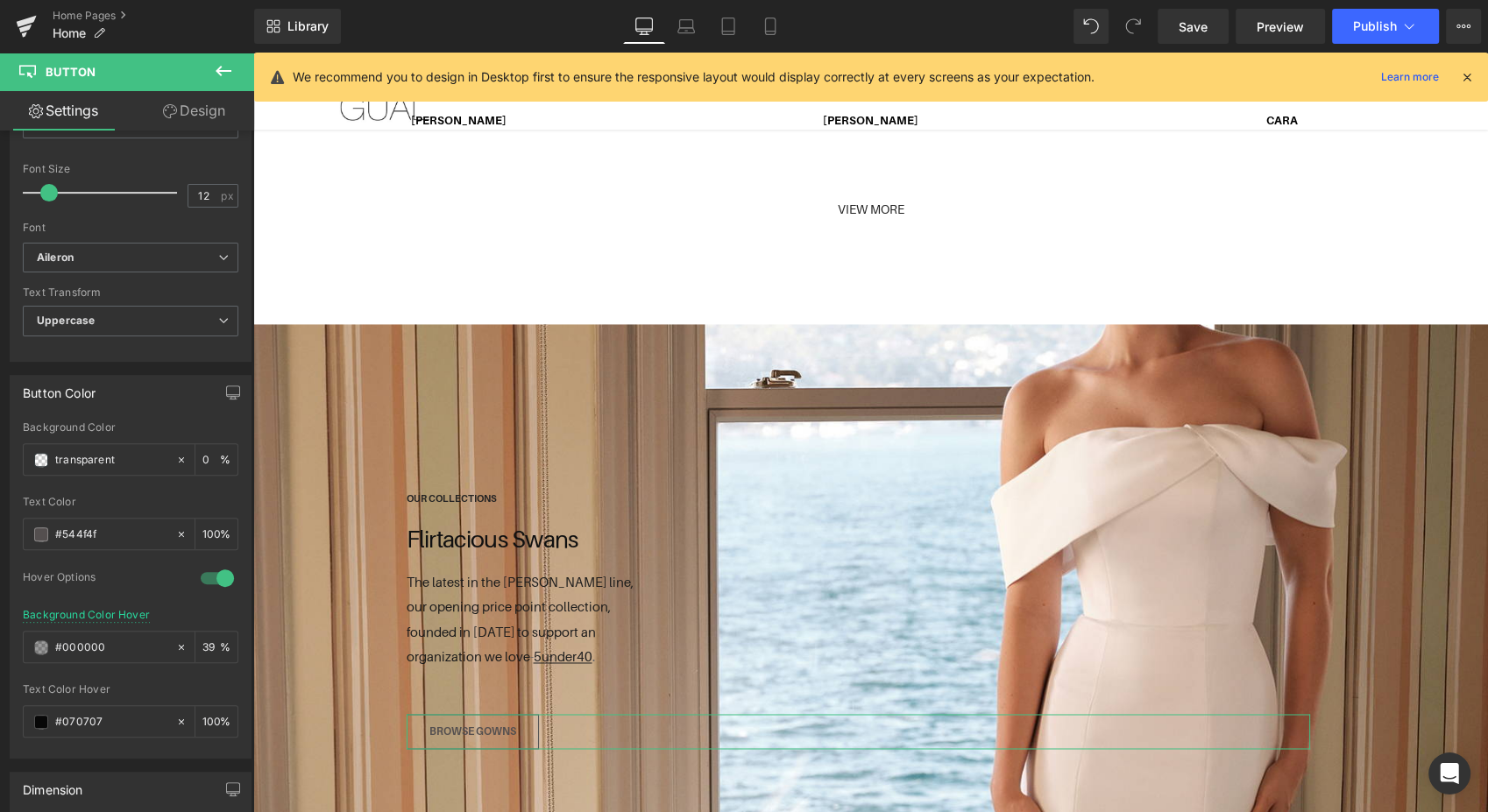
click at [234, 552] on div "Button Button Styles Custom Custom Setup Global Style Custom Setup Global Style…" at bounding box center [127, 475] width 254 height 689
click at [41, 528] on span at bounding box center [41, 534] width 14 height 14
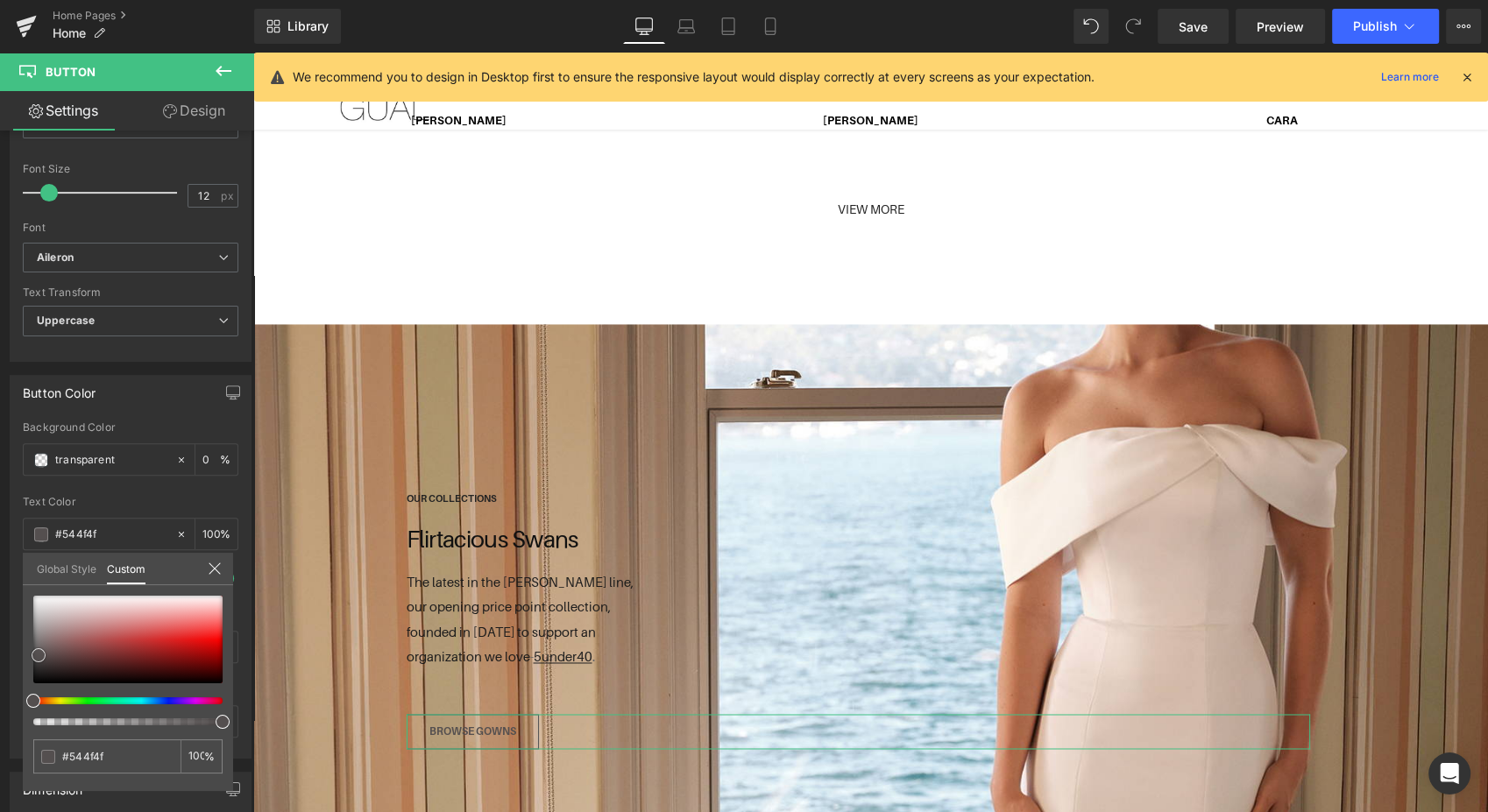
type input "#1c1b1b"
click at [35, 674] on div at bounding box center [128, 639] width 189 height 87
click at [1205, 31] on span "Save" at bounding box center [1193, 26] width 29 height 18
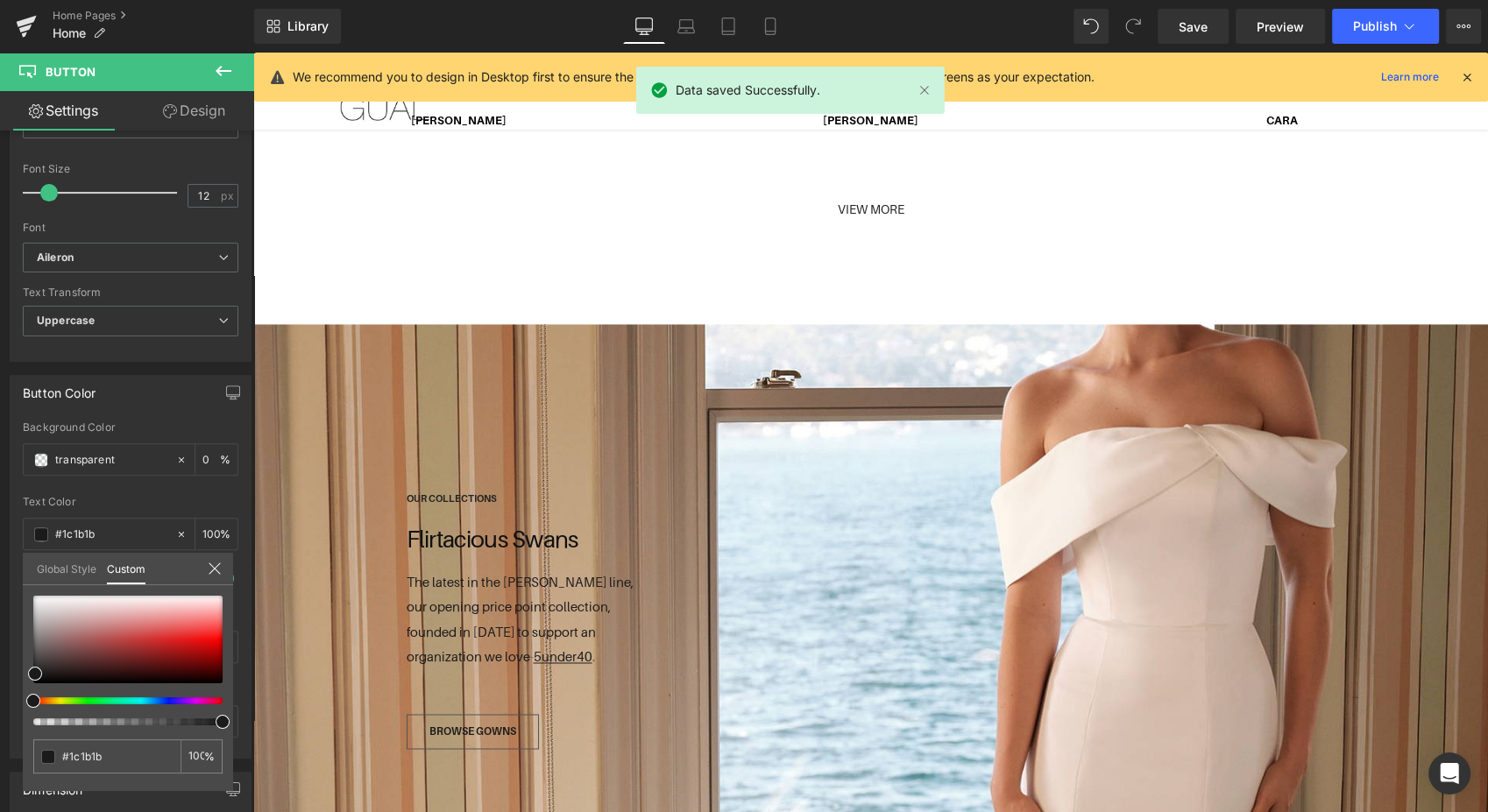
click at [1355, 17] on button "Publish" at bounding box center [1384, 26] width 107 height 35
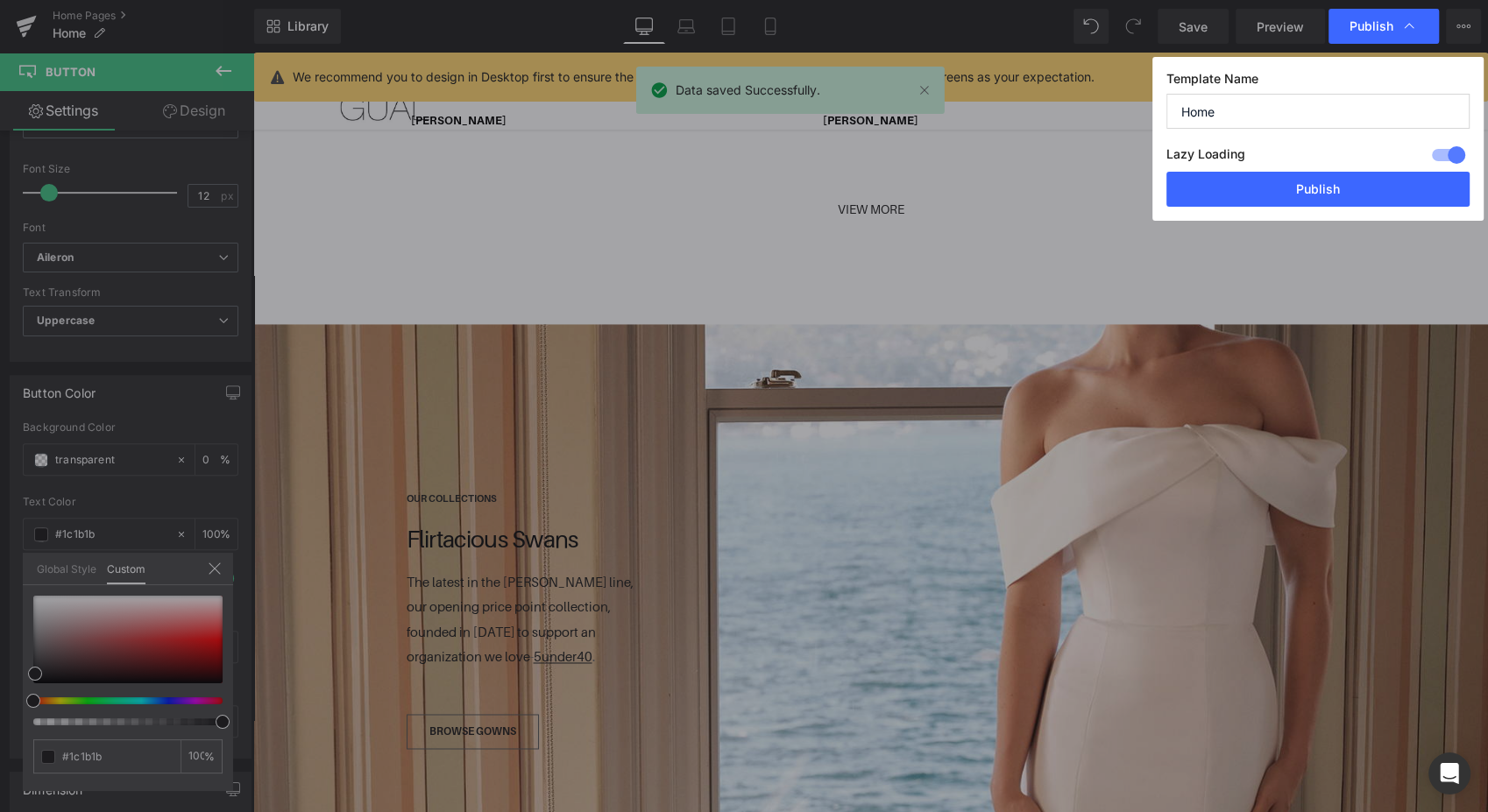
click at [1336, 191] on button "Publish" at bounding box center [1317, 189] width 303 height 35
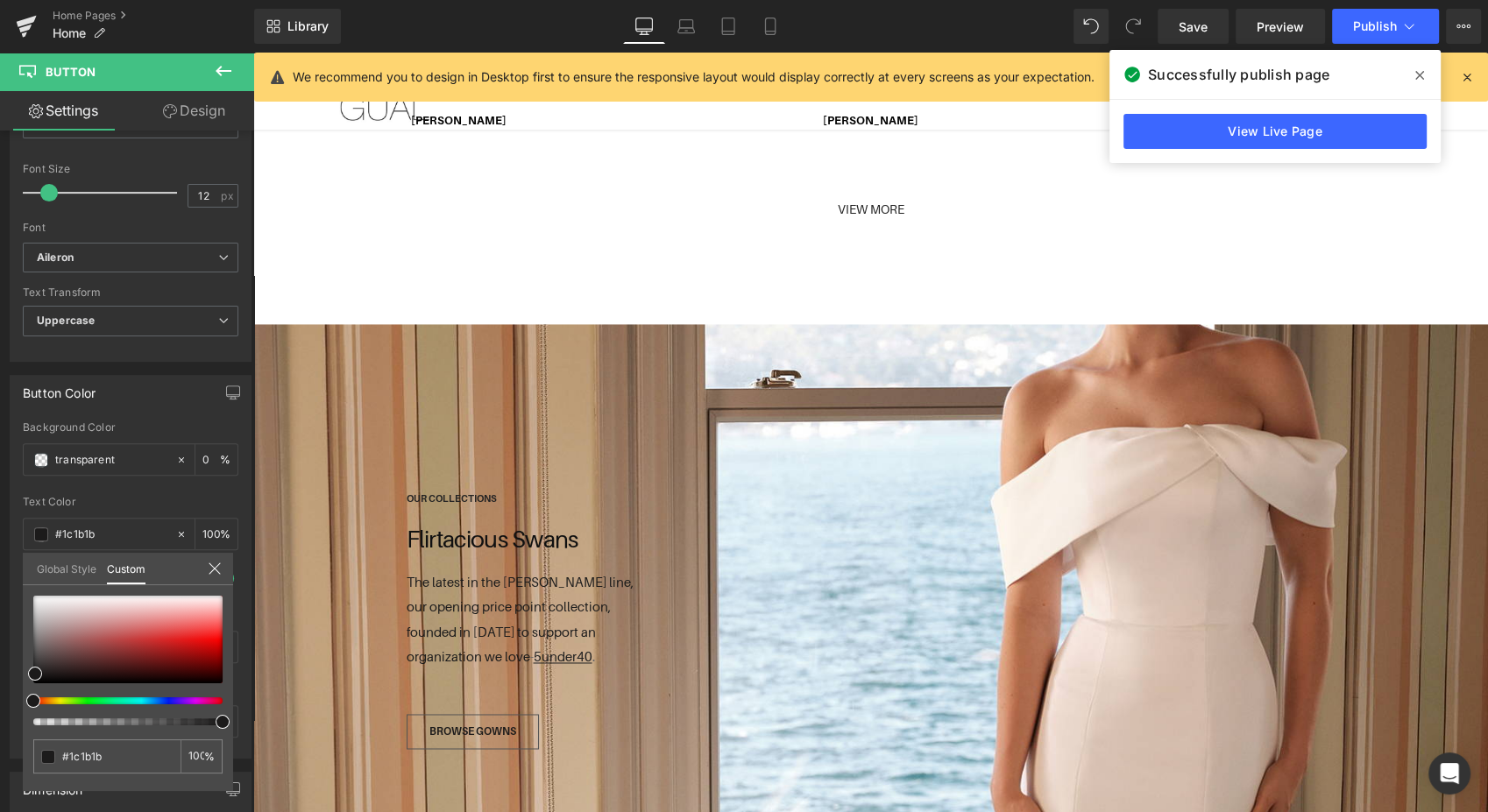
click at [1384, 22] on span "Publish" at bounding box center [1375, 26] width 44 height 14
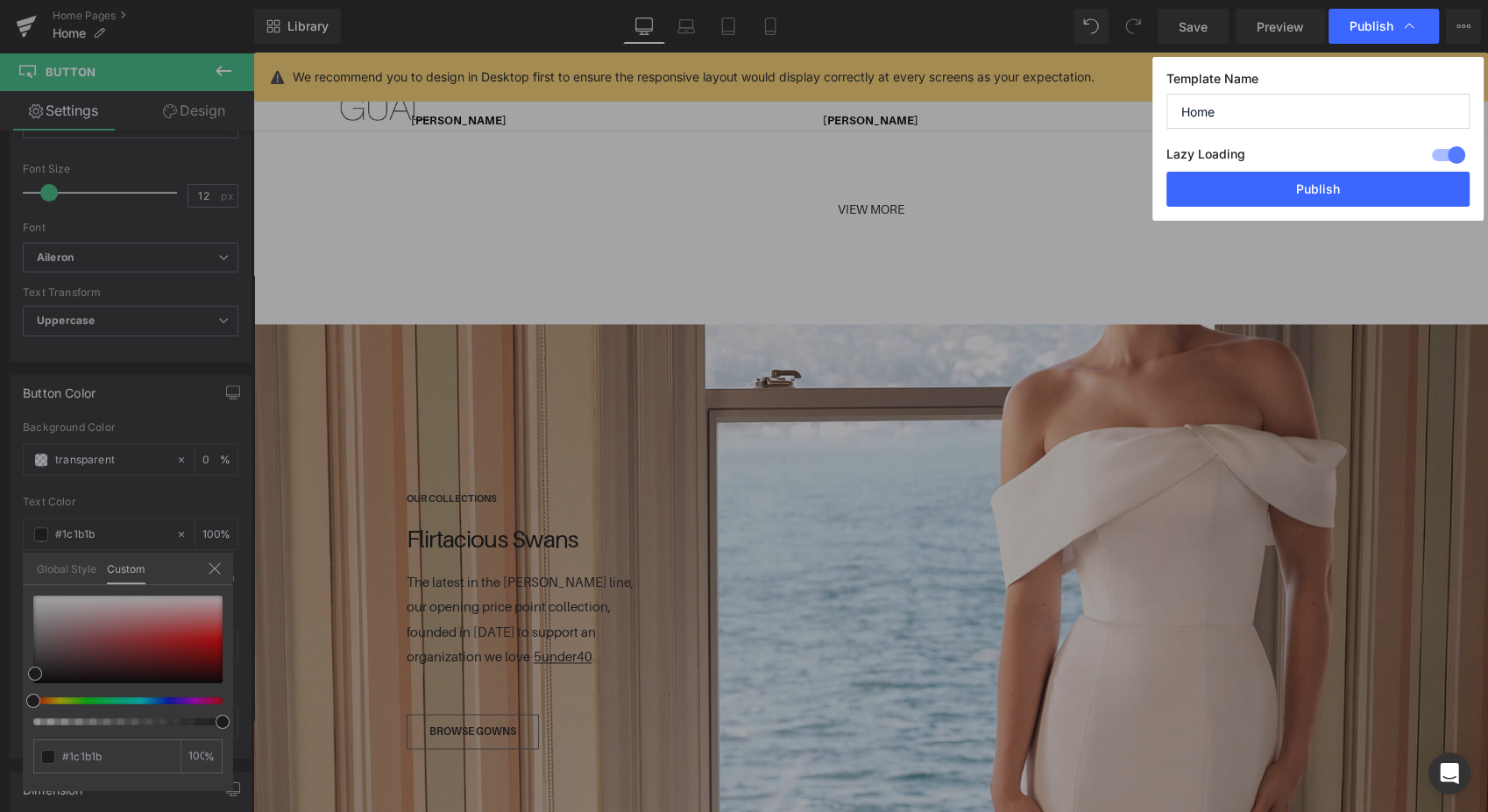
click at [1322, 199] on button "Publish" at bounding box center [1317, 189] width 303 height 35
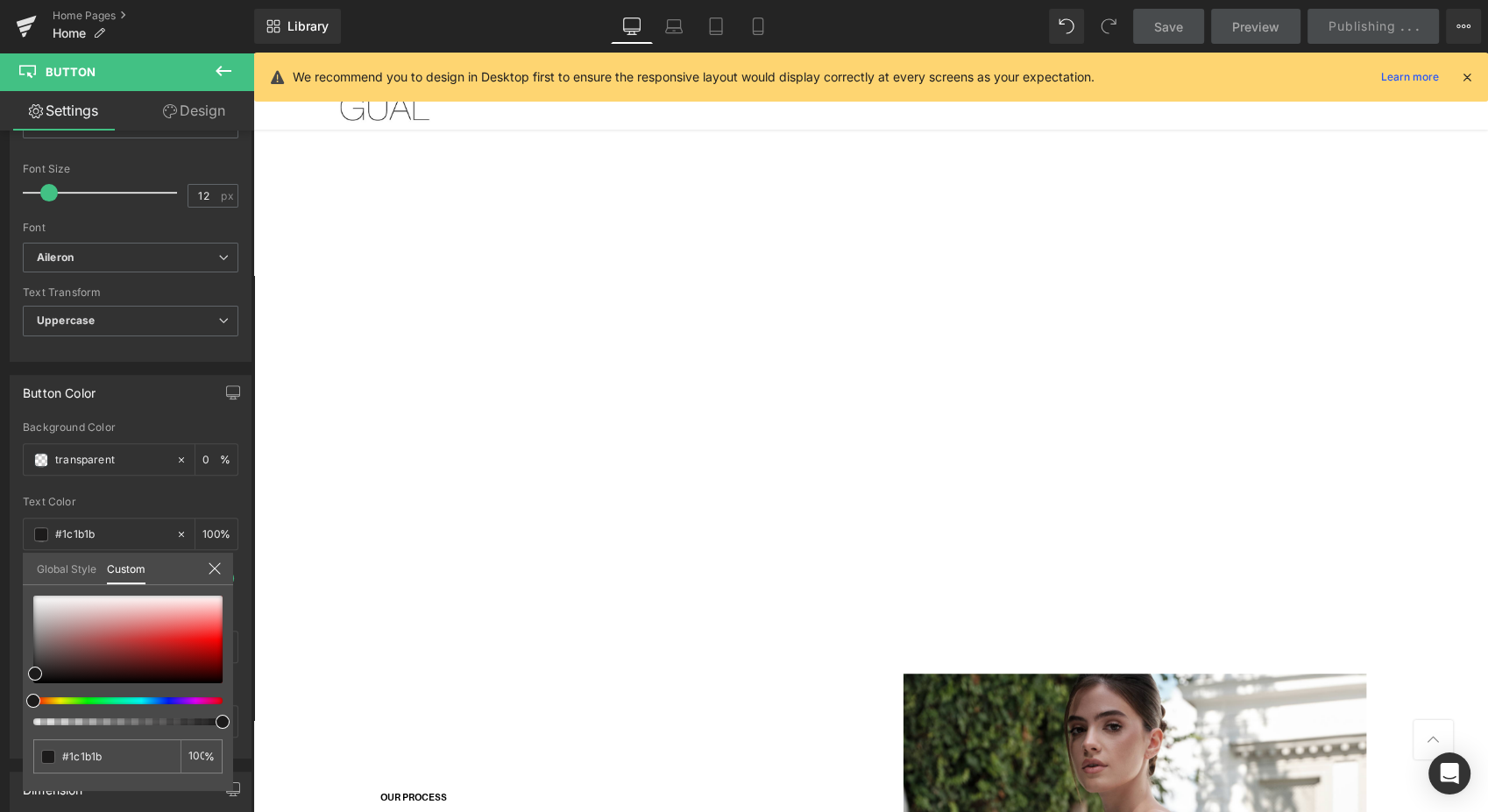
scroll to position [0, 0]
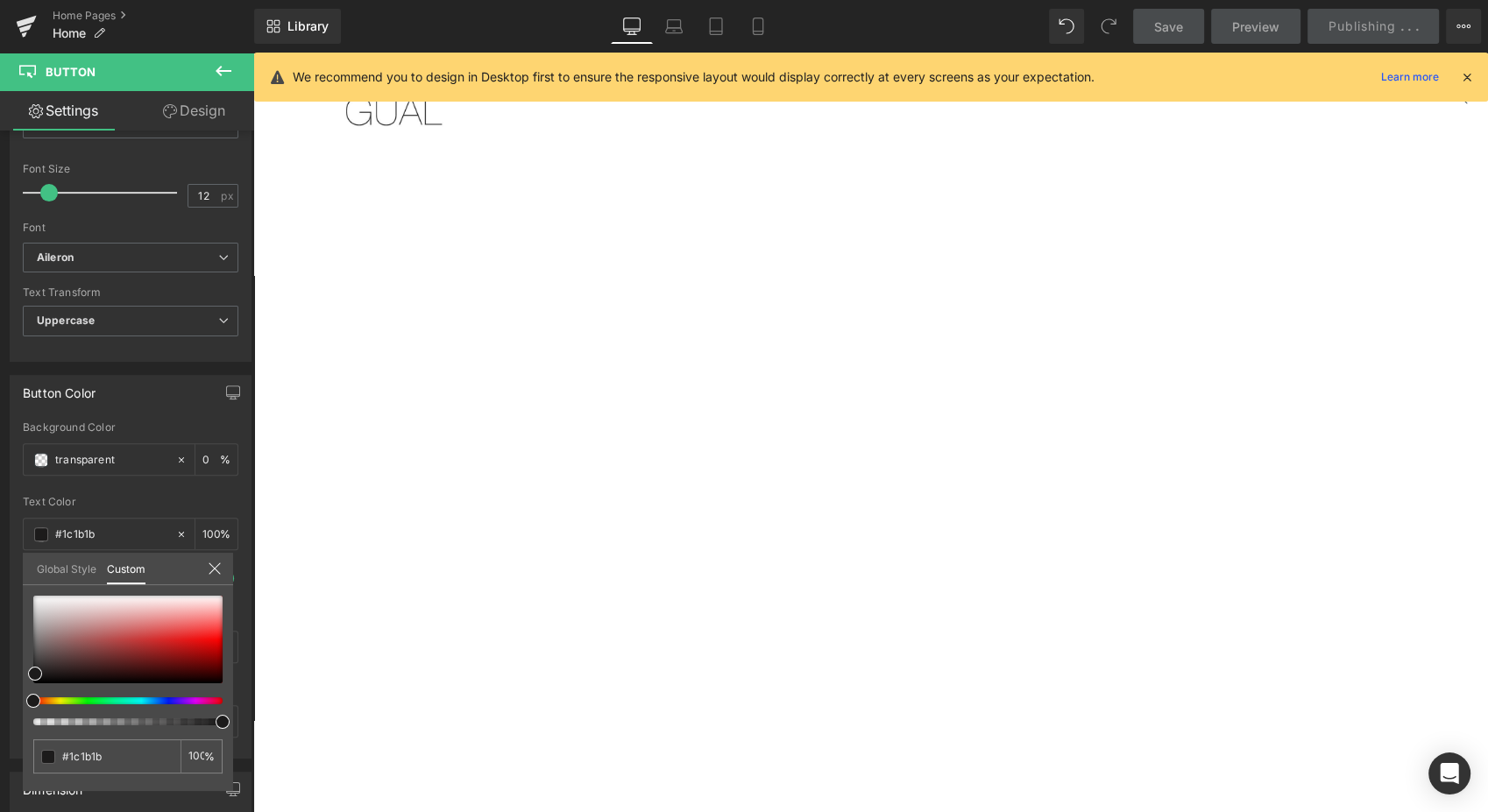
drag, startPoint x: 1480, startPoint y: 477, endPoint x: 1732, endPoint y: 98, distance: 455.1
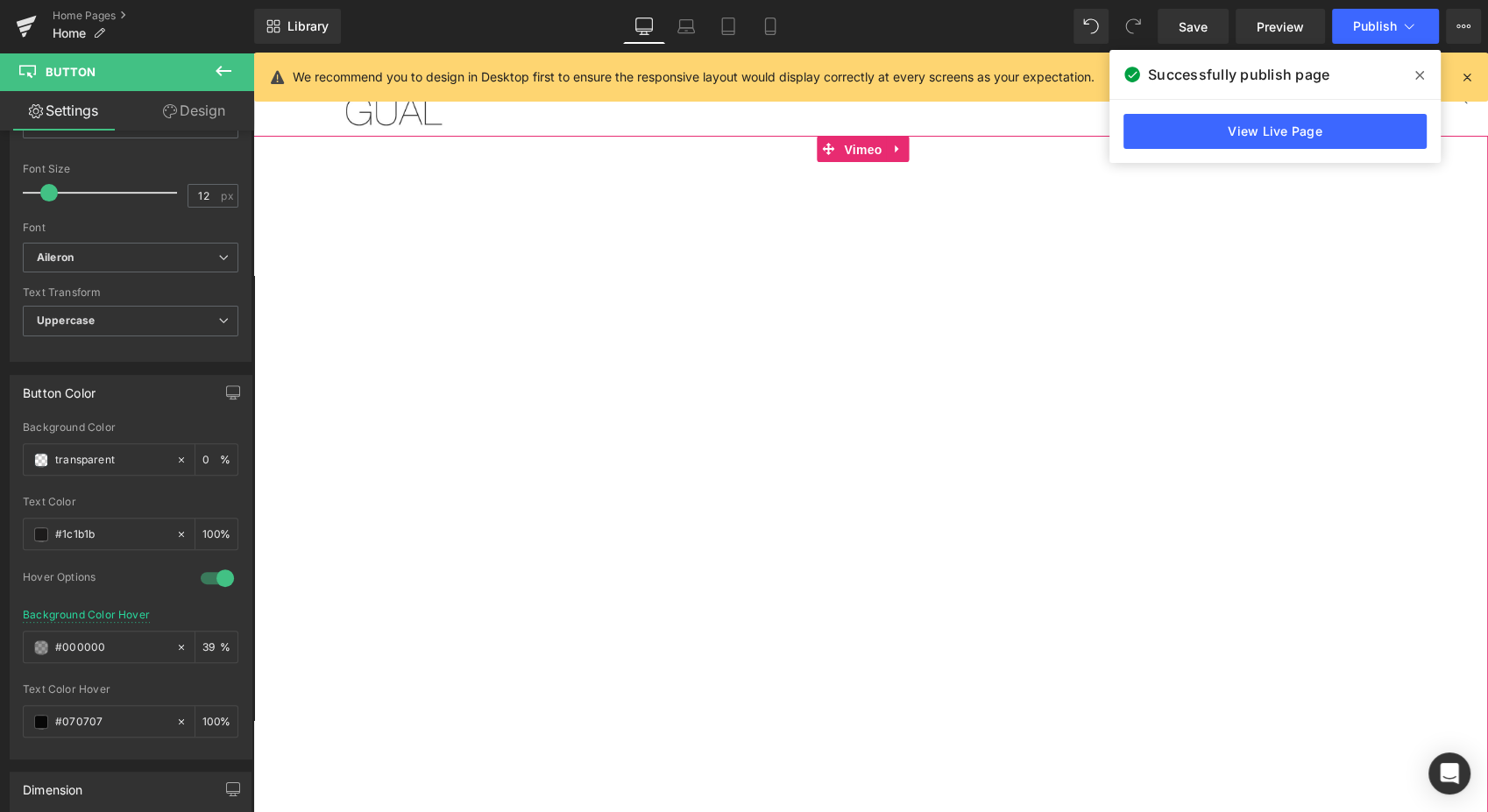
click at [856, 147] on span "Vimeo" at bounding box center [862, 149] width 46 height 26
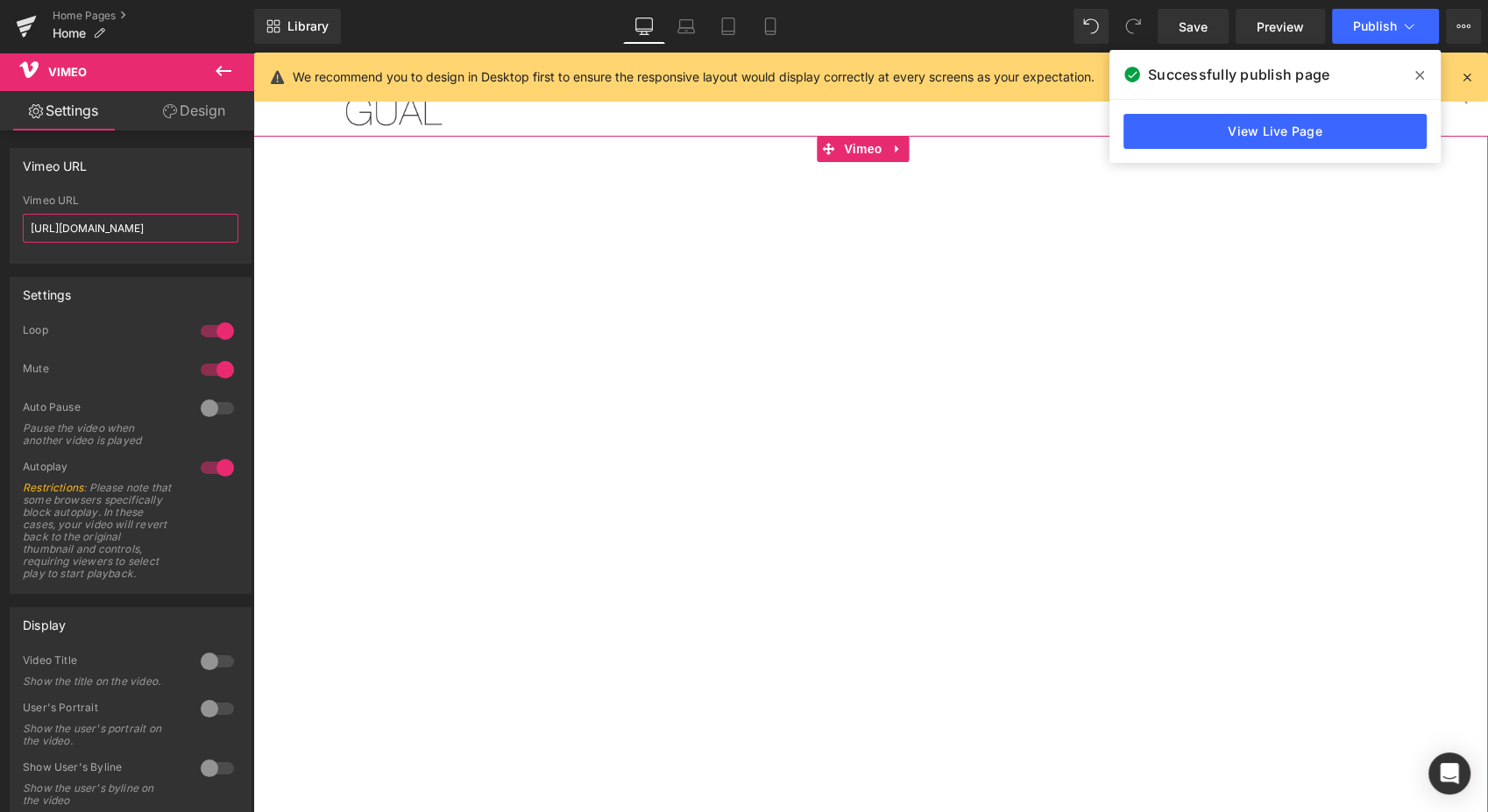
click at [200, 220] on input "https://vimeo.com/1126704653" at bounding box center [131, 228] width 215 height 29
paste input "?autoplay=1&quality=1080p"
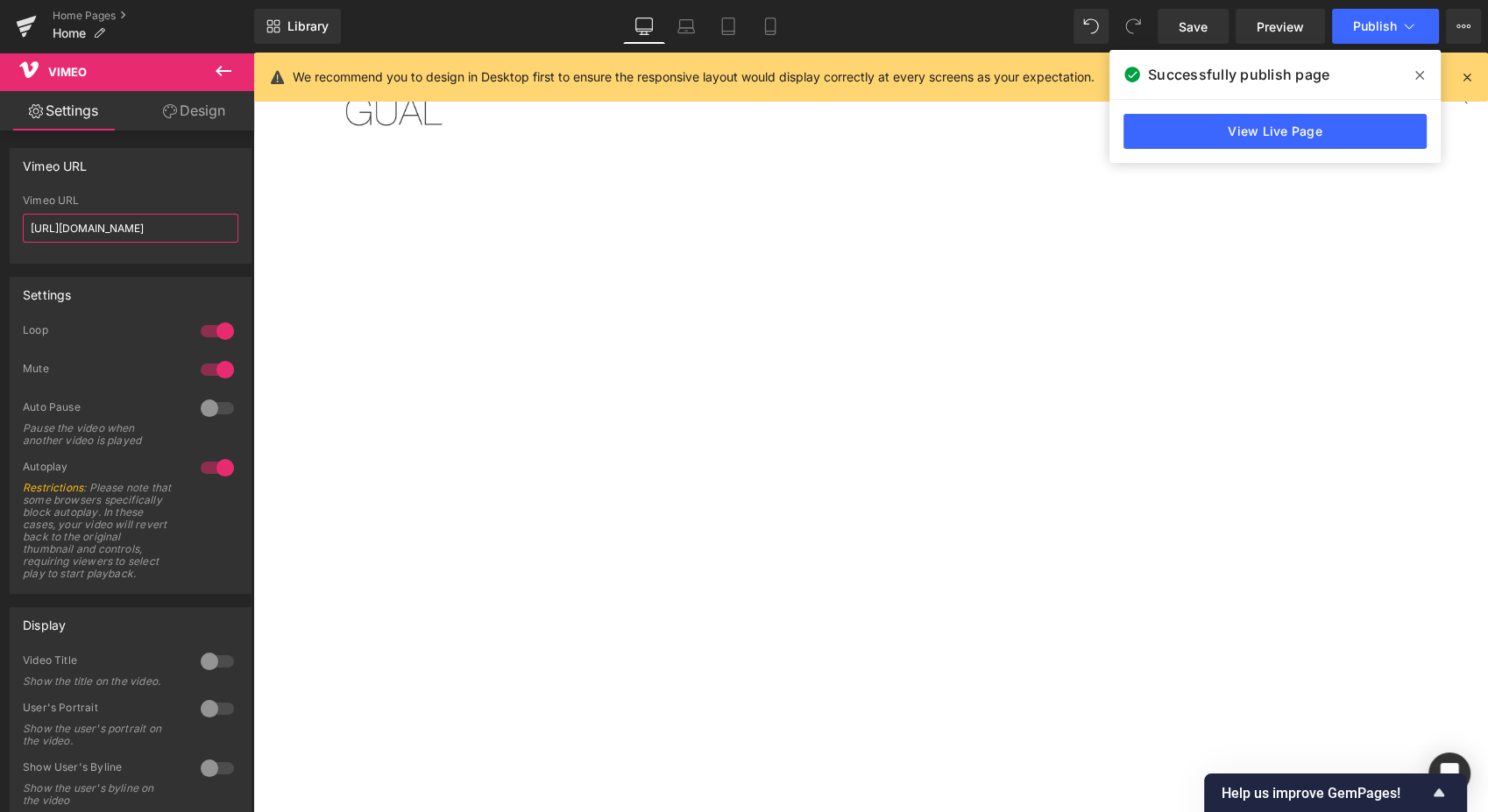
drag, startPoint x: 194, startPoint y: 228, endPoint x: 213, endPoint y: 229, distance: 19.0
click at [213, 229] on input "https://vimeo.com/1126704653?autoplay=1&quality=1080p" at bounding box center [131, 228] width 215 height 29
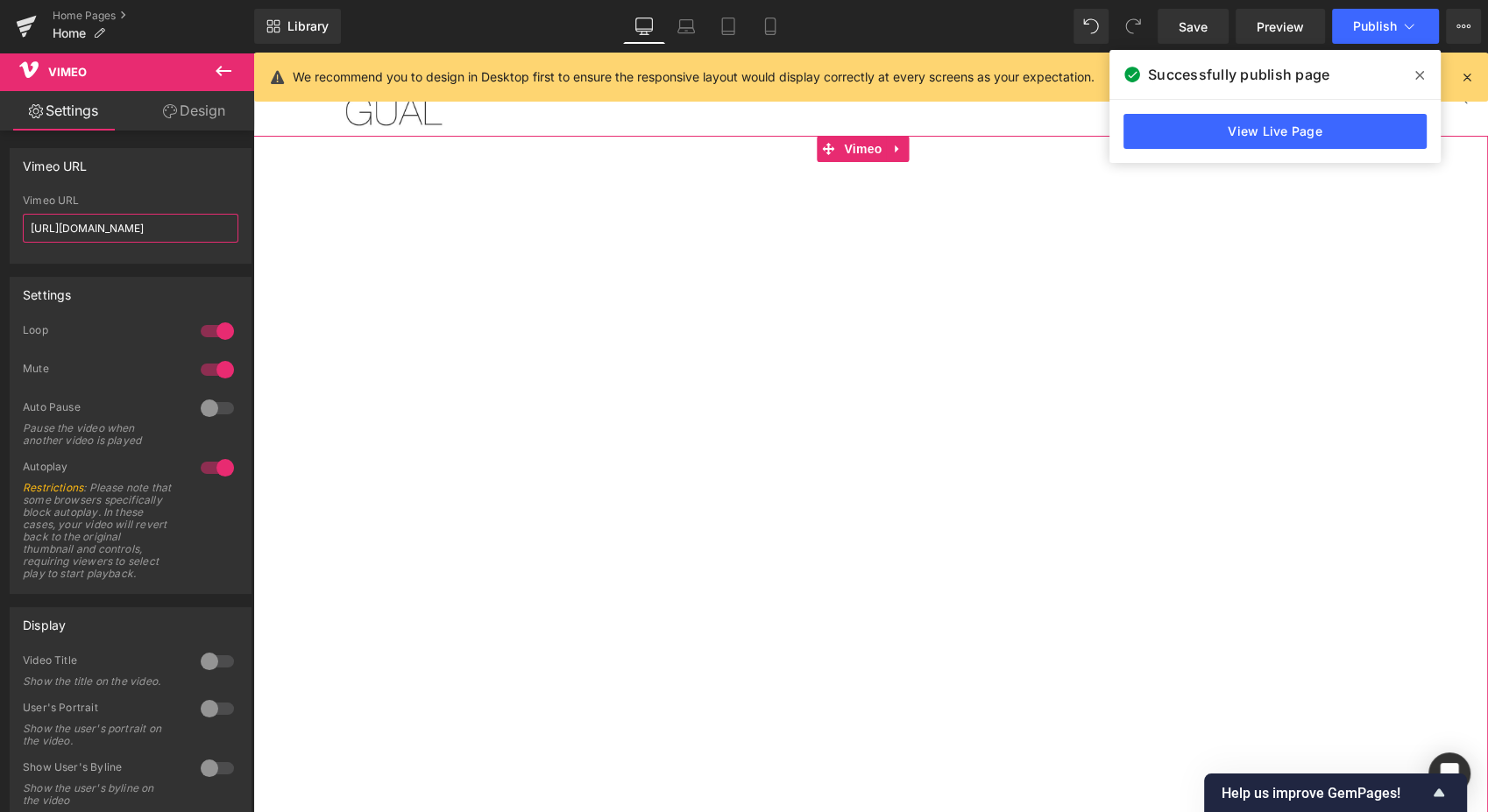
click at [200, 233] on input "https://vimeo.com/1126704653?autoplay=1&quality=540p" at bounding box center [131, 228] width 215 height 29
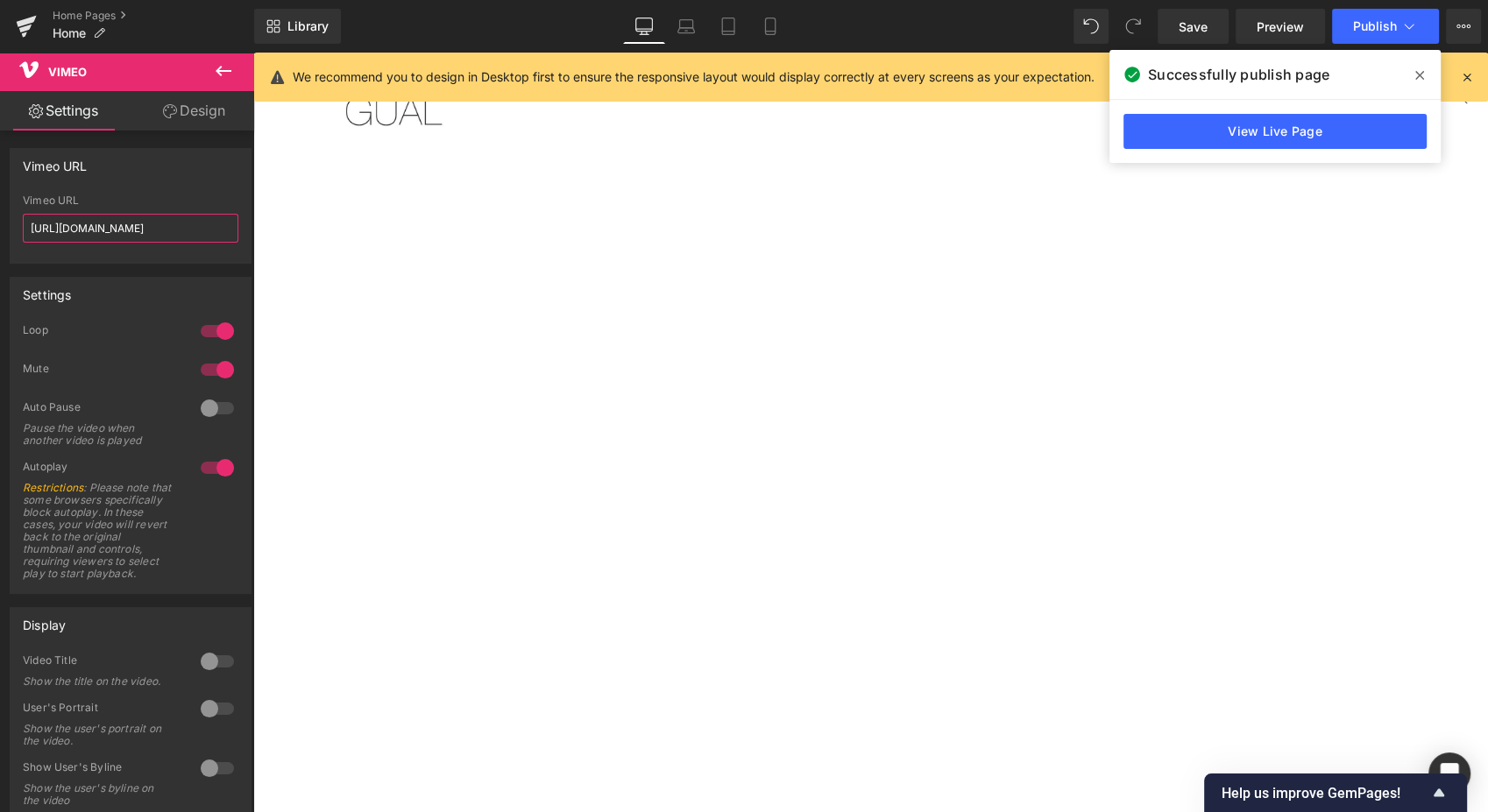
drag, startPoint x: 200, startPoint y: 233, endPoint x: 4, endPoint y: 187, distance: 201.3
click at [8, 104] on div "Settings Design Vimeo URL https://vimeo.com/1126704653?autoplay=1&quality=540p …" at bounding box center [127, 475] width 254 height 768
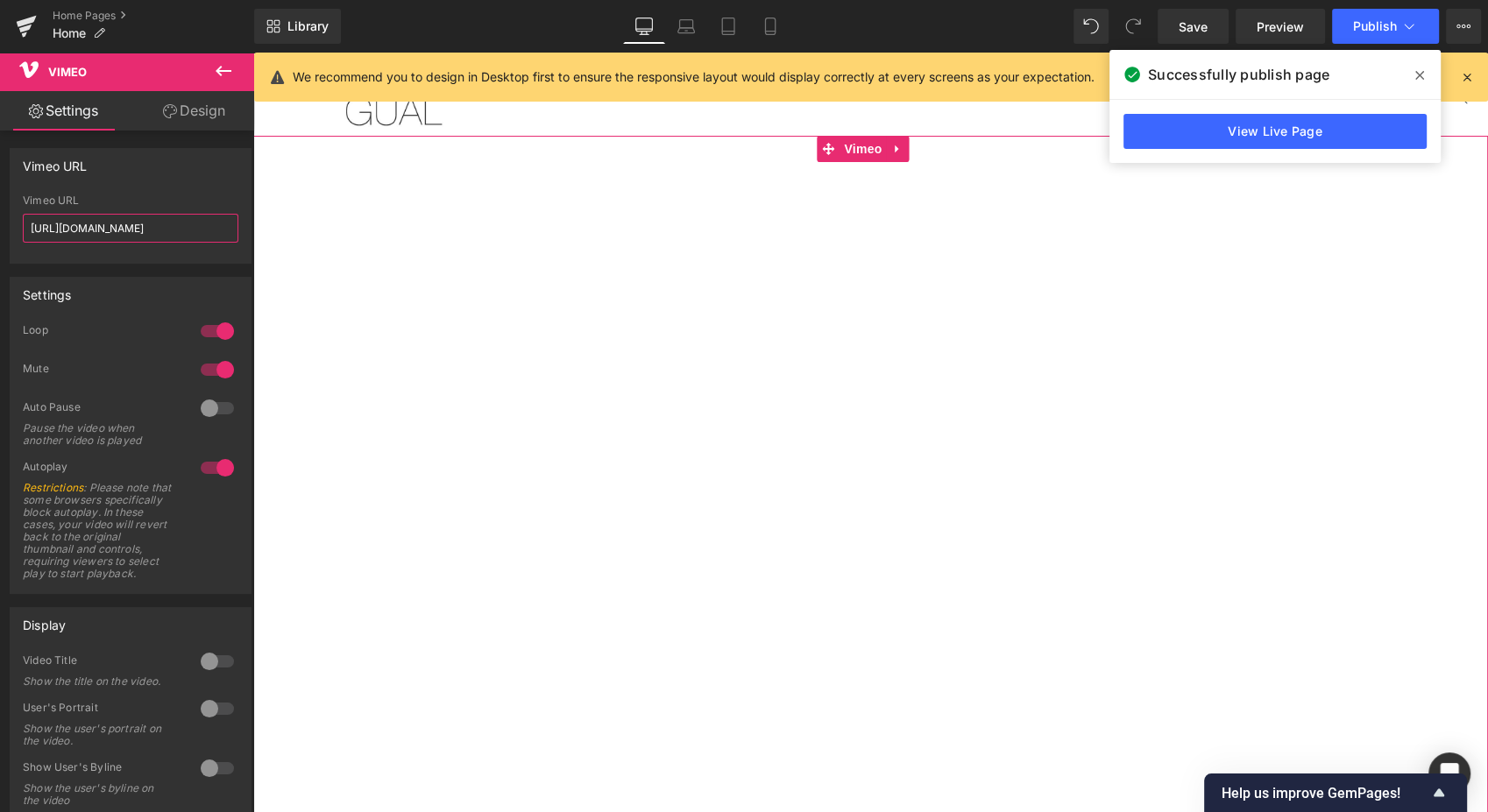
click at [203, 231] on input "https://vimeo.com/1126704653?autoplay=1&quality=540p" at bounding box center [131, 228] width 215 height 29
drag, startPoint x: 196, startPoint y: 228, endPoint x: 215, endPoint y: 234, distance: 19.9
click at [215, 234] on input "https://vimeo.com/1126704653?autoplay=1&quality=540p" at bounding box center [131, 228] width 215 height 29
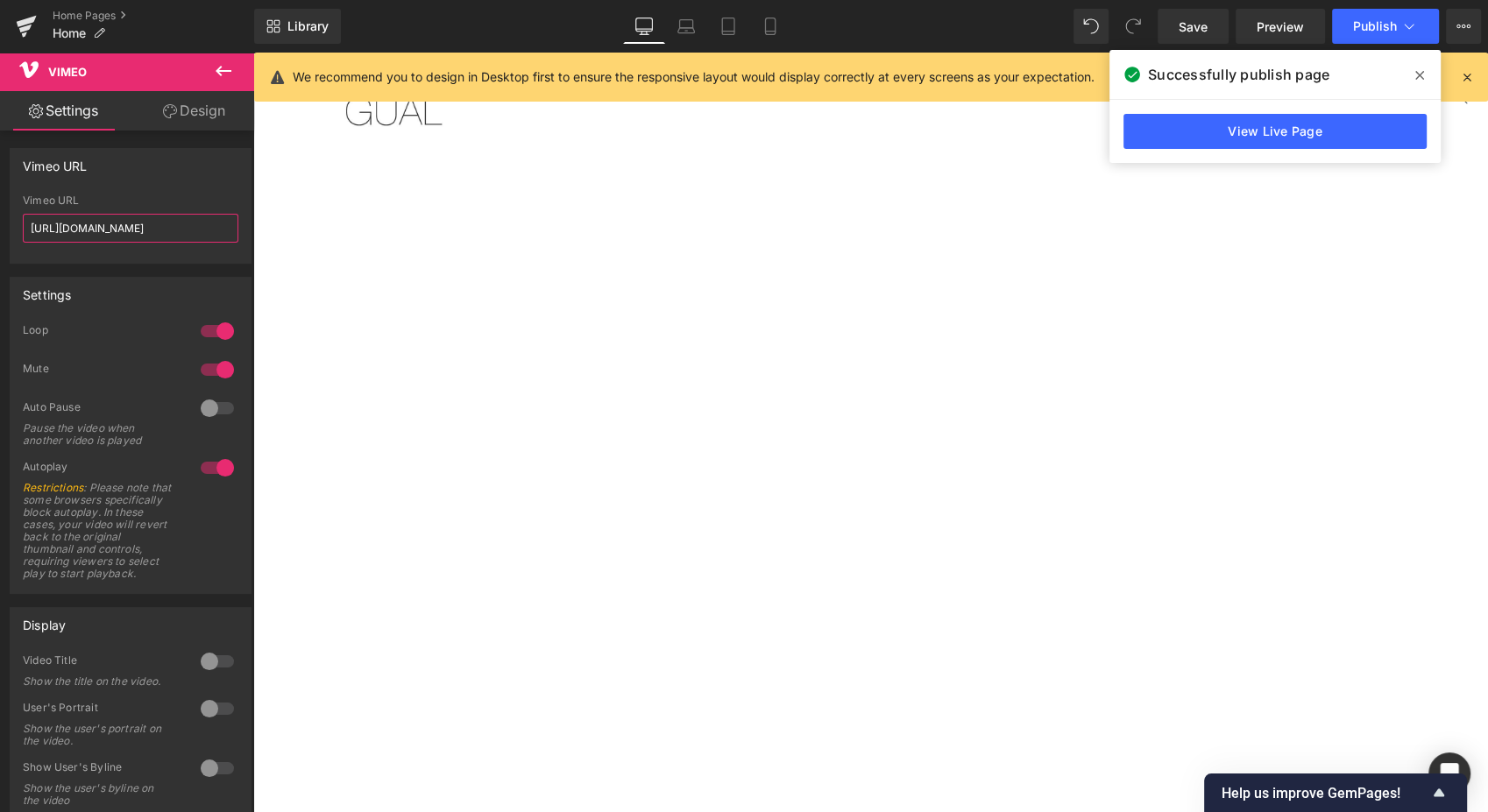
scroll to position [0, 87]
click at [217, 255] on div at bounding box center [131, 258] width 215 height 12
click at [107, 238] on input "https://vimeo.com/1126704653?autoplay=1&quality=360p" at bounding box center [131, 228] width 215 height 29
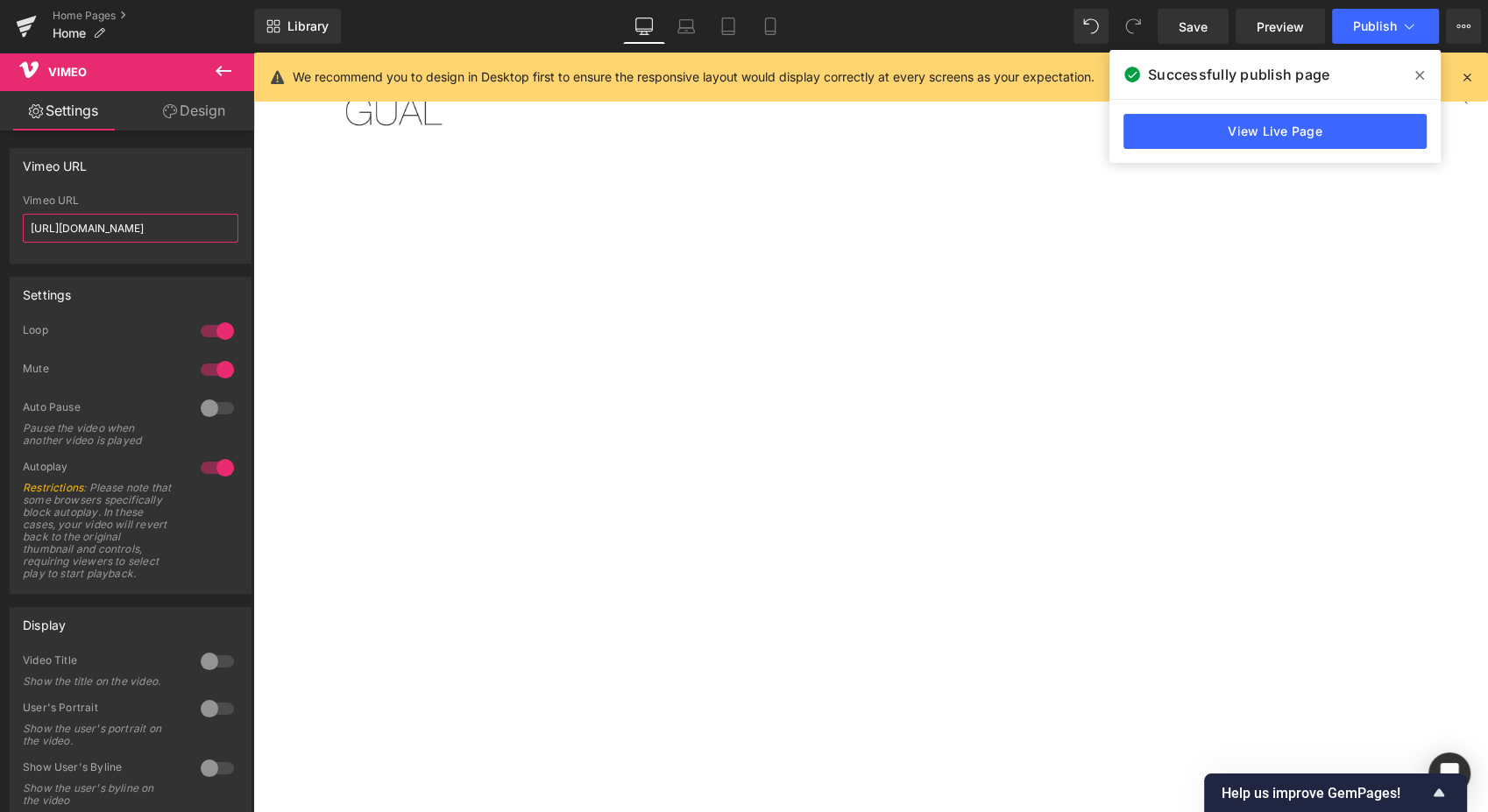
drag, startPoint x: 203, startPoint y: 223, endPoint x: 244, endPoint y: 233, distance: 42.2
click at [244, 233] on div "Vimeo URL https://vimeo.com/1126704653?autoplay=1&quality=360p Vimeo URL https:…" at bounding box center [131, 199] width 262 height 129
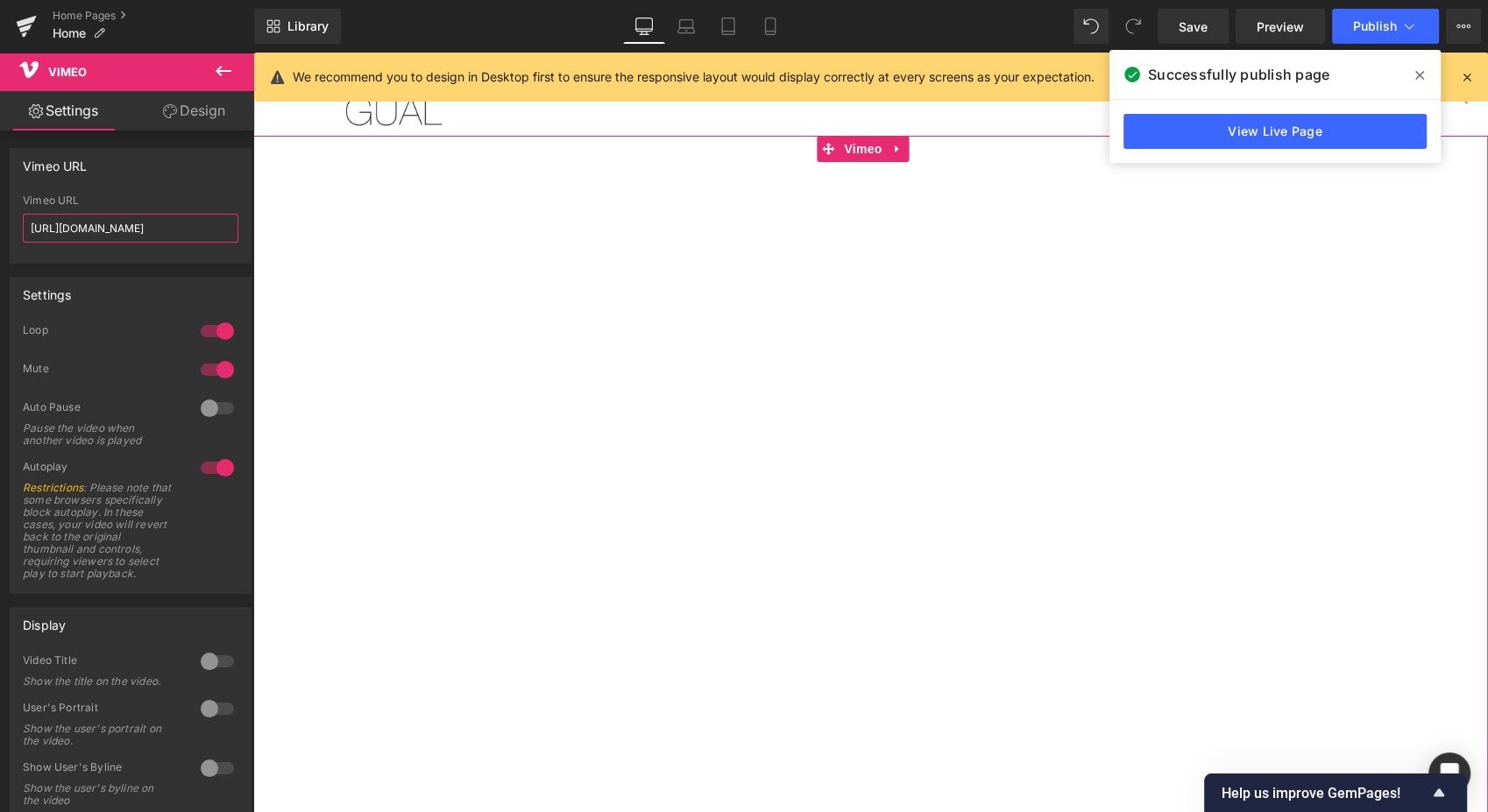
click at [192, 232] on input "https://vimeo.com/1126704653?autoplay=1&quality=360p" at bounding box center [131, 228] width 215 height 29
drag, startPoint x: 204, startPoint y: 232, endPoint x: 229, endPoint y: 234, distance: 25.1
click at [229, 234] on input "https://vimeo.com/1126704653?autoplay=1&quality=360p" at bounding box center [131, 228] width 215 height 29
click at [221, 233] on input "https://vimeo.com/1126704653?autoplay=1&quality=360p" at bounding box center [131, 228] width 215 height 29
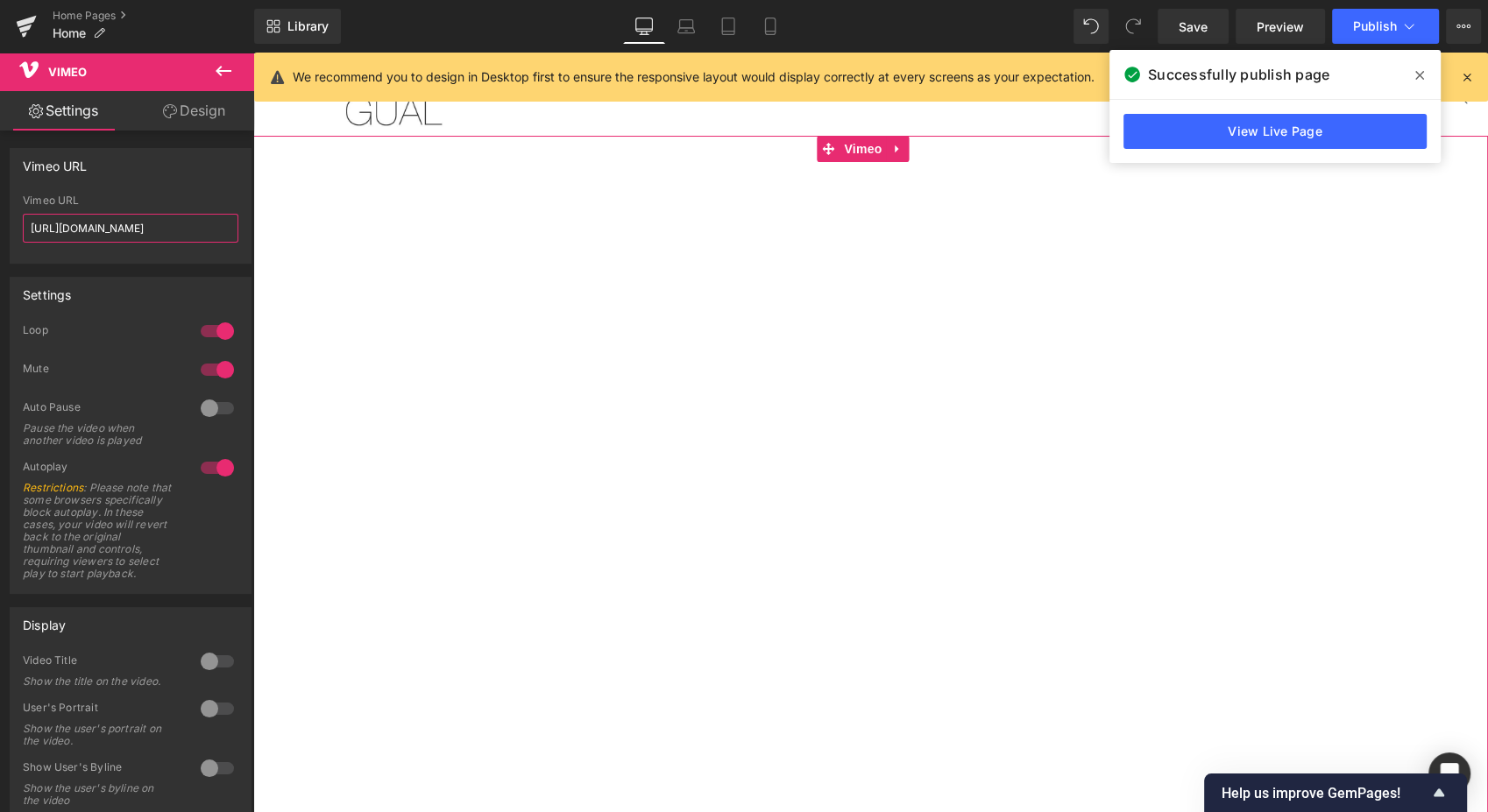
drag, startPoint x: 215, startPoint y: 228, endPoint x: 197, endPoint y: 228, distance: 18.0
click at [197, 228] on input "https://vimeo.com/1126704653?autoplay=1&quality=360p" at bounding box center [131, 228] width 215 height 29
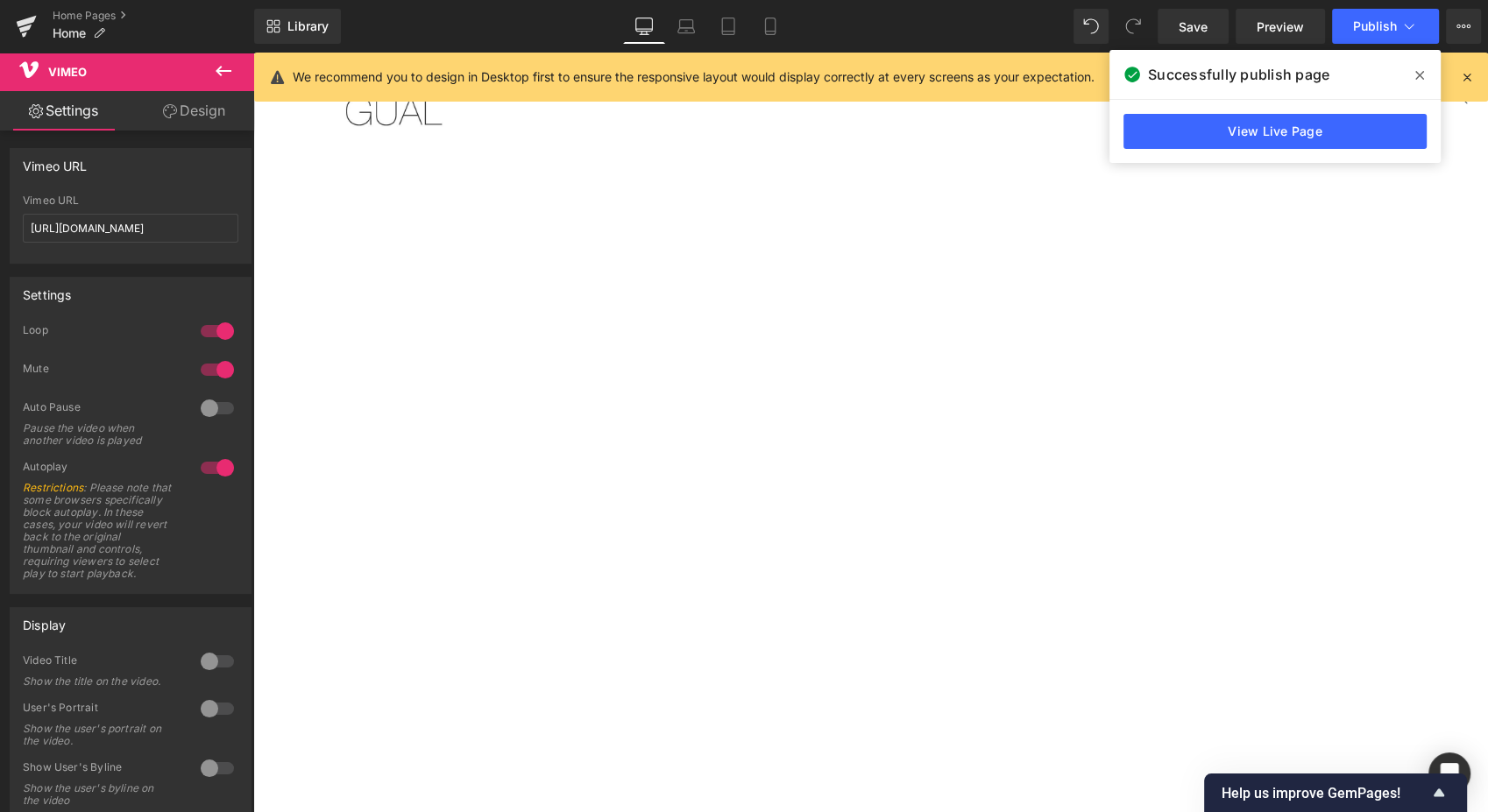
scroll to position [0, 0]
click at [1191, 37] on link "Save" at bounding box center [1193, 26] width 71 height 35
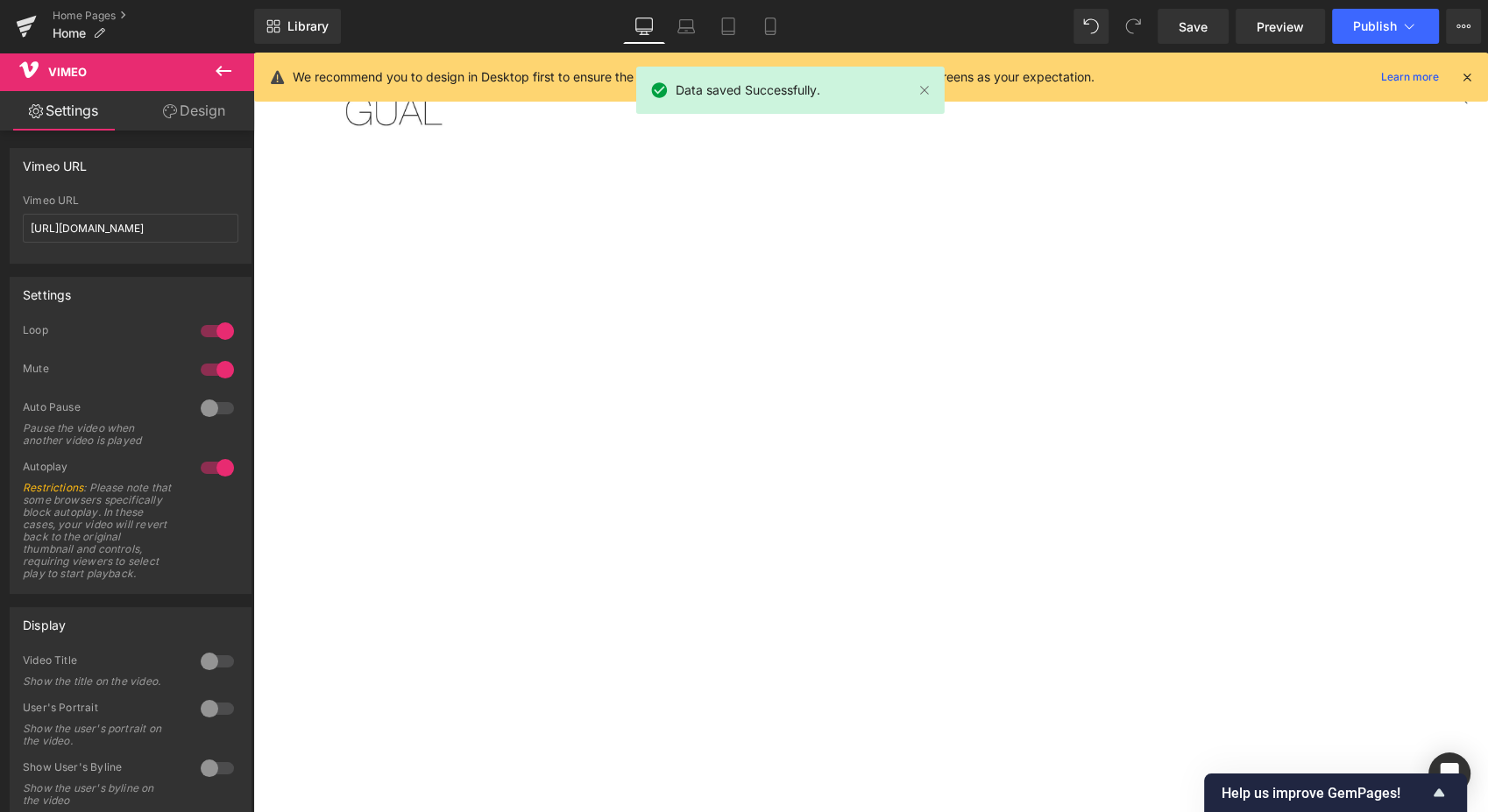
click at [1363, 24] on span "Publish" at bounding box center [1375, 26] width 44 height 14
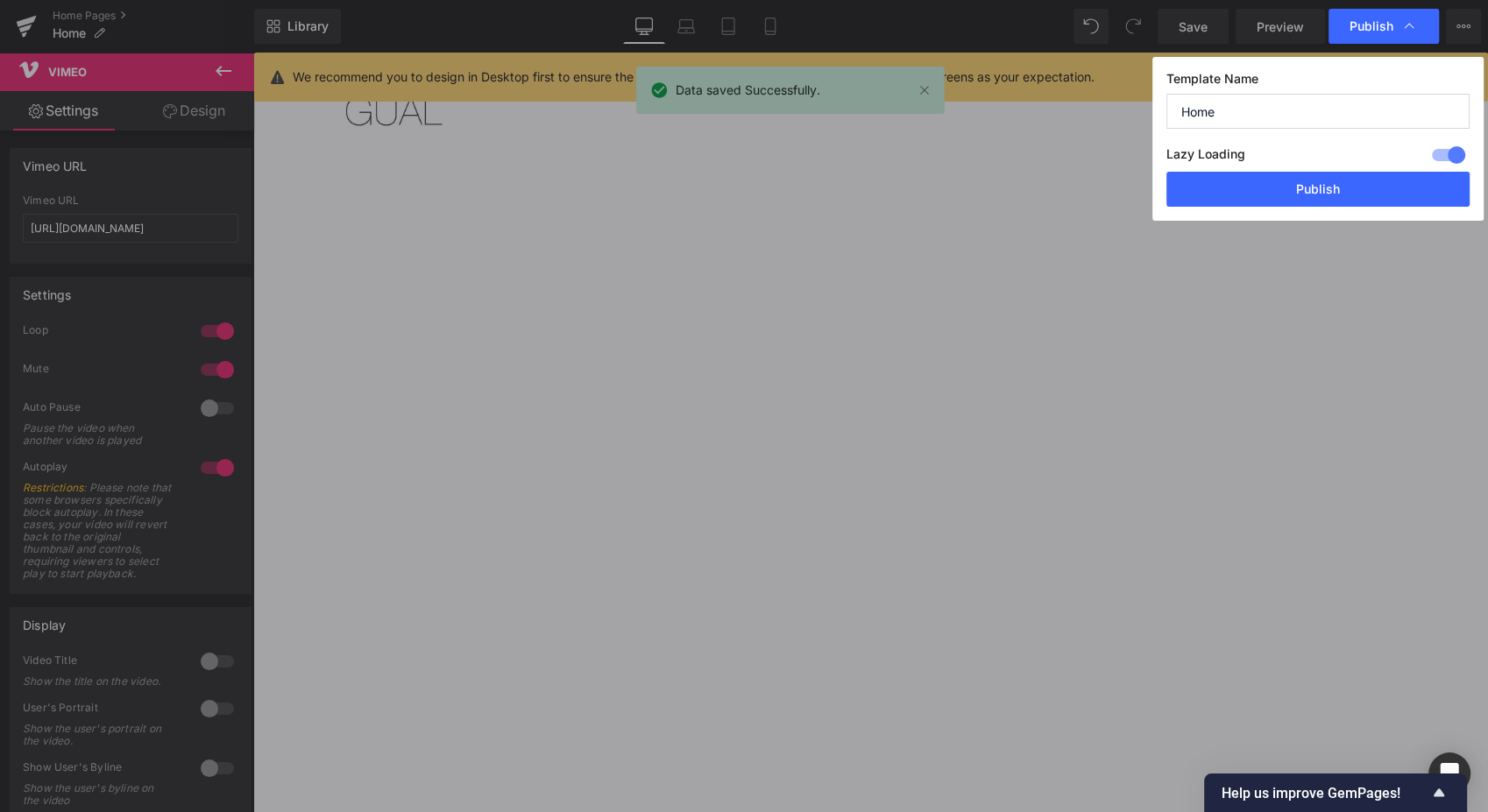
click at [1309, 195] on button "Publish" at bounding box center [1317, 189] width 303 height 35
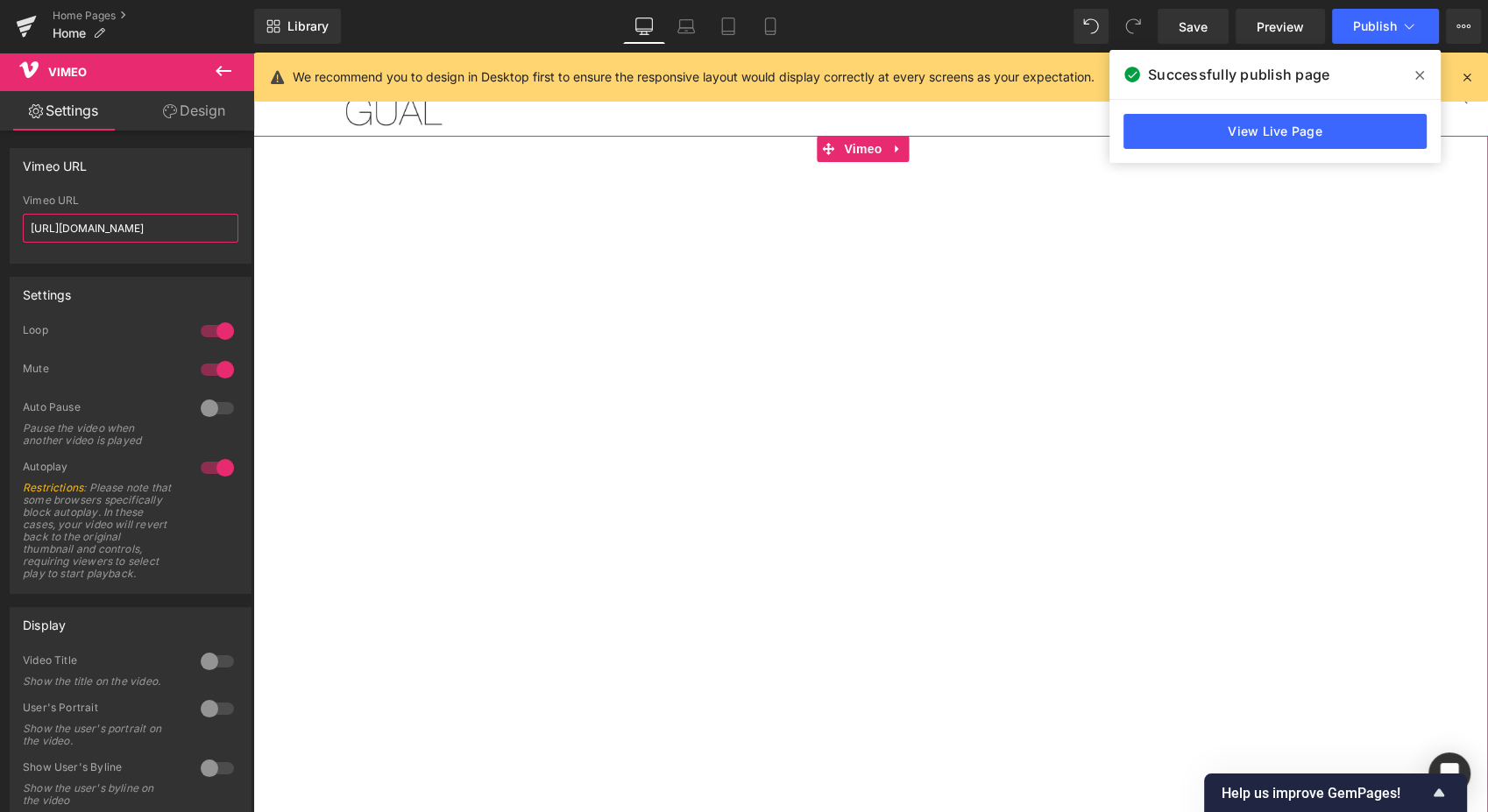
scroll to position [0, 93]
drag, startPoint x: 179, startPoint y: 228, endPoint x: 229, endPoint y: 229, distance: 50.0
click at [229, 229] on input "https://vimeo.com/1126704653?autoplay=1&quality=540p" at bounding box center [131, 228] width 215 height 29
click at [224, 229] on input "https://vimeo.com/1126704653?autoplay=1&quality=540p" at bounding box center [131, 228] width 215 height 29
paste input "?background=1"
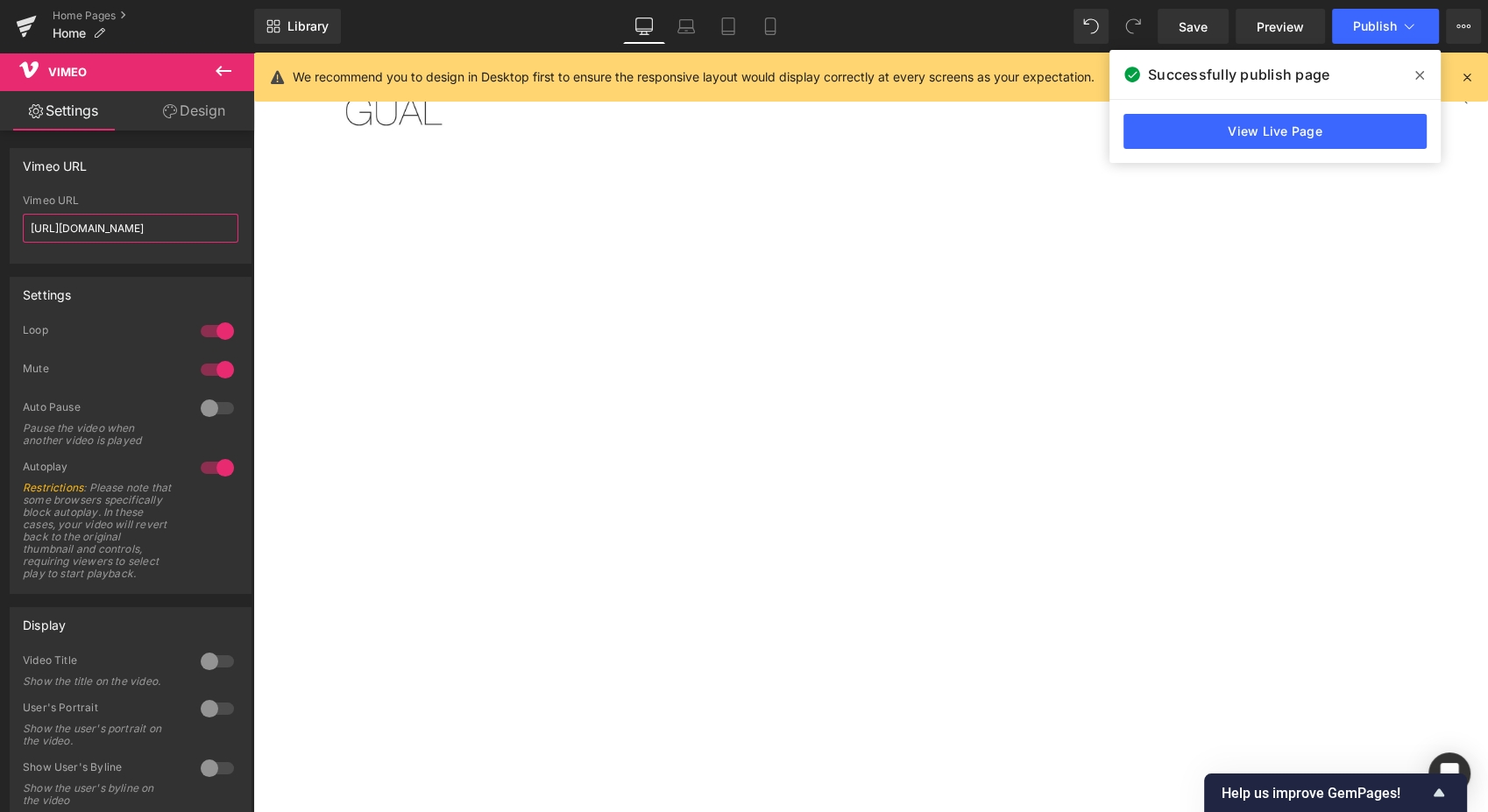
scroll to position [0, 168]
type input "https://vimeo.com/1126704653?autoplay=1&quality=540p"
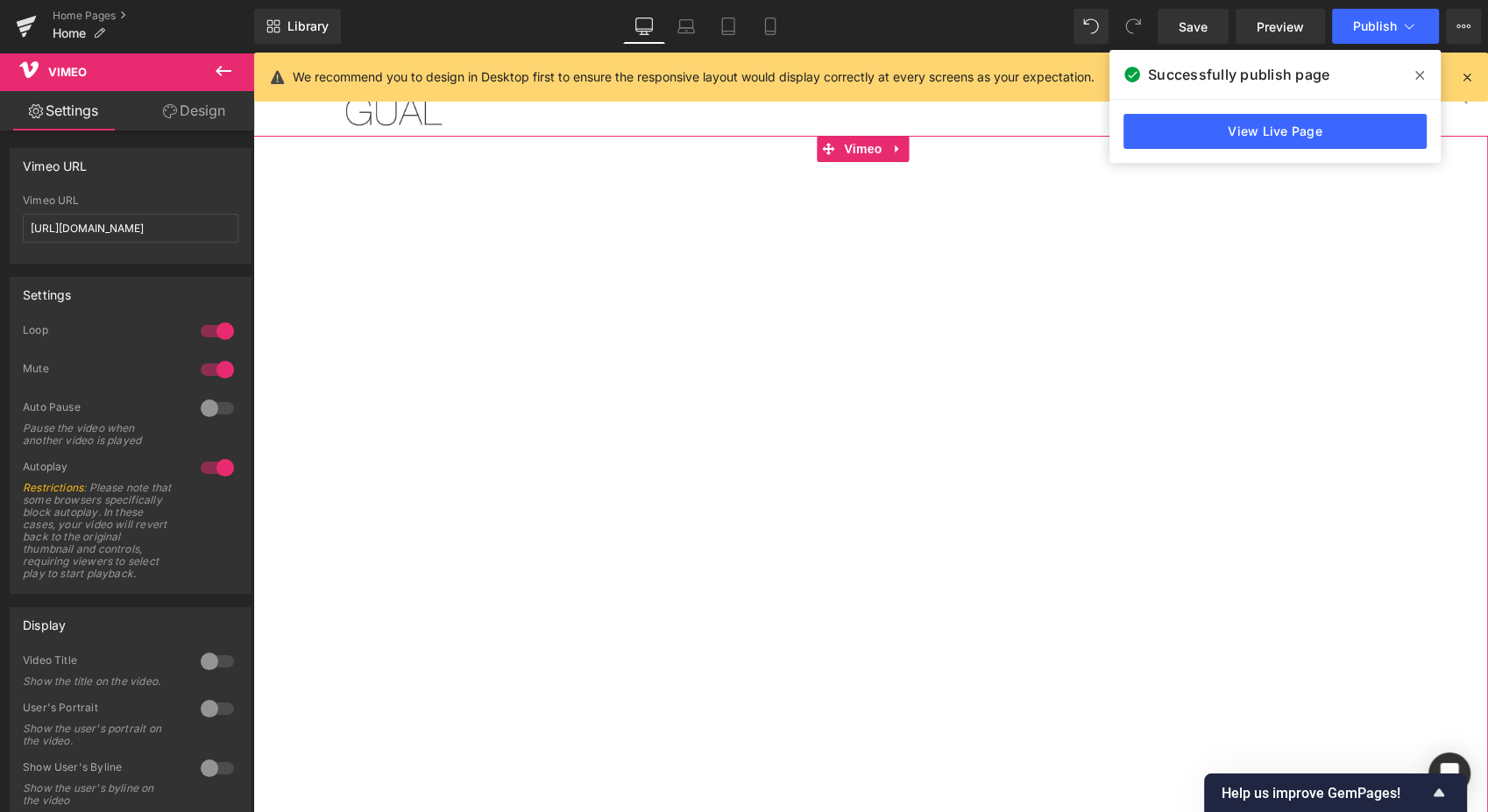
click at [202, 368] on div at bounding box center [217, 369] width 42 height 28
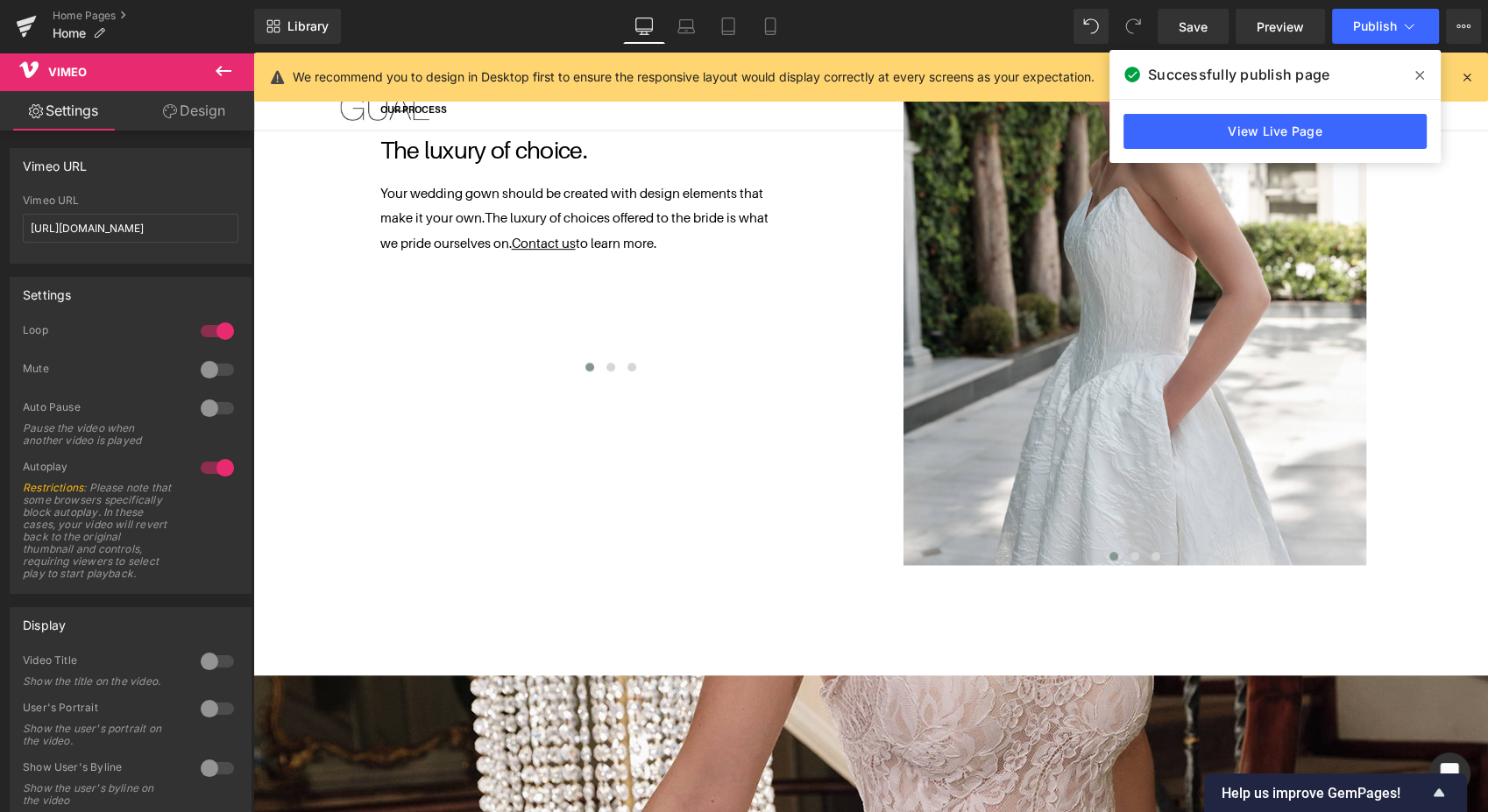
scroll to position [995, 0]
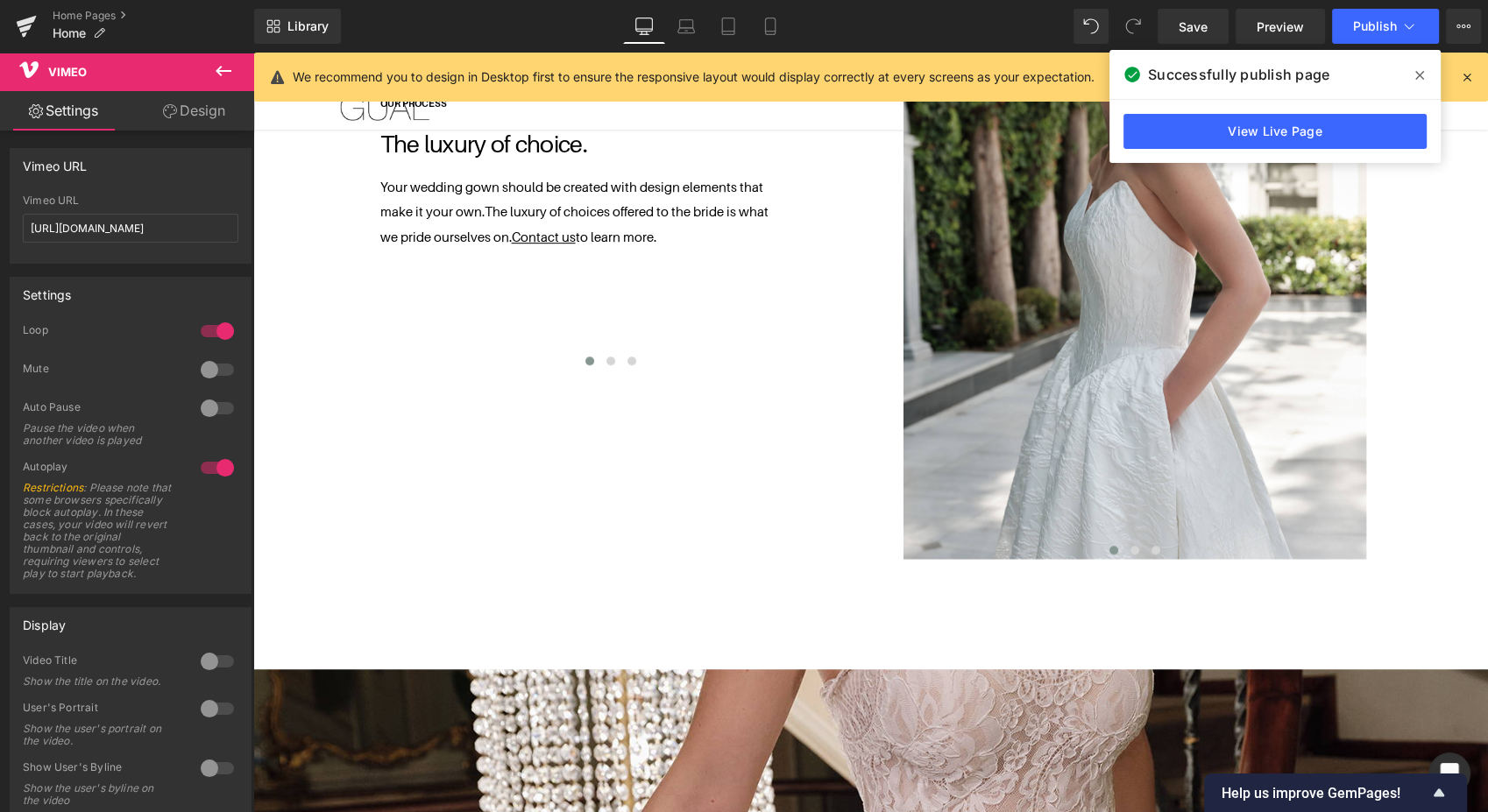
click at [1381, 27] on span "Publish" at bounding box center [1375, 26] width 44 height 14
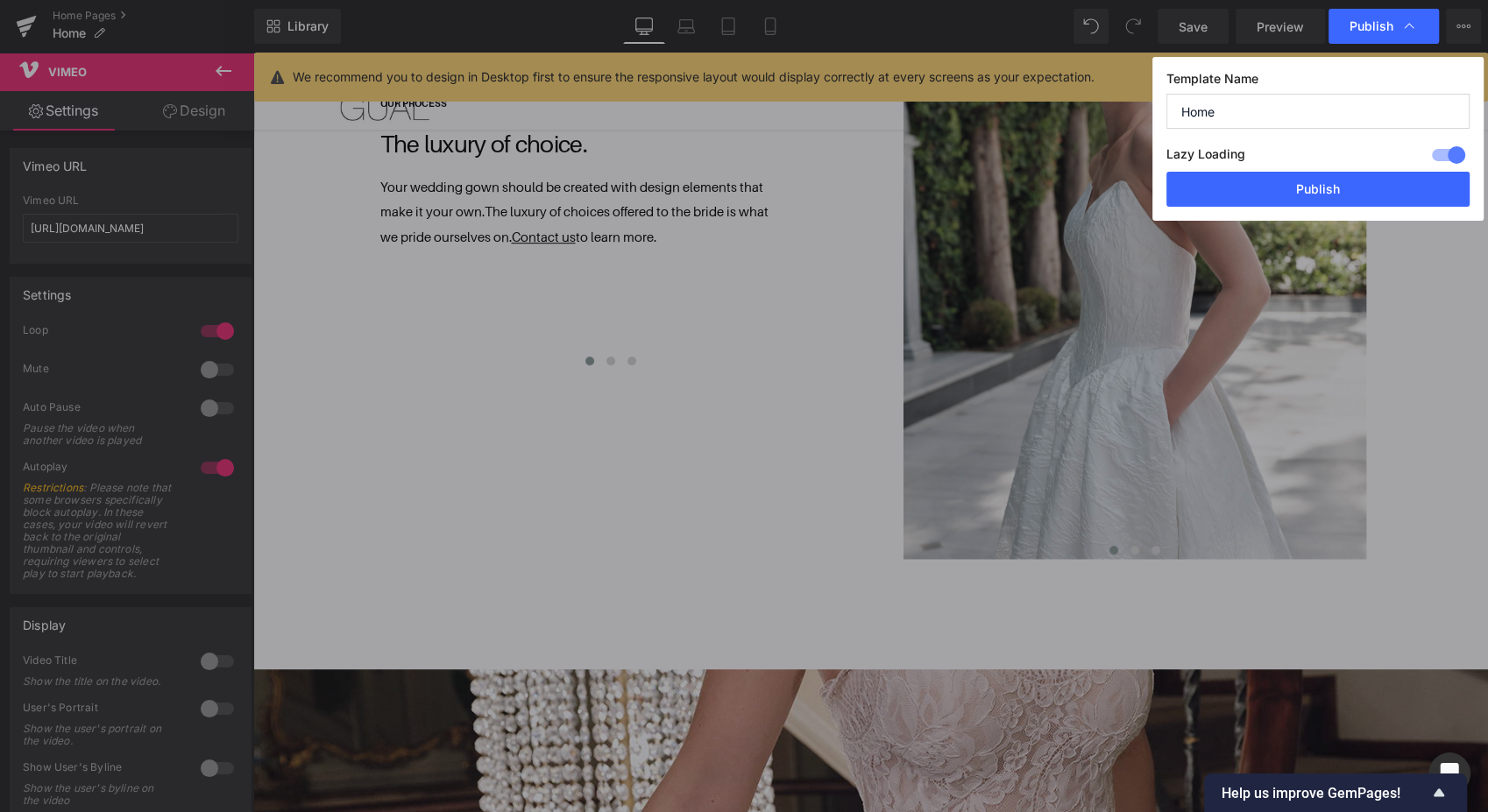
click at [1334, 179] on button "Publish" at bounding box center [1317, 189] width 303 height 35
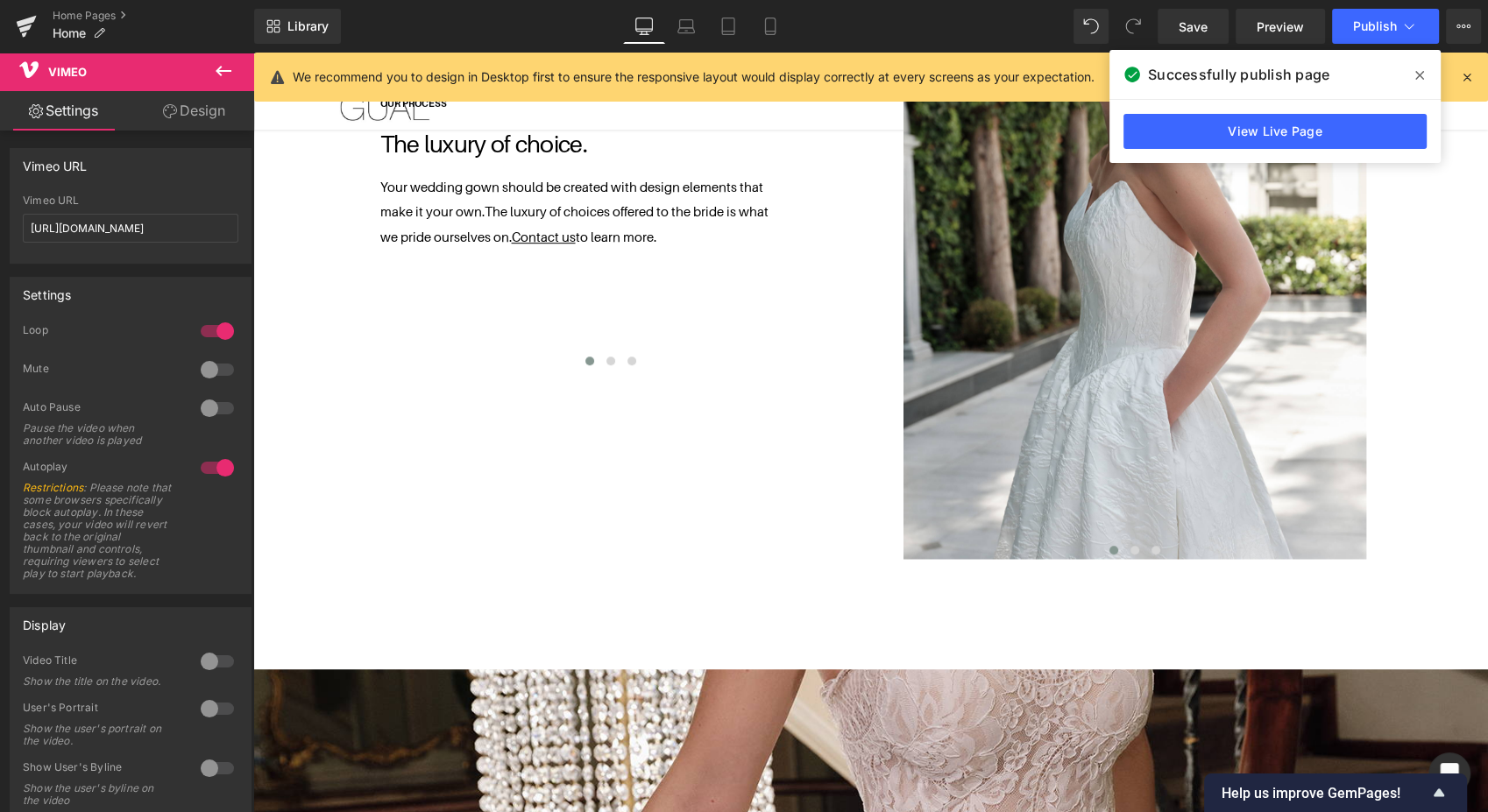
click at [1175, 24] on link "Save" at bounding box center [1193, 26] width 71 height 35
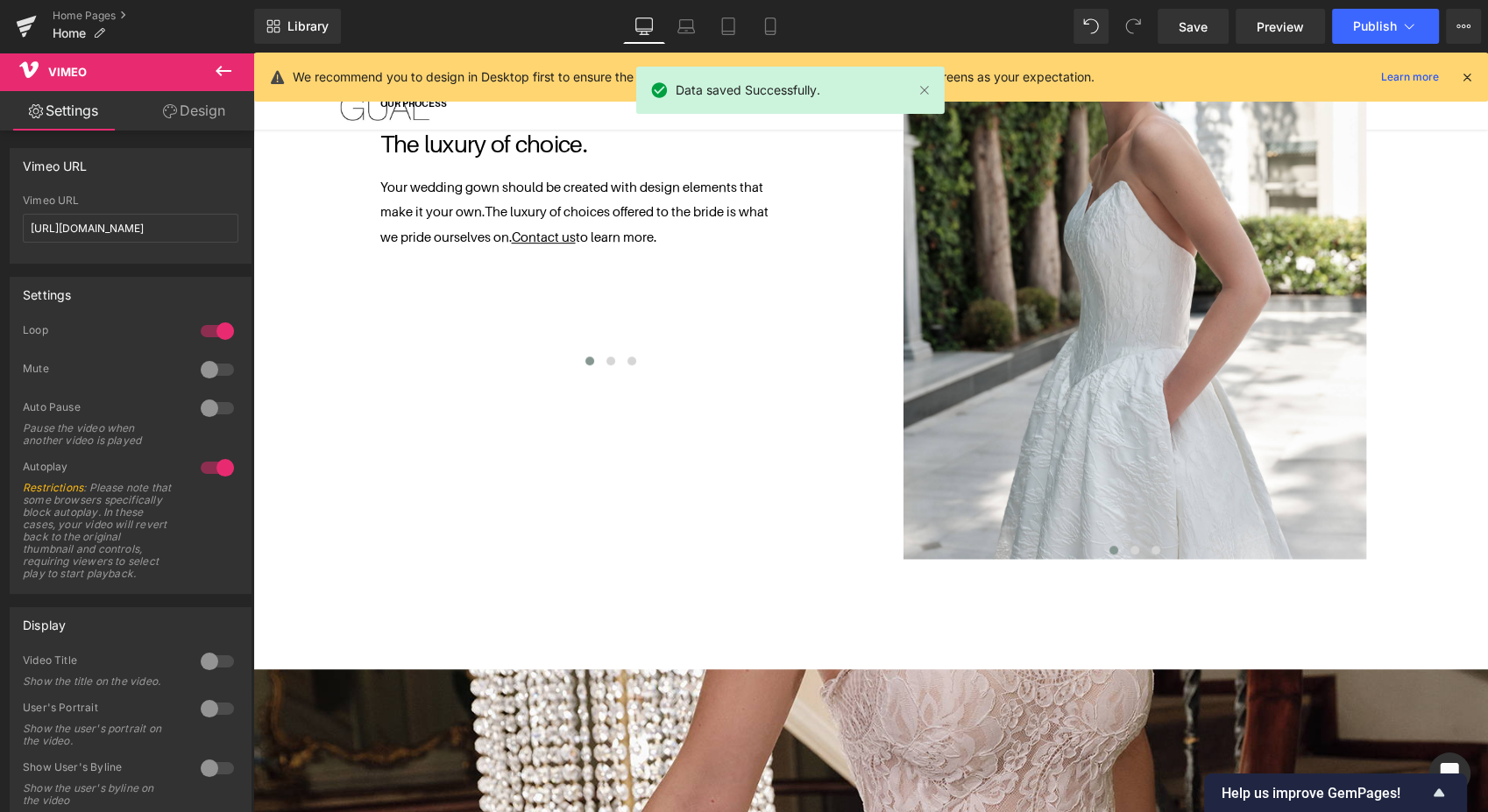
click at [1373, 19] on span "Publish" at bounding box center [1375, 26] width 44 height 14
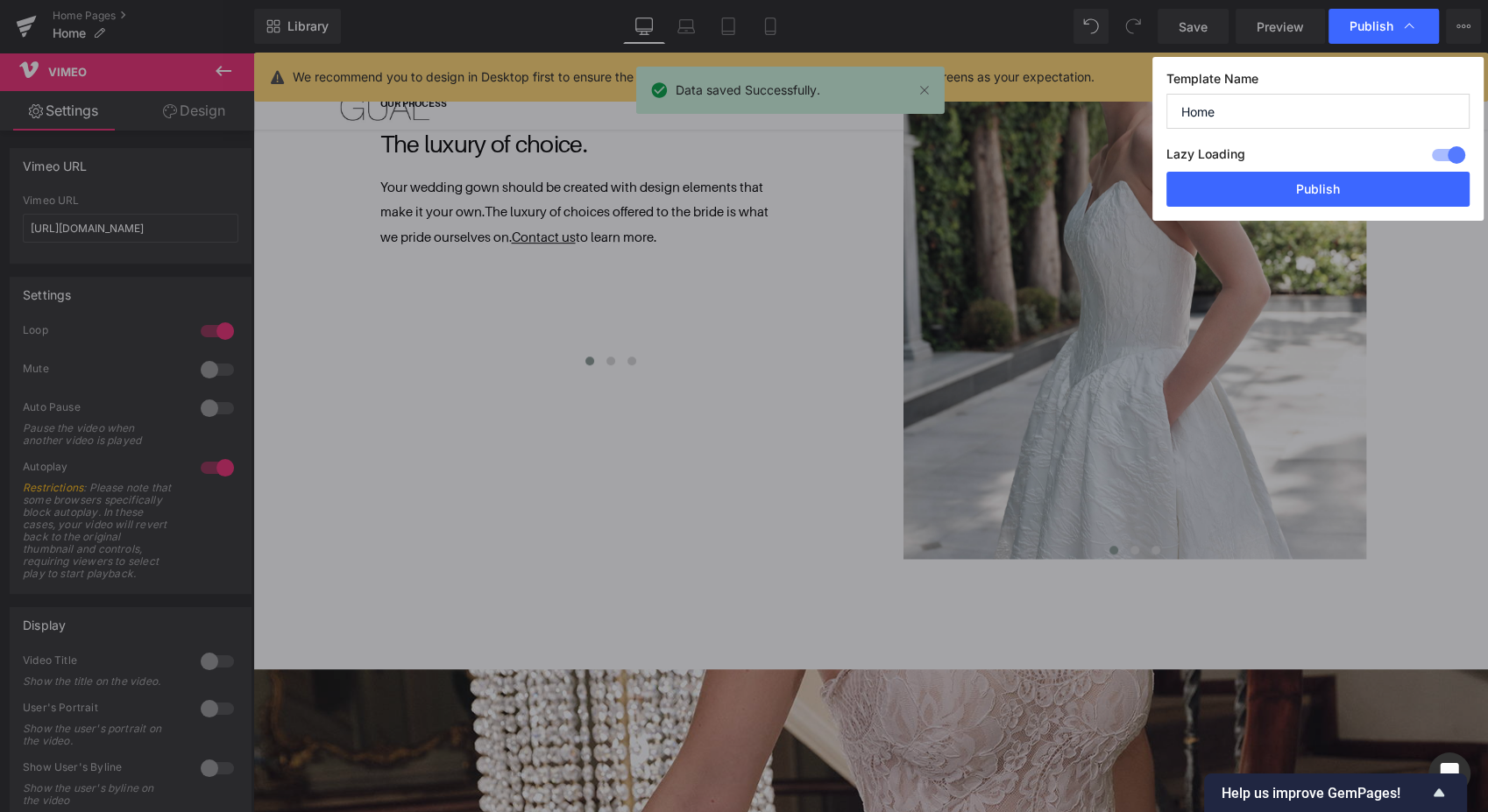
click at [1373, 19] on span "Publish" at bounding box center [1372, 26] width 44 height 15
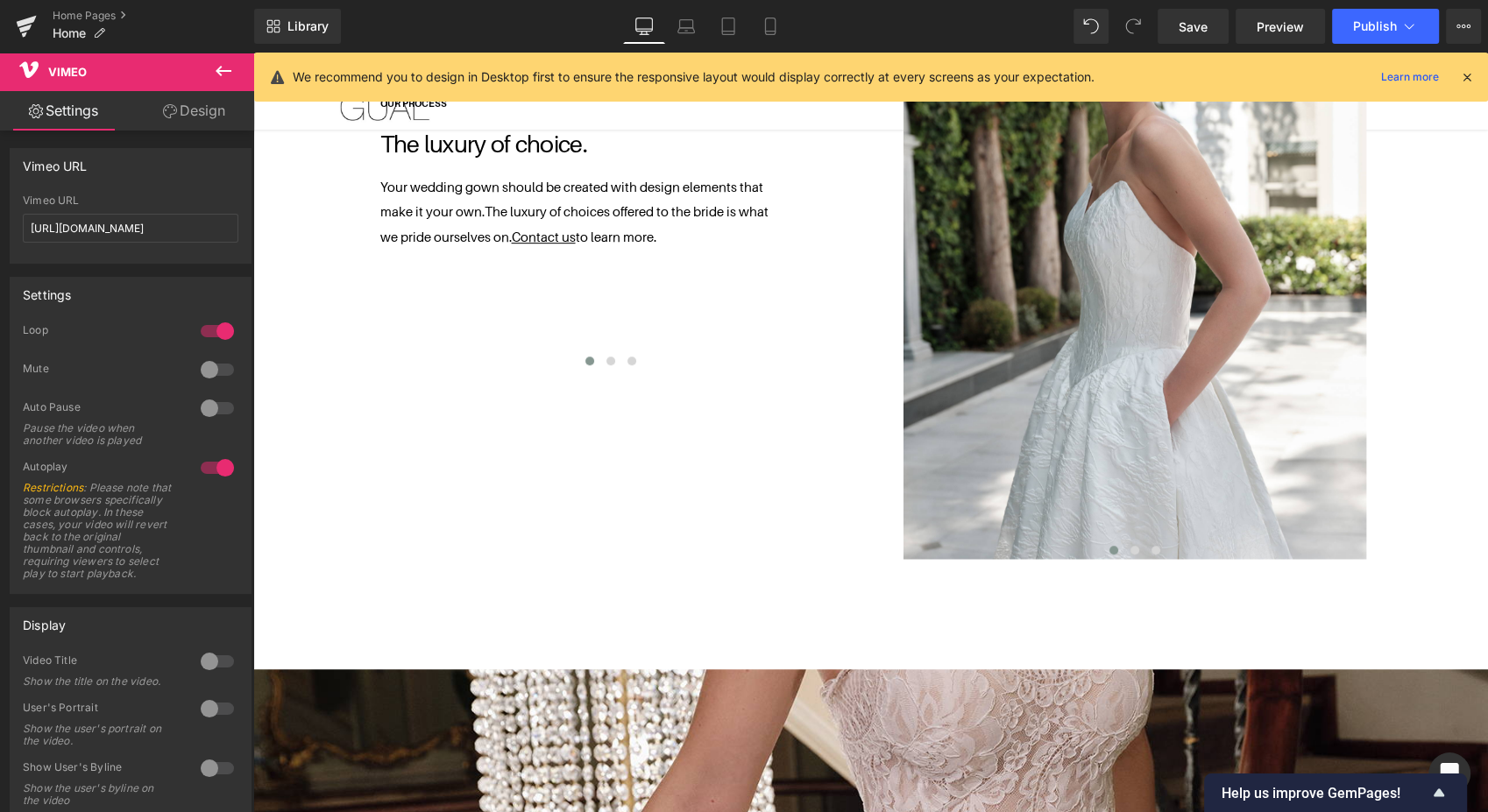
scroll to position [0, 0]
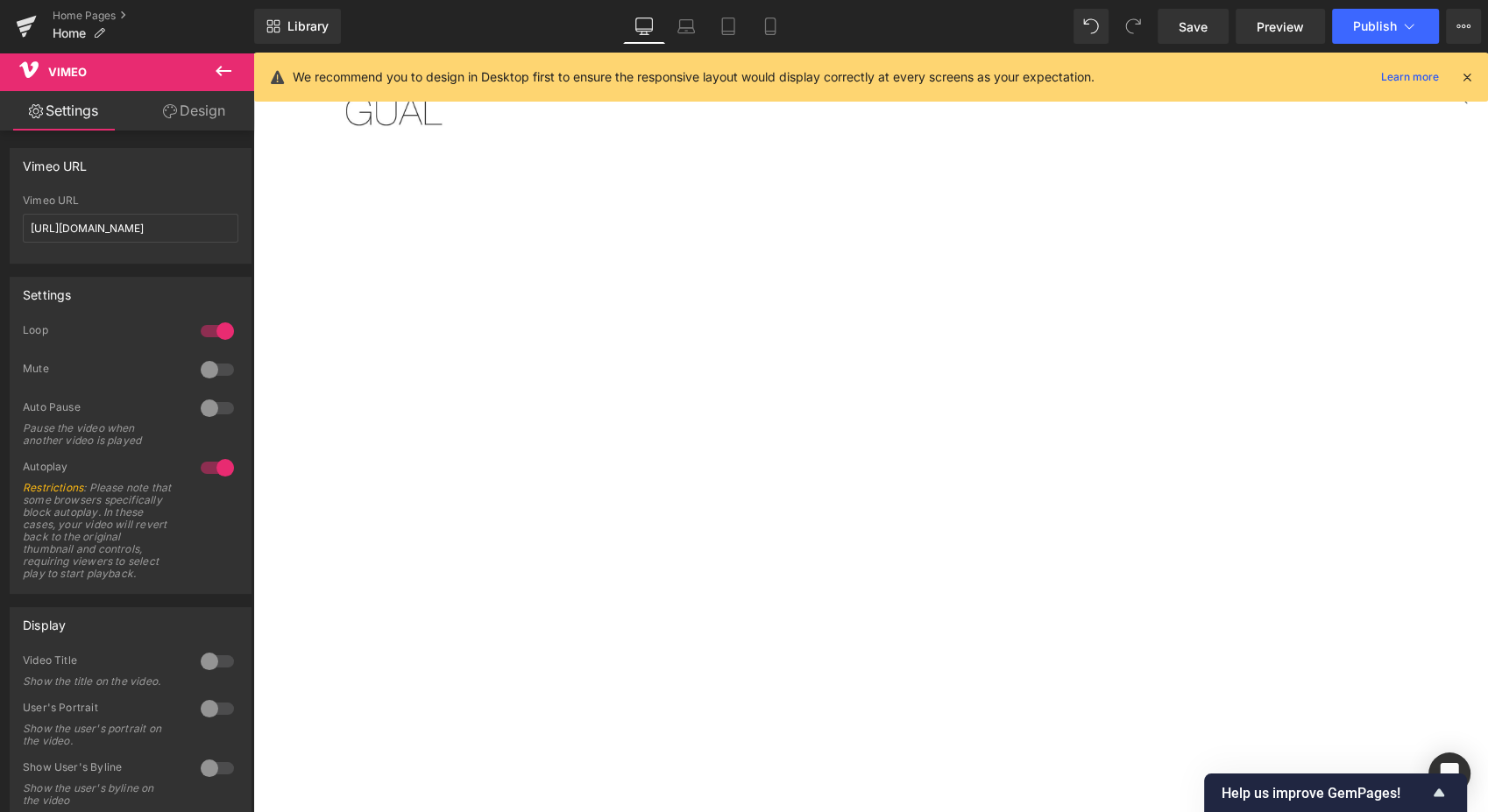
drag, startPoint x: 1480, startPoint y: 258, endPoint x: 1723, endPoint y: 119, distance: 279.9
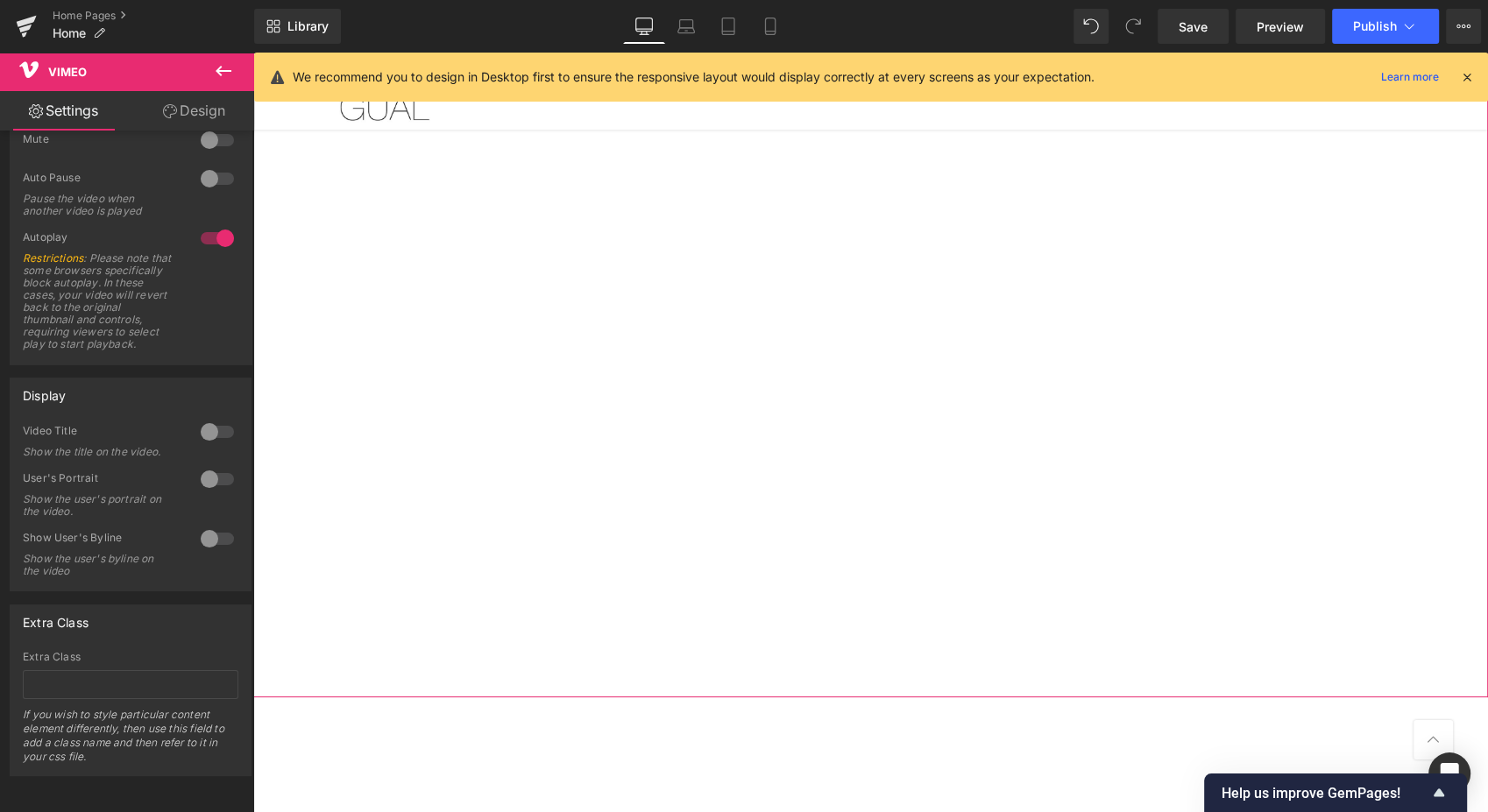
scroll to position [253, 0]
click at [251, 390] on b at bounding box center [250, 569] width 7 height 496
click at [57, 679] on input "text" at bounding box center [131, 684] width 215 height 29
paste input "background=1"
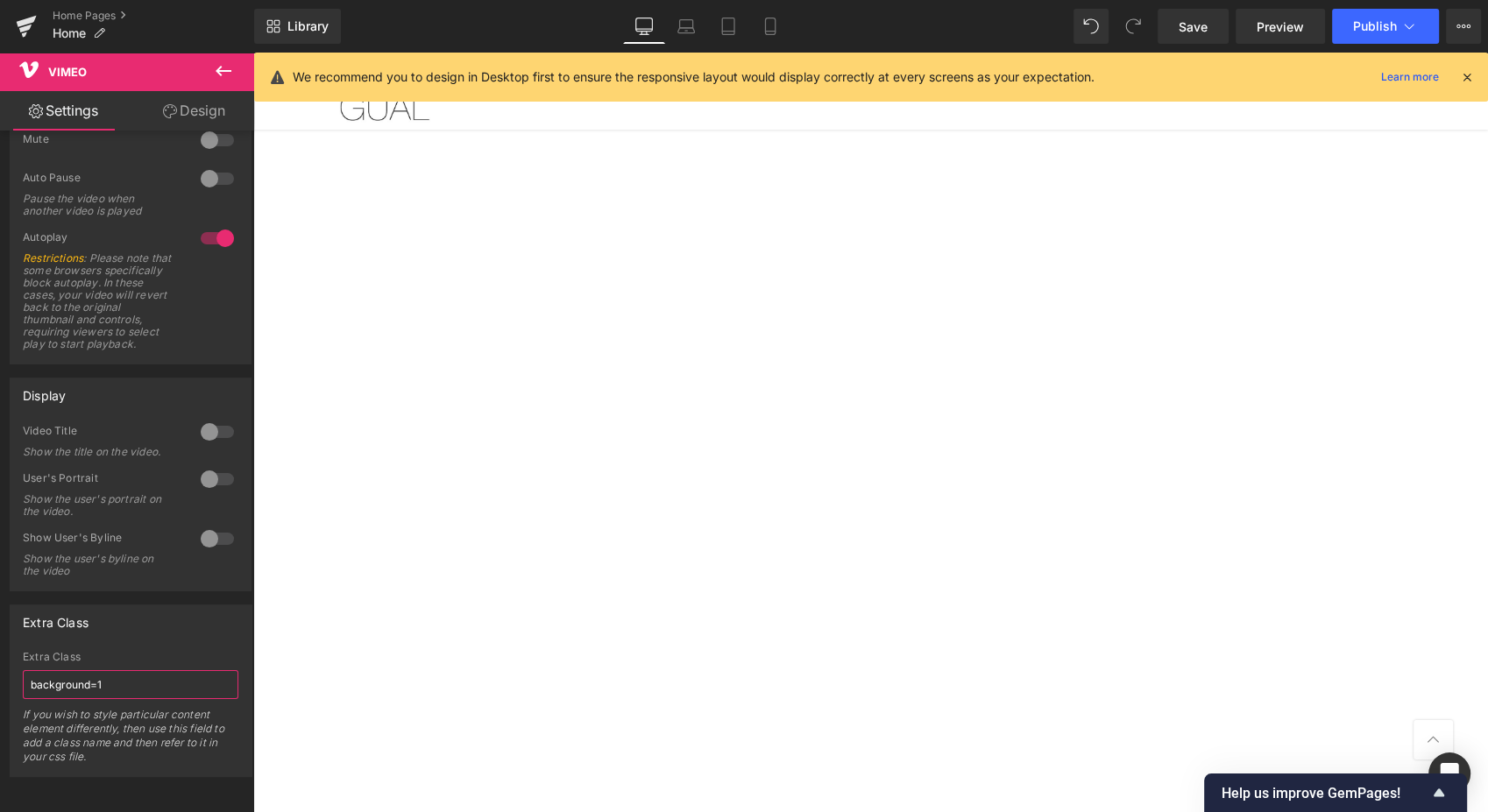
type input "background=1"
click at [1203, 22] on span "Save" at bounding box center [1193, 26] width 29 height 18
click at [1280, 17] on span "Preview" at bounding box center [1279, 26] width 47 height 18
click at [1183, 25] on span "Save" at bounding box center [1193, 26] width 29 height 18
click at [1269, 32] on span "Preview" at bounding box center [1279, 26] width 47 height 18
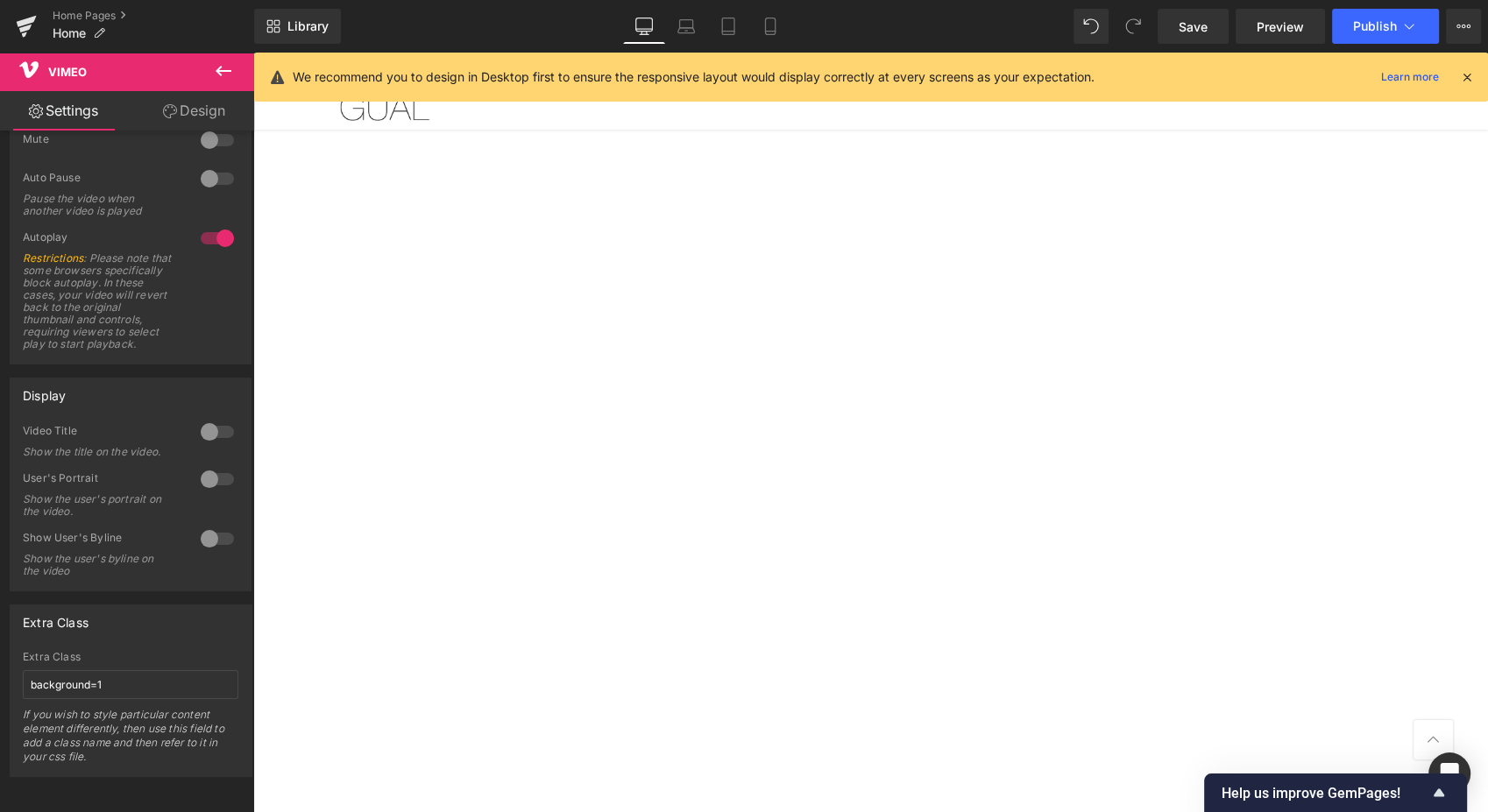
scroll to position [0, 0]
click at [855, 155] on span "Vimeo" at bounding box center [862, 148] width 46 height 26
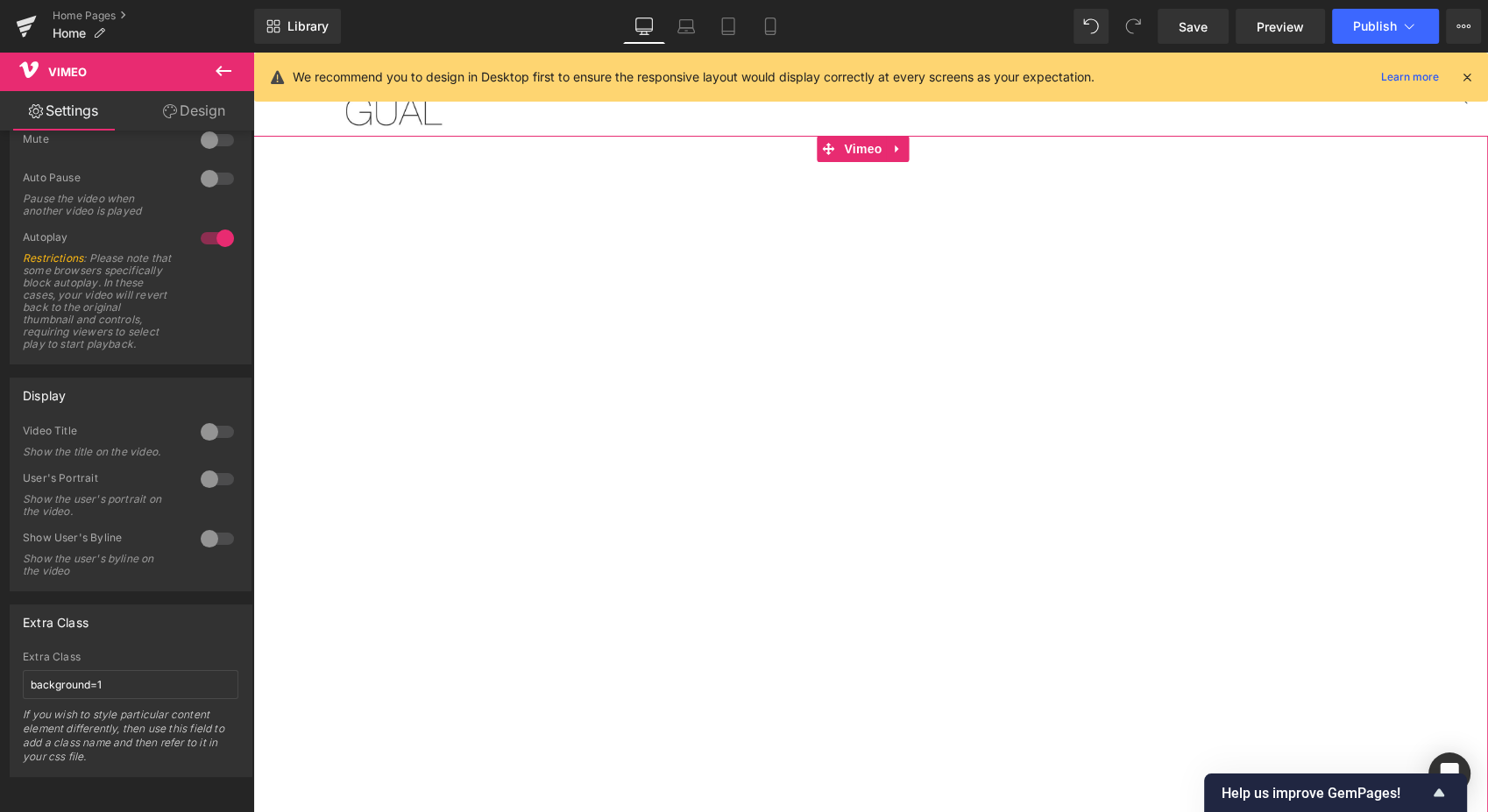
click at [862, 151] on span "Vimeo" at bounding box center [862, 148] width 46 height 26
click at [864, 145] on span "Vimeo" at bounding box center [862, 148] width 46 height 26
click at [247, 334] on b at bounding box center [250, 569] width 7 height 496
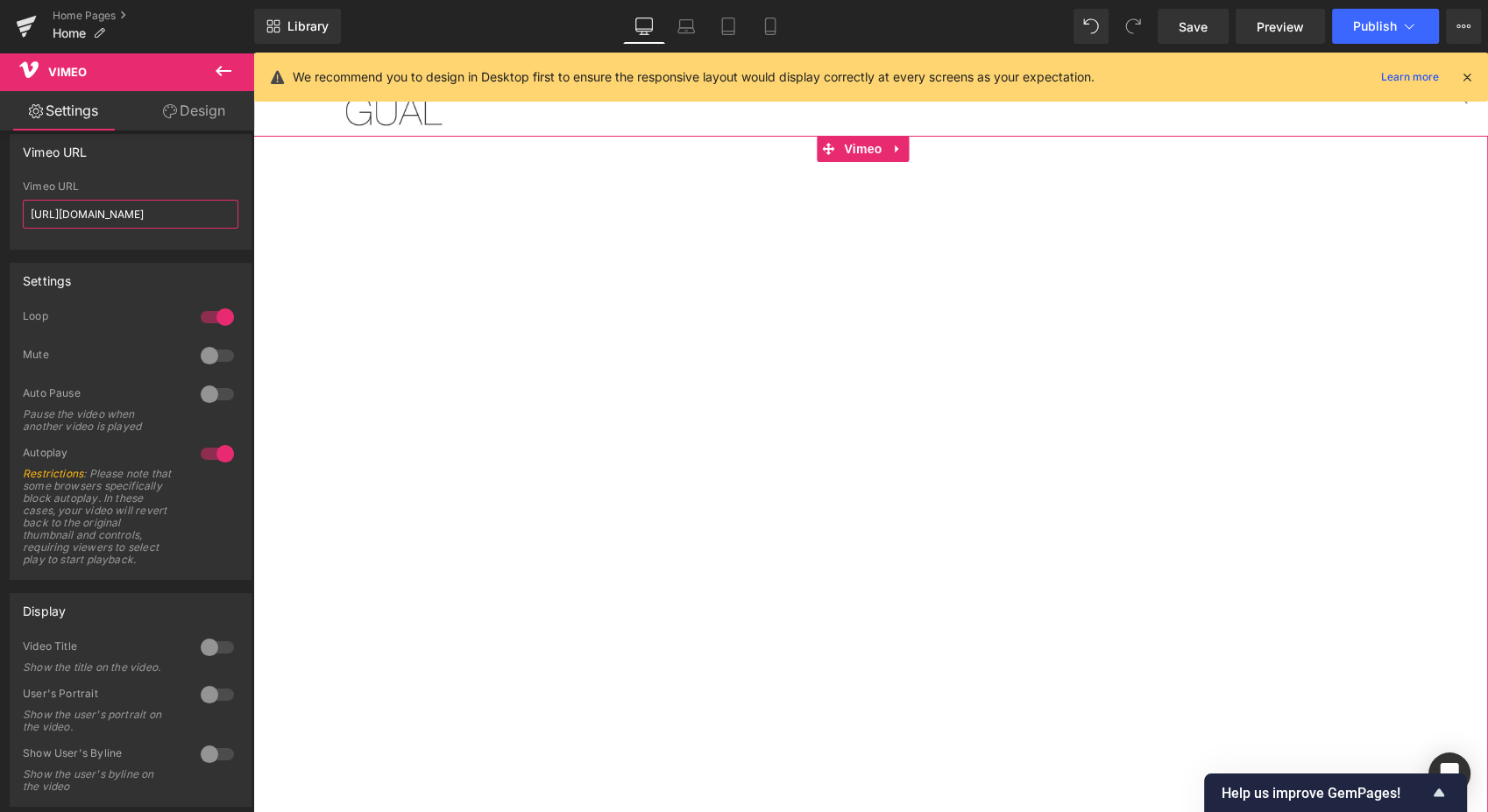
scroll to position [14, 0]
drag, startPoint x: 145, startPoint y: 207, endPoint x: 237, endPoint y: 212, distance: 92.1
click at [237, 212] on div "https://vimeo.com/1126704653?autoplay=1&quality=540p Vimeo URL https://vimeo.co…" at bounding box center [131, 213] width 240 height 68
click at [202, 207] on input "https://vimeo.com/1126704653?autoplay=1&quality=540p" at bounding box center [131, 213] width 215 height 29
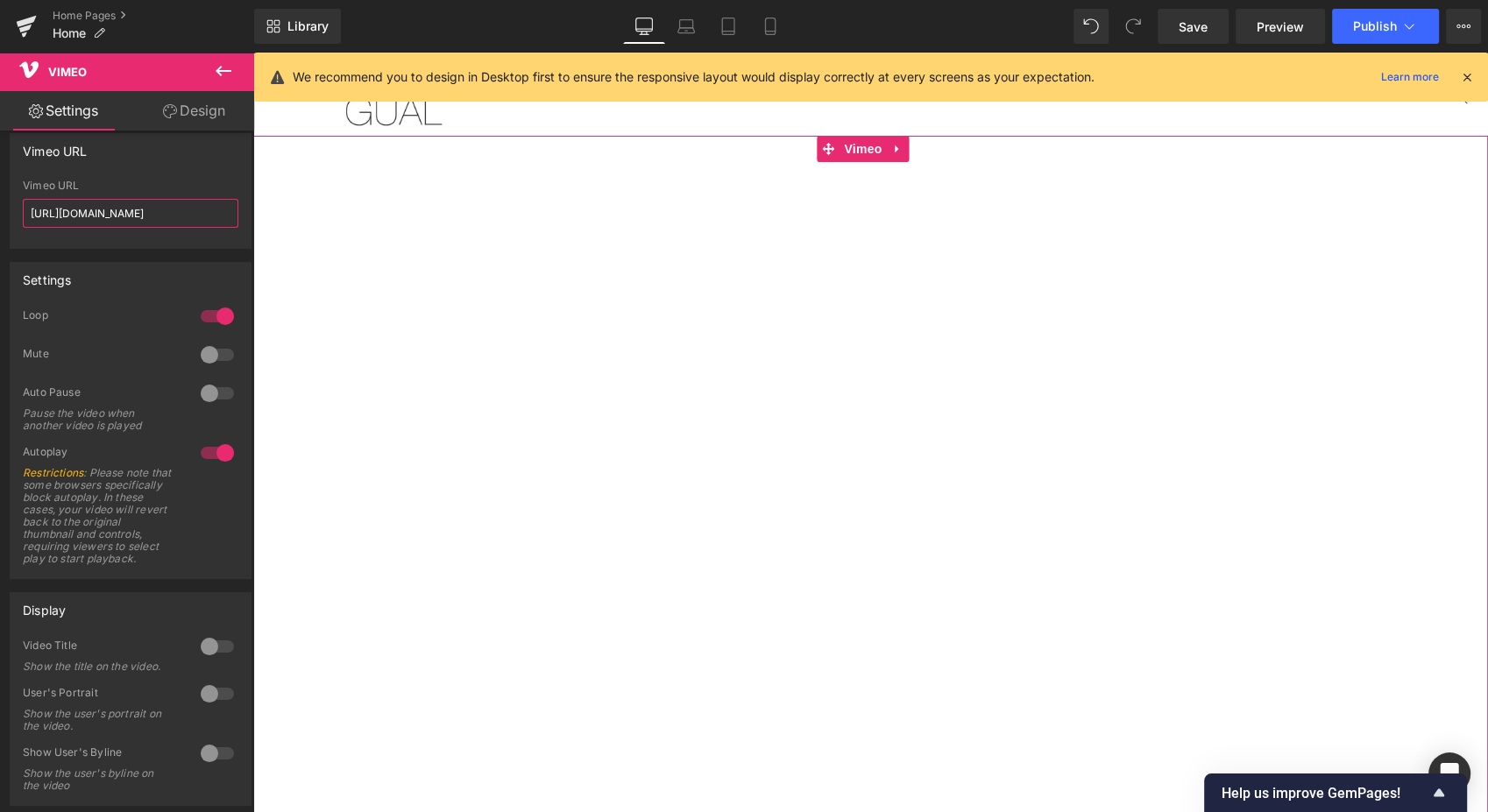
drag, startPoint x: 166, startPoint y: 213, endPoint x: 230, endPoint y: 220, distance: 64.4
click at [230, 220] on input "https://vimeo.com/1126704653?autoplay=1&quality=540p" at bounding box center [131, 213] width 215 height 29
click at [206, 217] on input "https://vimeo.com/1126704653?autoplay=1&quality=540p" at bounding box center [131, 213] width 215 height 29
click at [212, 210] on input "https://vimeo.com/1126704653?autoplay=1&quality=540p" at bounding box center [131, 213] width 215 height 29
drag, startPoint x: 216, startPoint y: 212, endPoint x: 196, endPoint y: 212, distance: 20.0
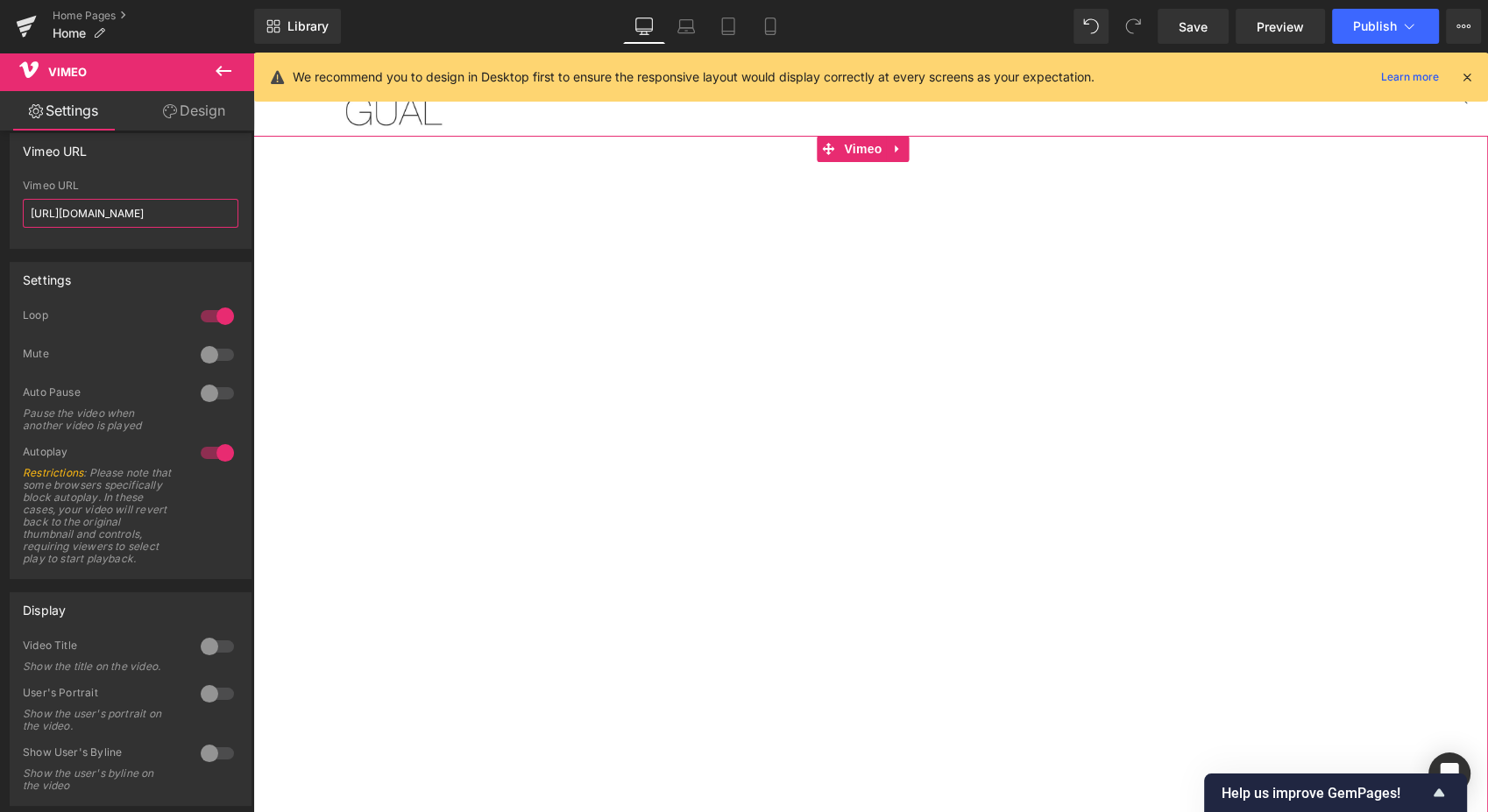
click at [196, 212] on input "https://vimeo.com/1126704653?autoplay=1&quality=540p" at bounding box center [131, 213] width 215 height 29
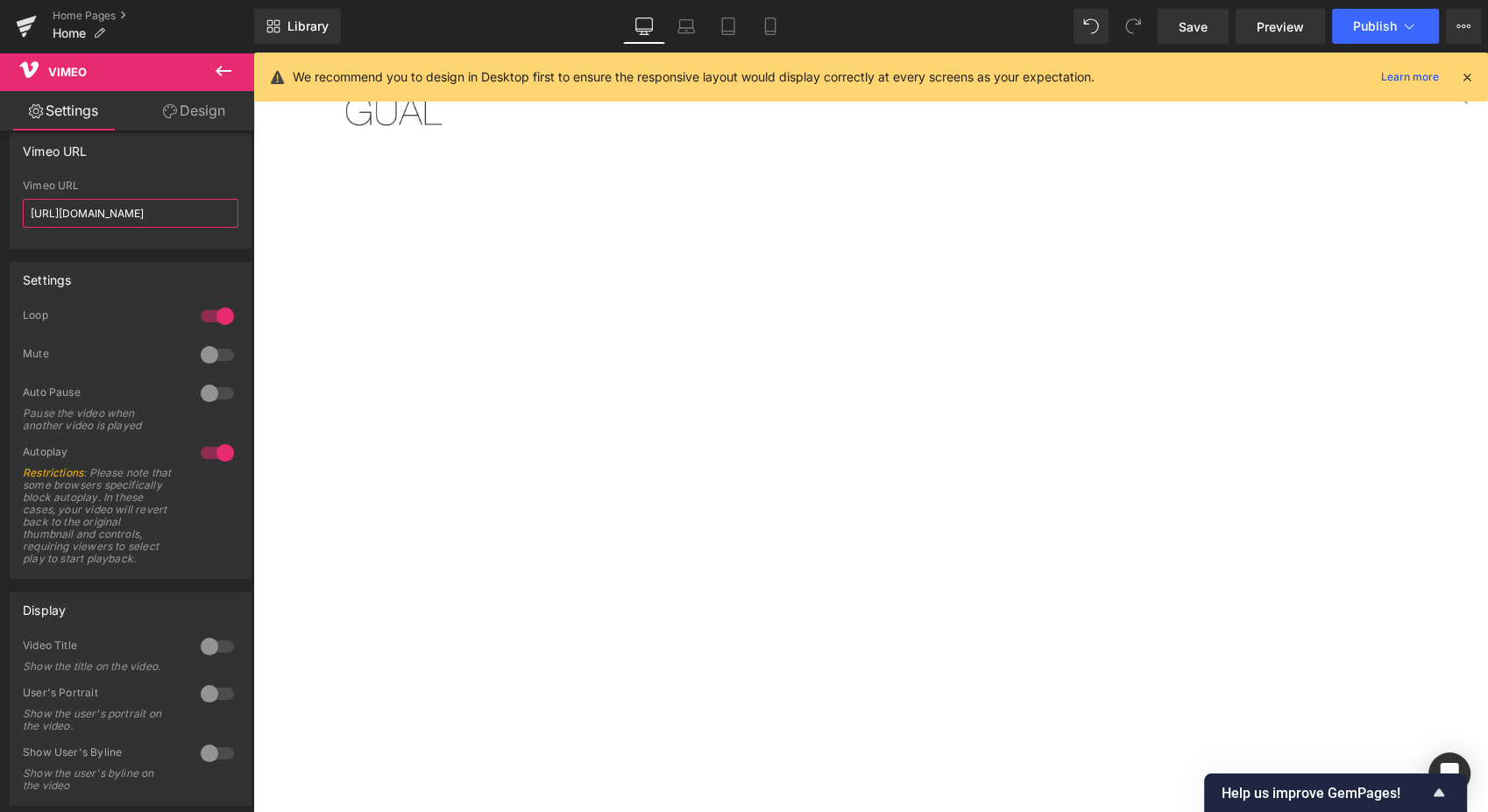
scroll to position [0, 87]
type input "https://vimeo.com/1126704653?autoplay=1&quality=360p"
click at [1201, 31] on span "Save" at bounding box center [1193, 26] width 29 height 18
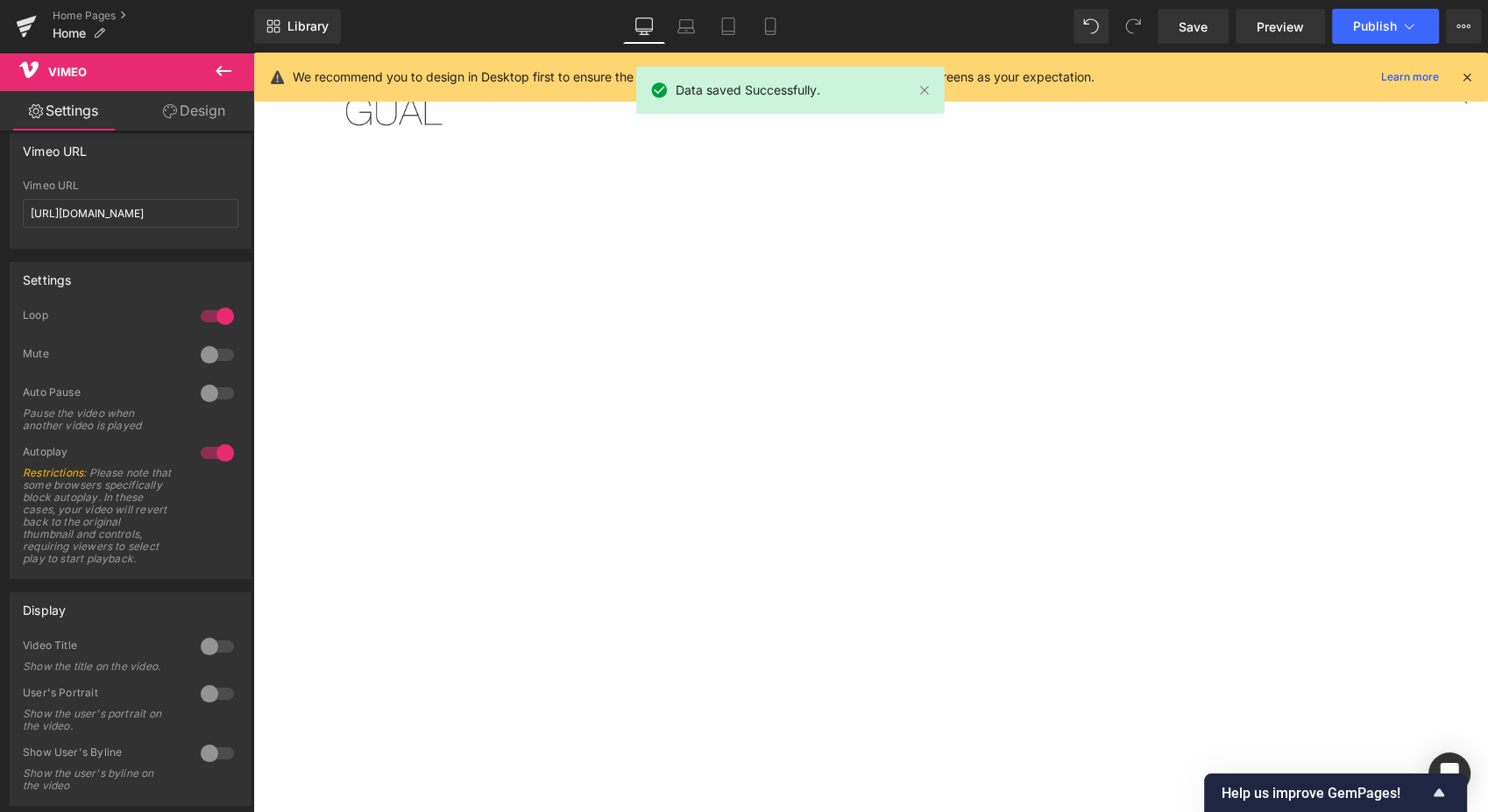
click at [1272, 32] on span "Preview" at bounding box center [1279, 26] width 47 height 18
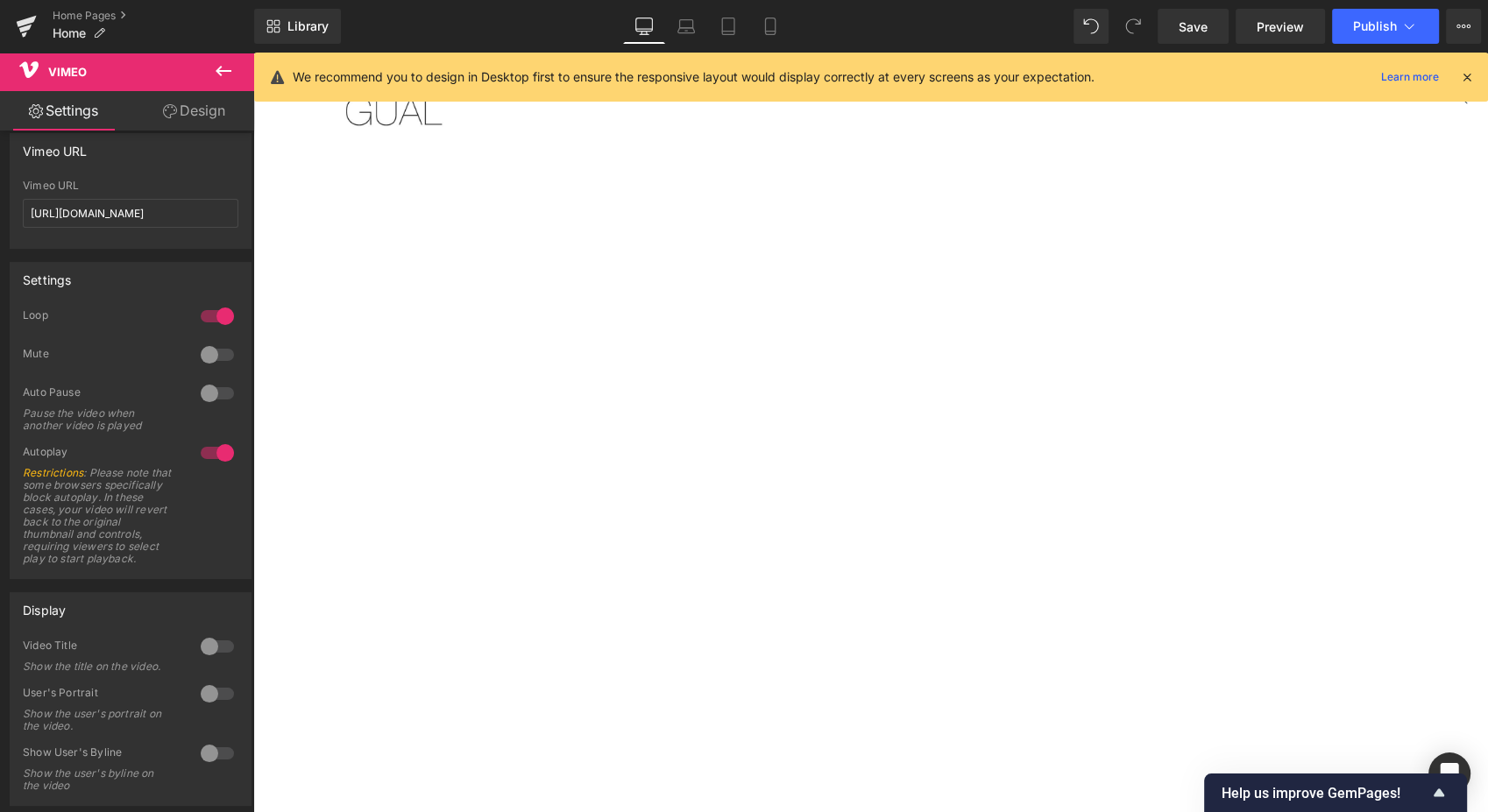
click at [1374, 19] on span "Publish" at bounding box center [1375, 26] width 44 height 14
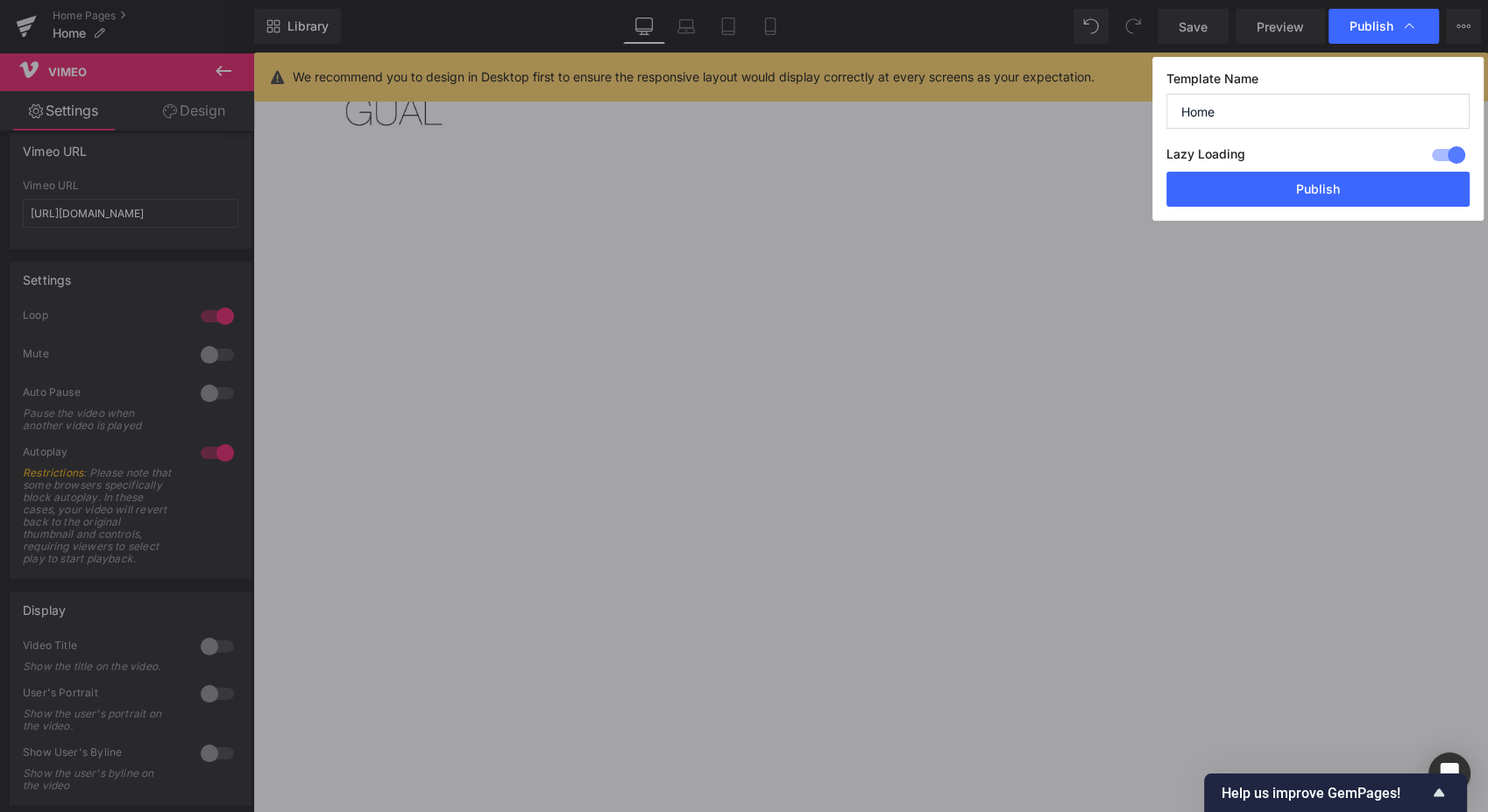
drag, startPoint x: 1302, startPoint y: 193, endPoint x: 1032, endPoint y: 138, distance: 275.5
click at [1302, 193] on button "Publish" at bounding box center [1317, 189] width 303 height 35
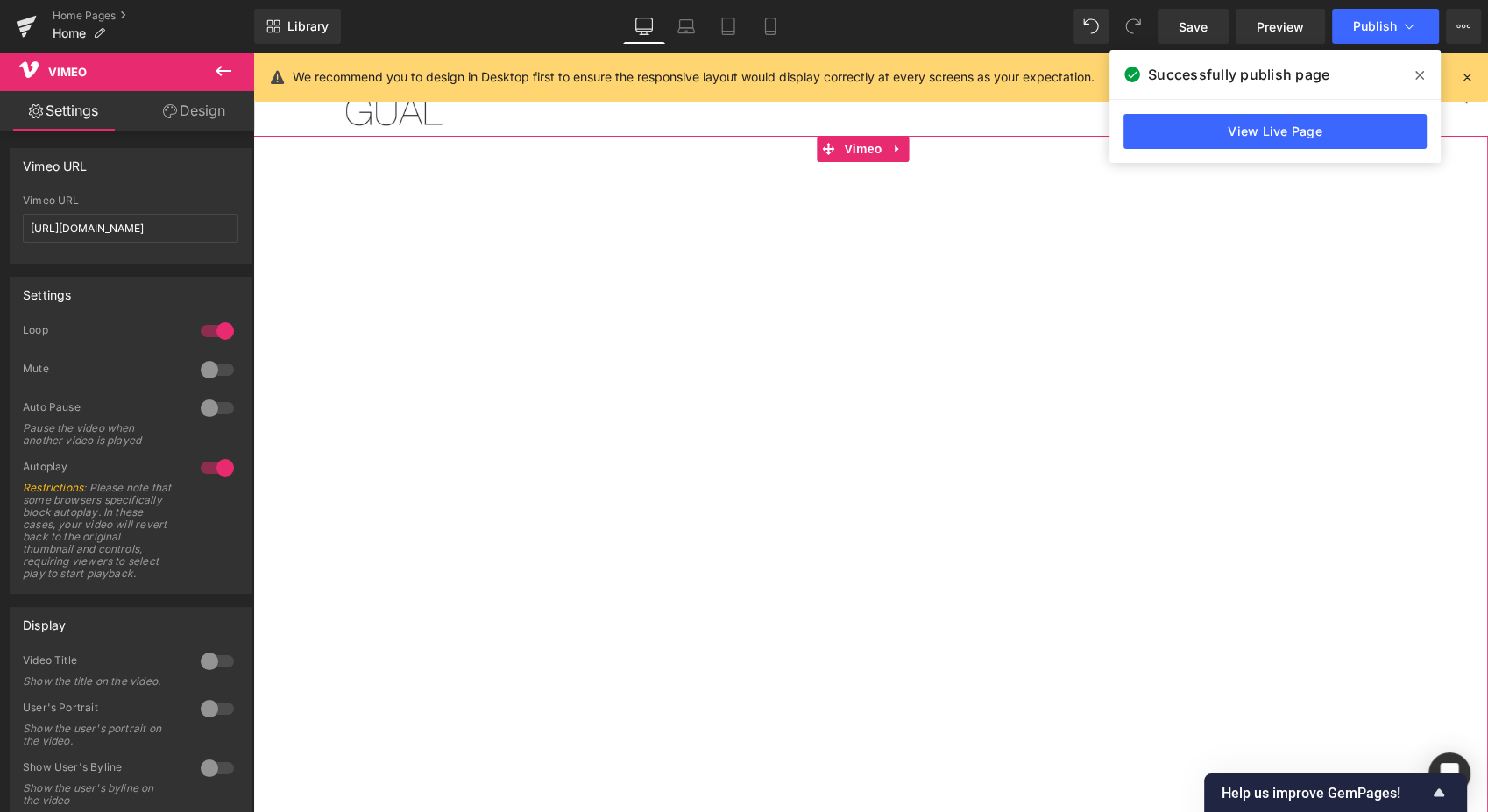
click at [247, 297] on b at bounding box center [250, 381] width 7 height 496
drag, startPoint x: 189, startPoint y: 223, endPoint x: 236, endPoint y: 226, distance: 47.1
click at [236, 226] on div "https://vimeo.com/1126704653?autoplay=1&quality=360p Vimeo URL https://vimeo.co…" at bounding box center [131, 228] width 240 height 68
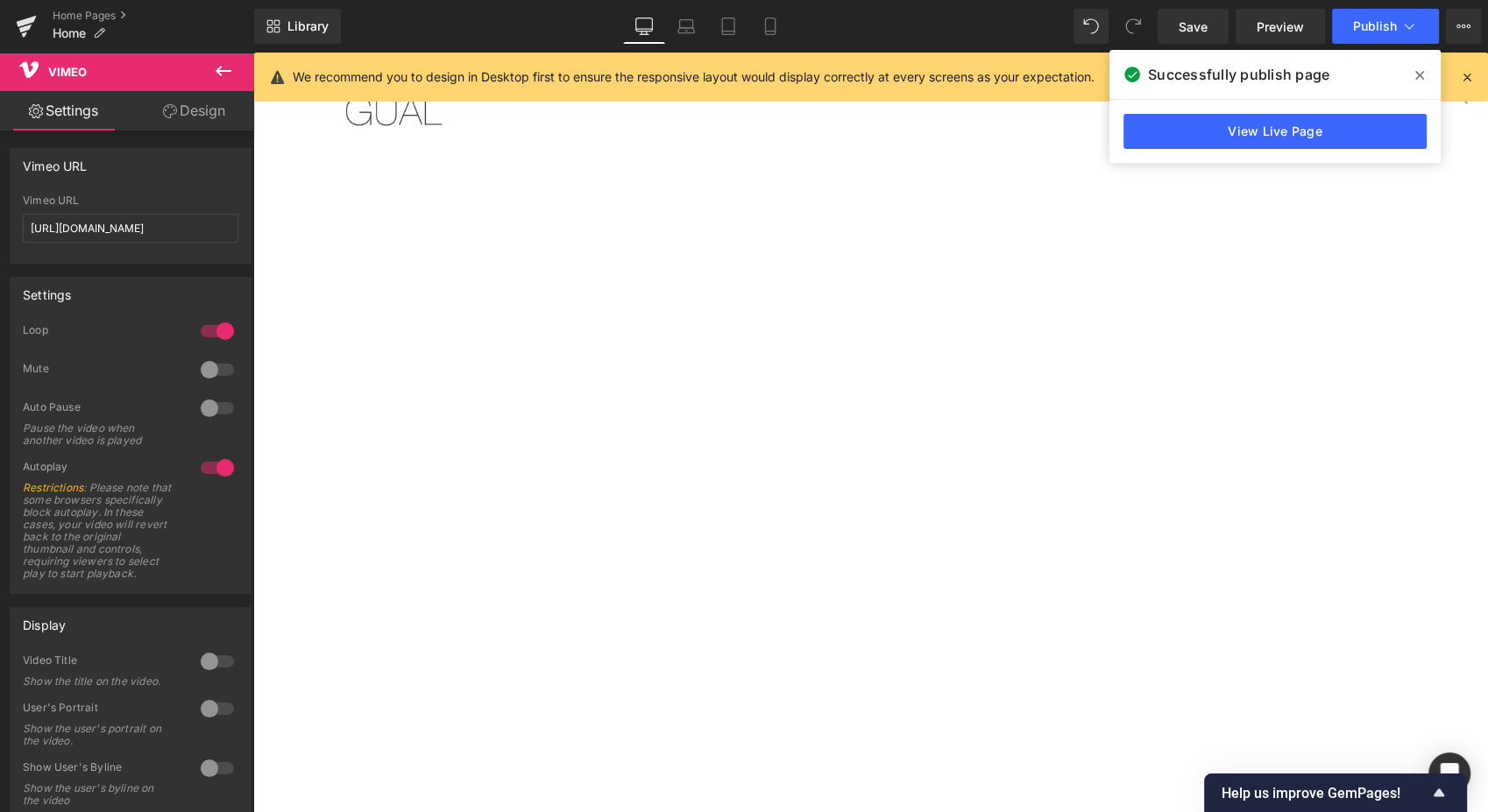
click at [1260, 24] on span "Preview" at bounding box center [1279, 26] width 47 height 18
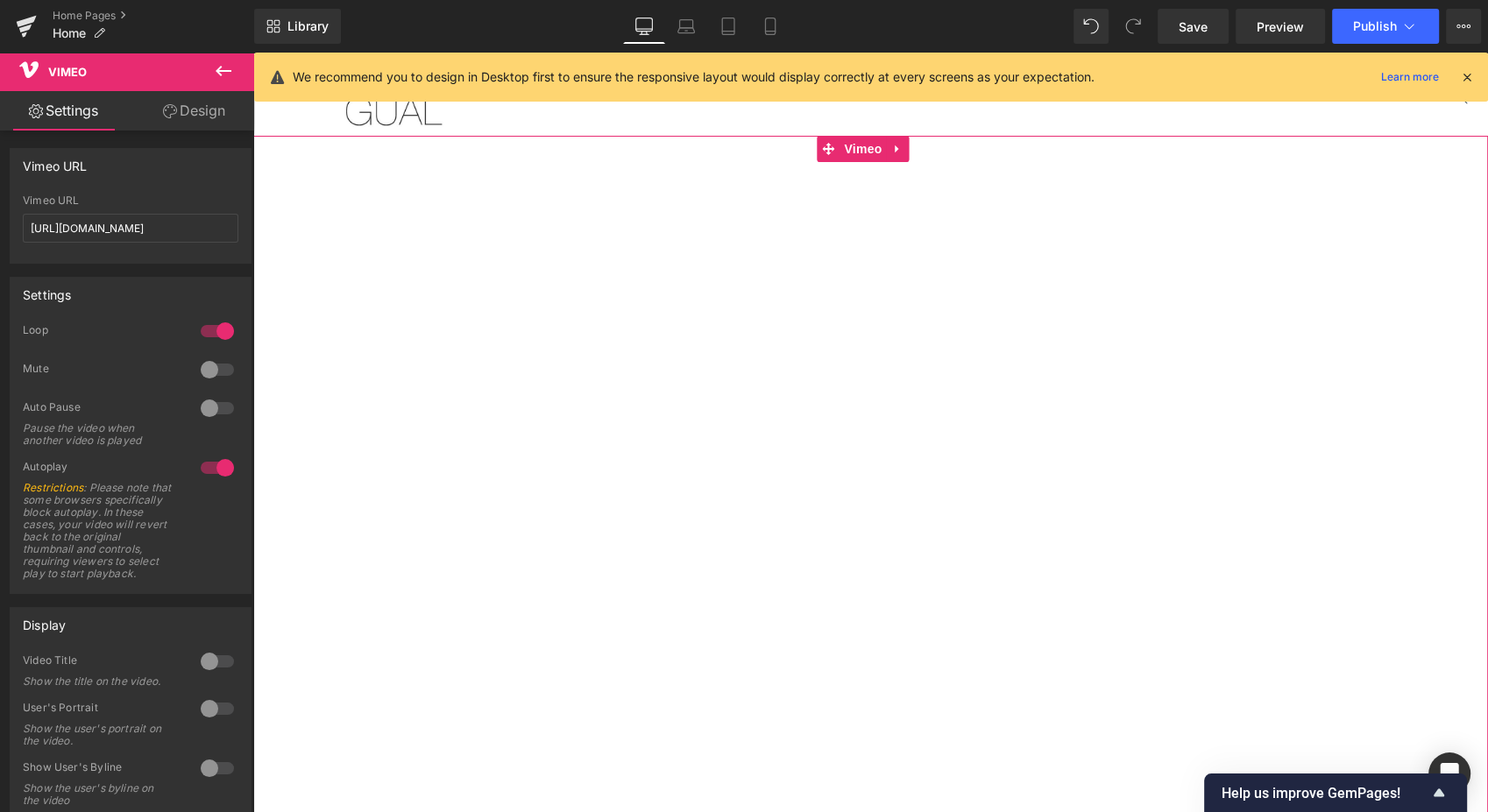
scroll to position [253, 0]
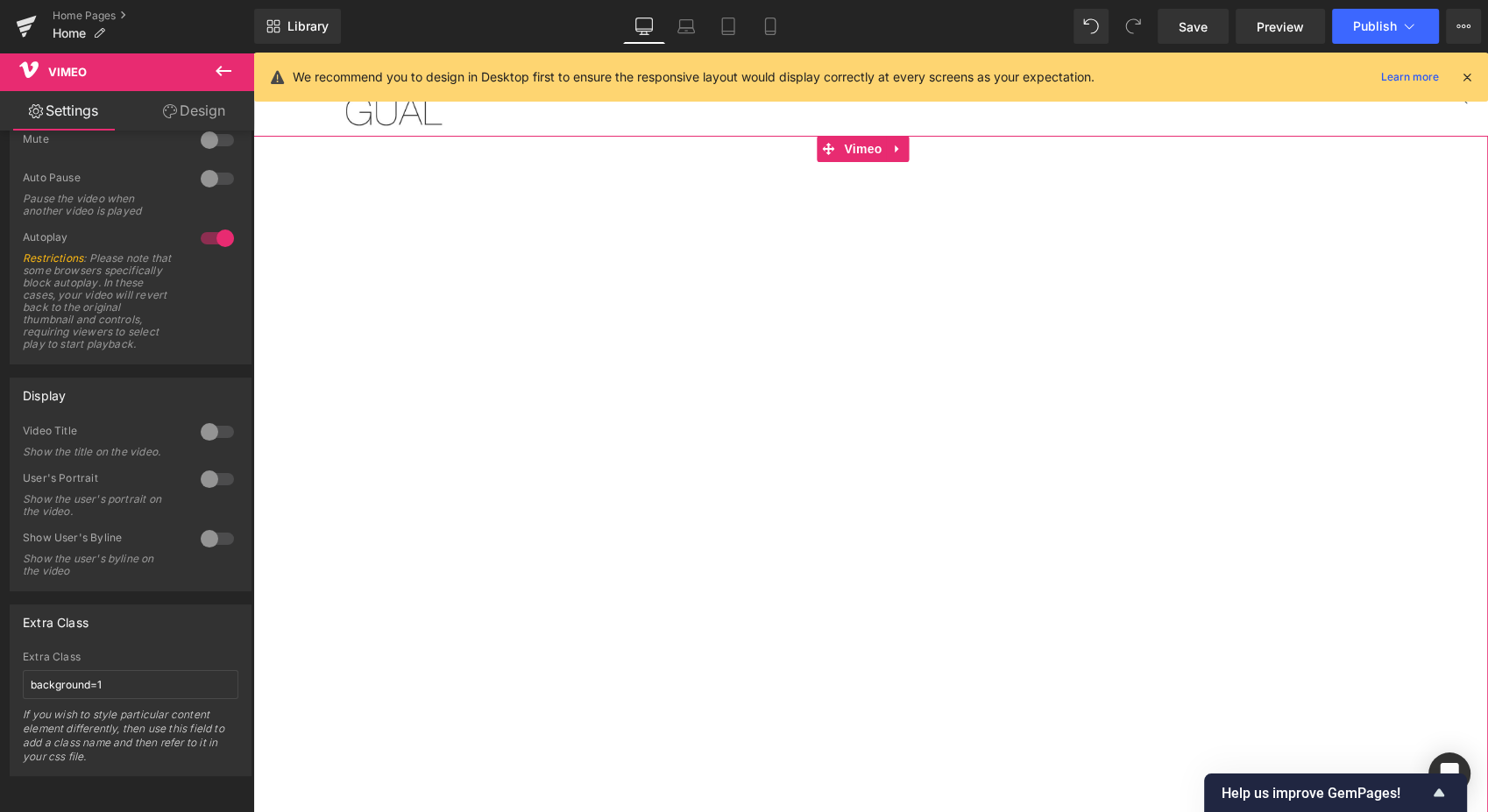
click at [247, 495] on b at bounding box center [250, 569] width 7 height 496
click at [239, 500] on div "0 Video Title Show the title on the video. 0 User's Portrait Show the user's po…" at bounding box center [131, 506] width 240 height 166
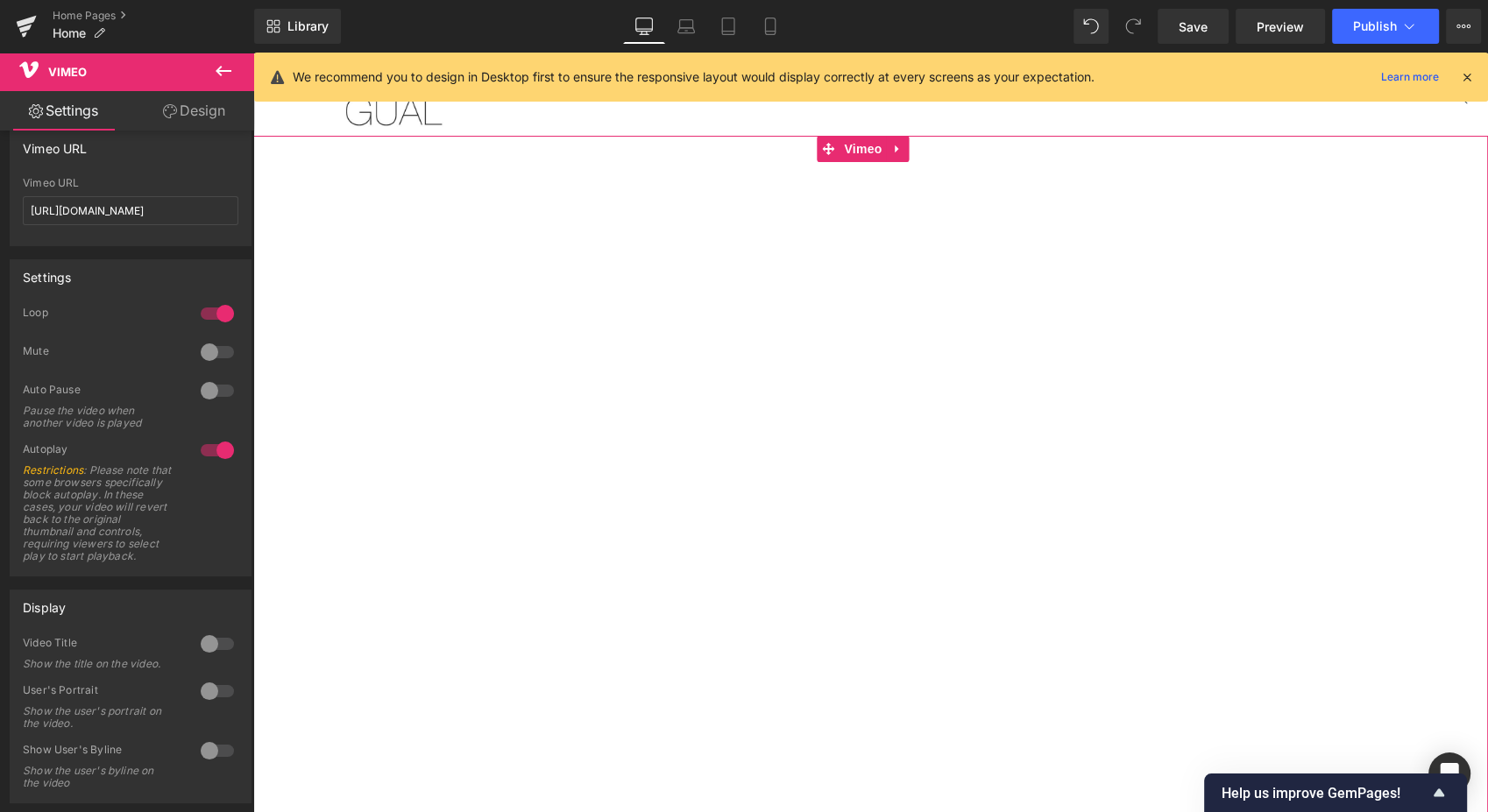
scroll to position [0, 0]
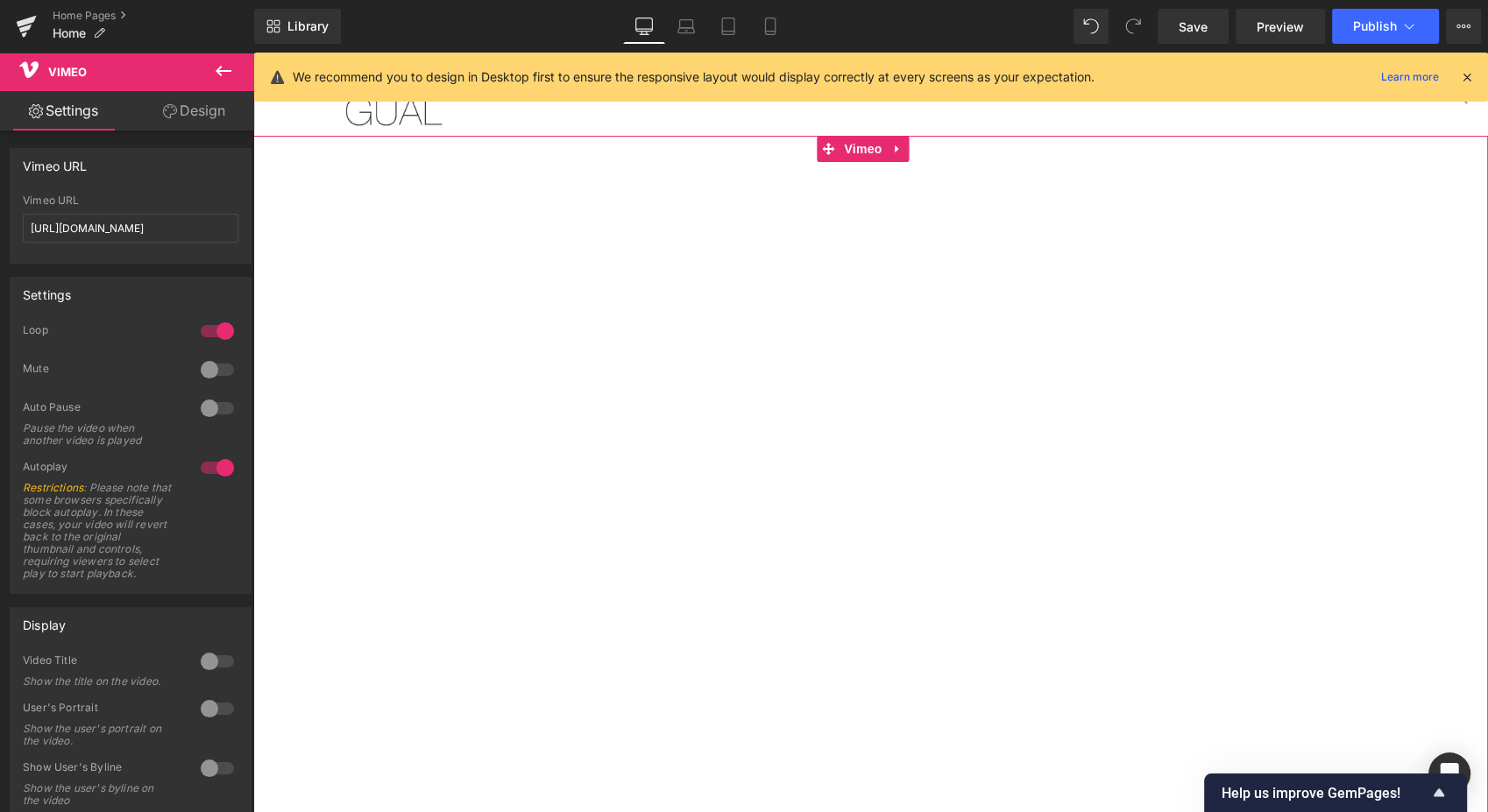
click at [201, 121] on link "Design" at bounding box center [194, 111] width 127 height 39
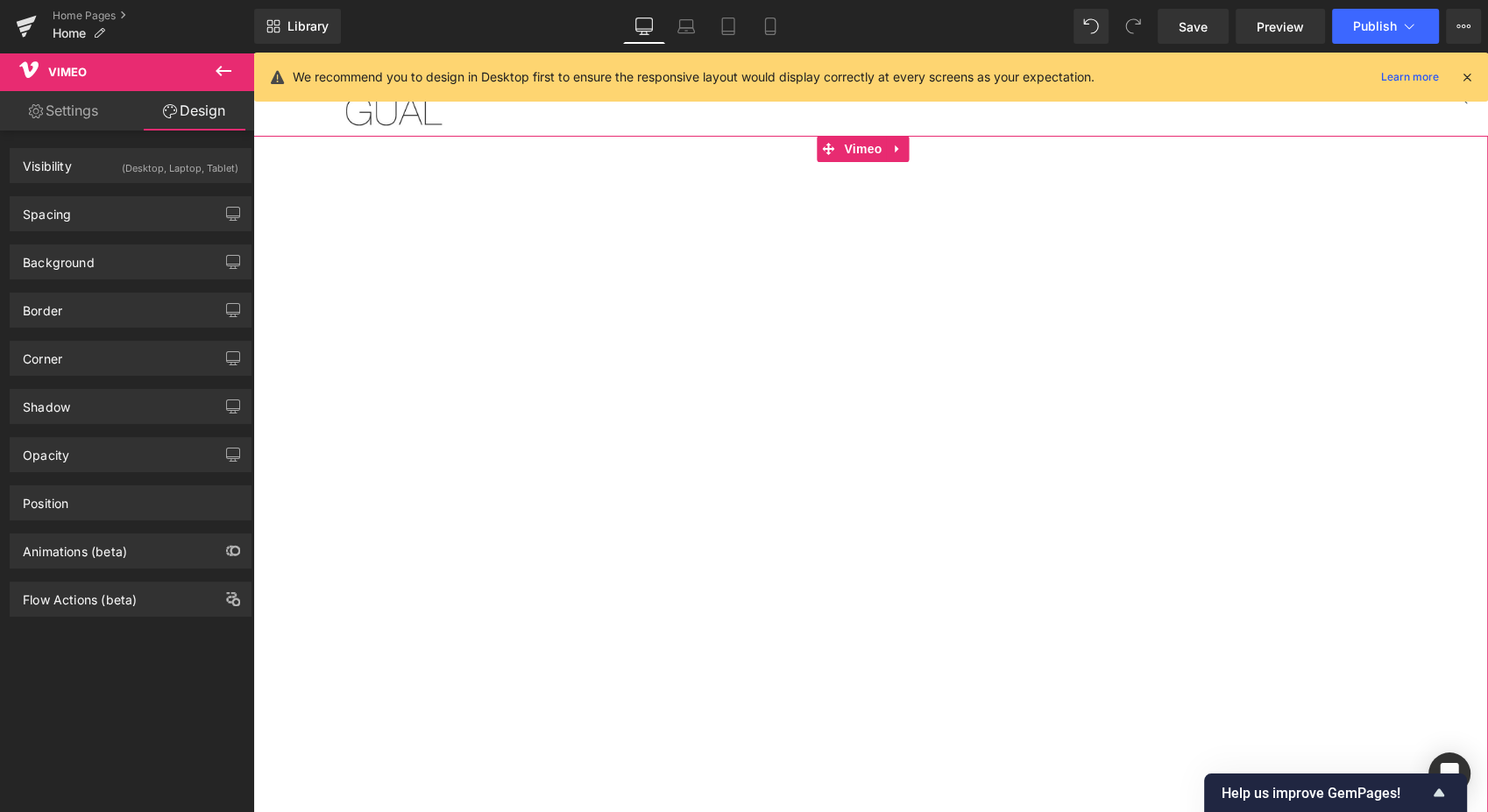
click at [113, 178] on div "Visibility (Desktop, Laptop, Tablet)" at bounding box center [131, 165] width 240 height 34
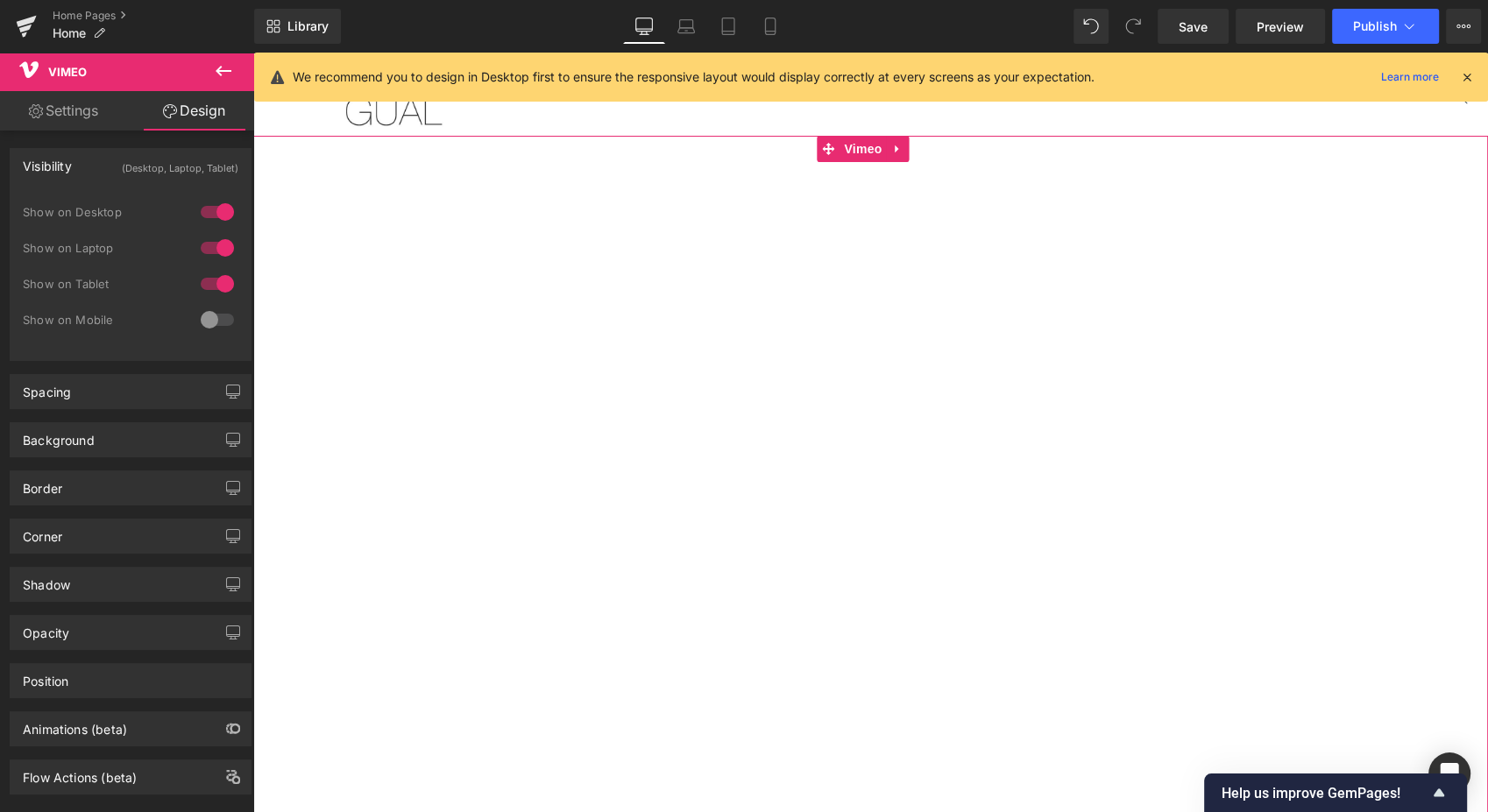
click at [113, 178] on div "Visibility (Desktop, Laptop, Tablet)" at bounding box center [131, 165] width 240 height 34
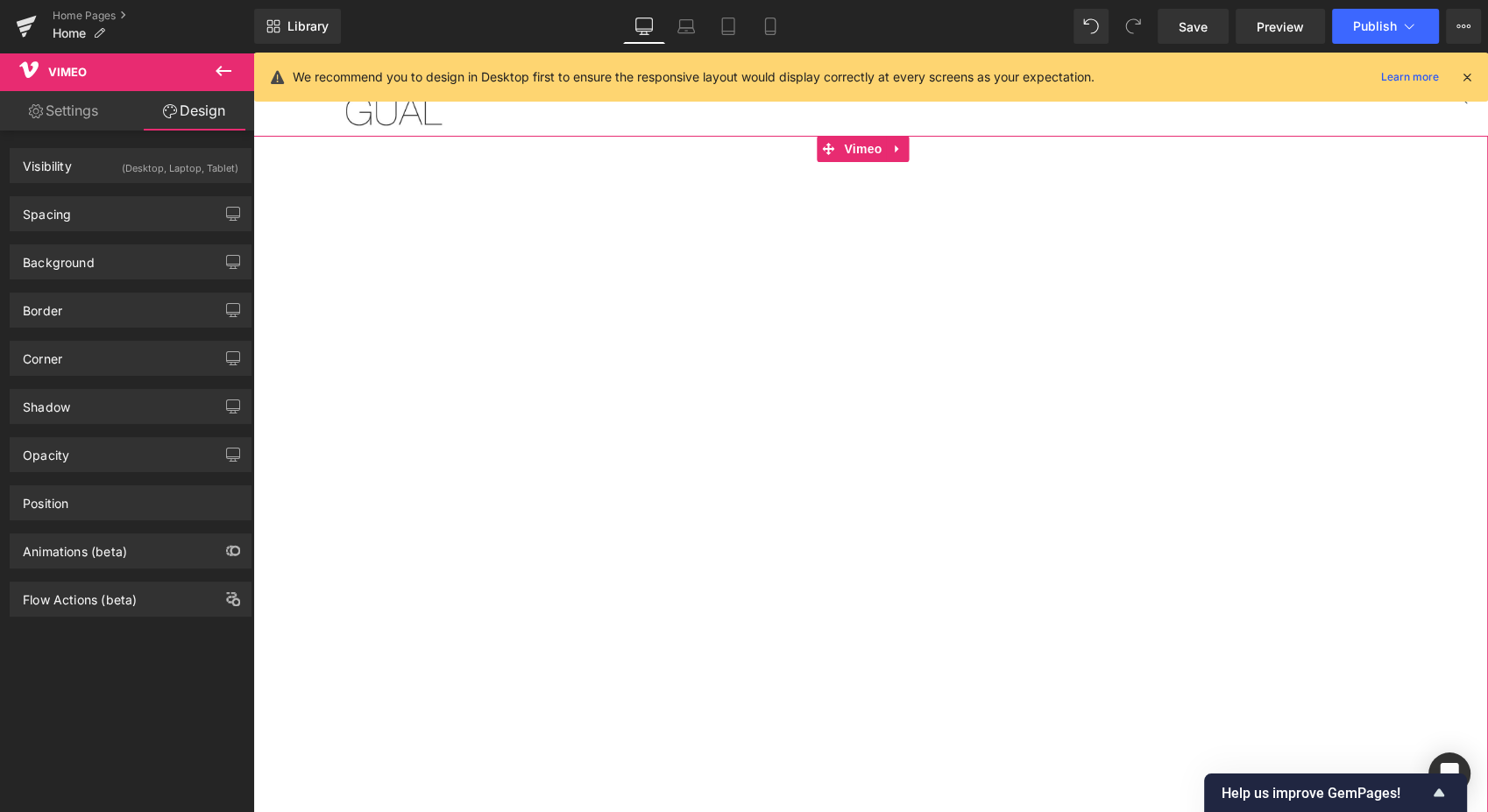
click at [104, 500] on div "Position" at bounding box center [131, 503] width 240 height 34
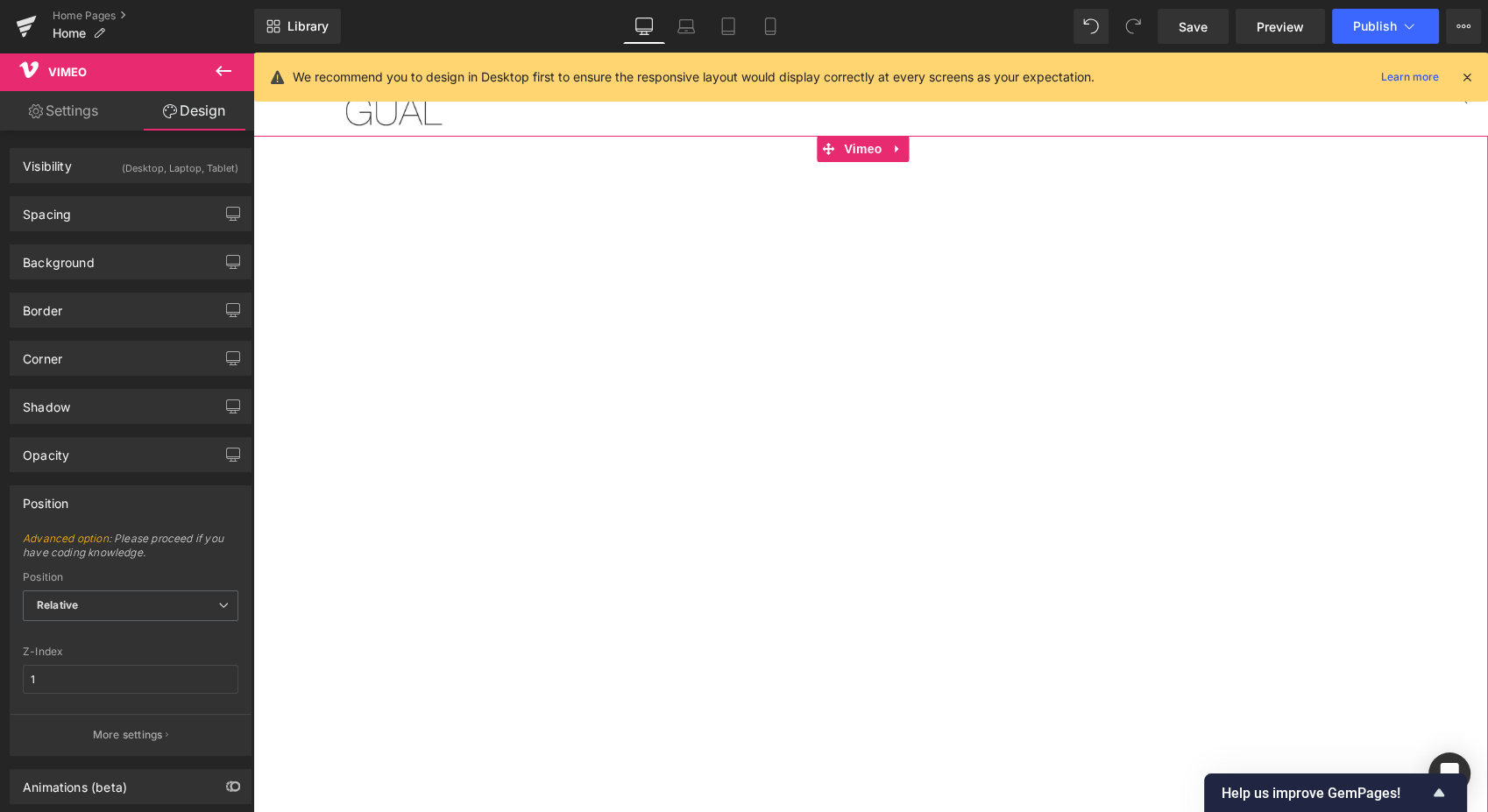
click at [104, 500] on div "Position" at bounding box center [131, 503] width 240 height 34
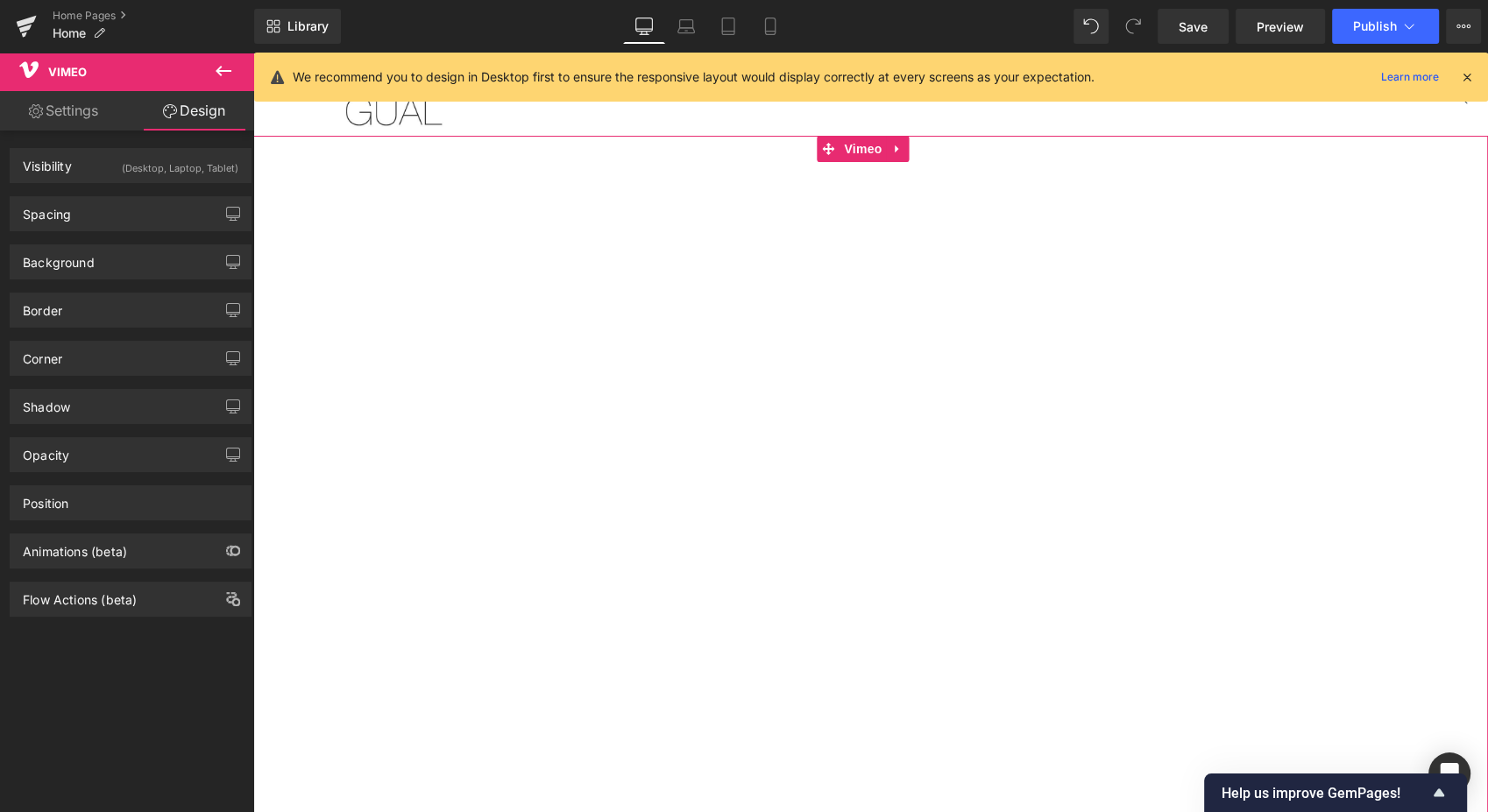
click at [105, 588] on div "Flow Actions (beta)" at bounding box center [80, 595] width 113 height 25
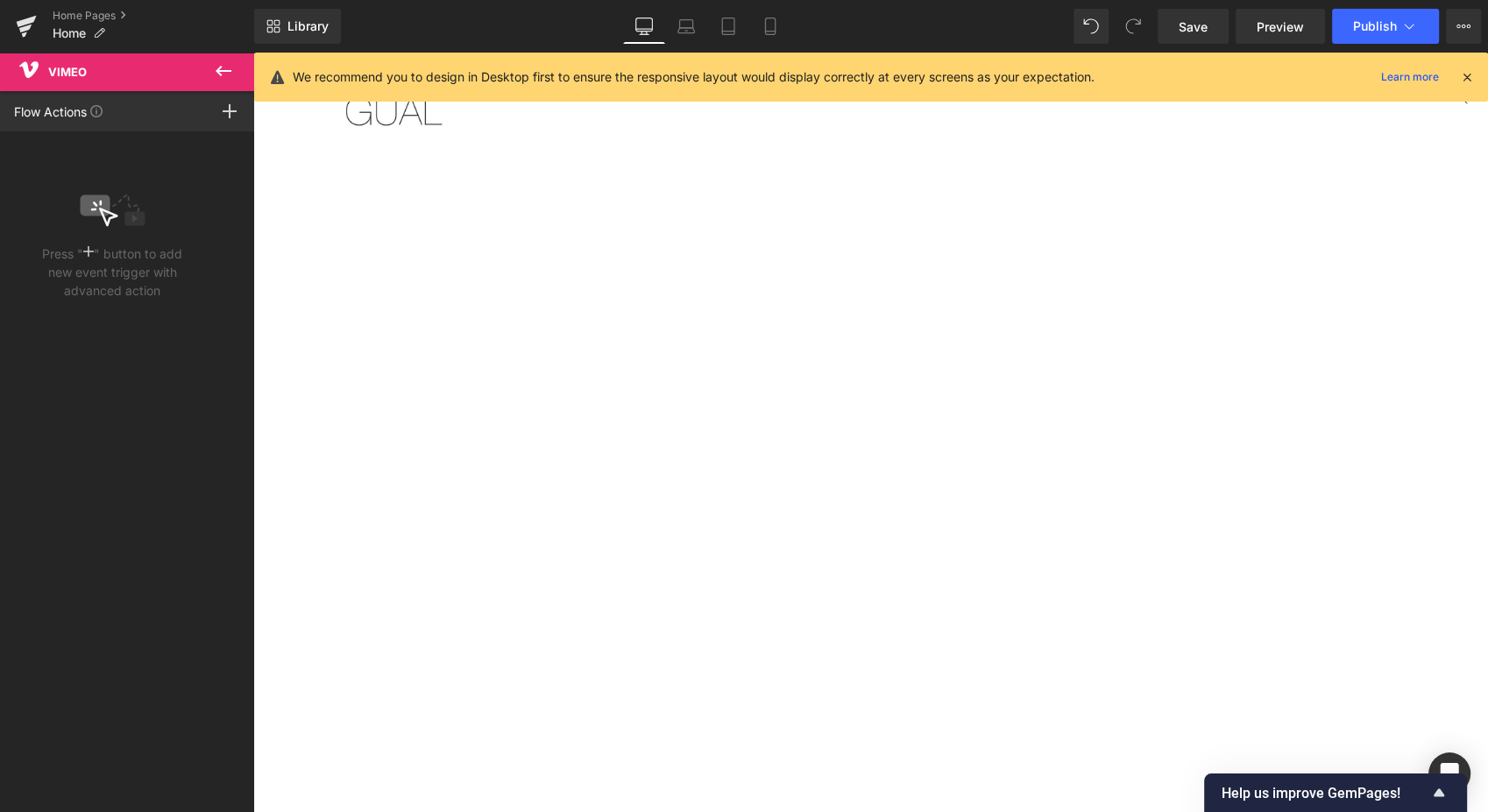
click at [217, 75] on icon at bounding box center [223, 71] width 21 height 21
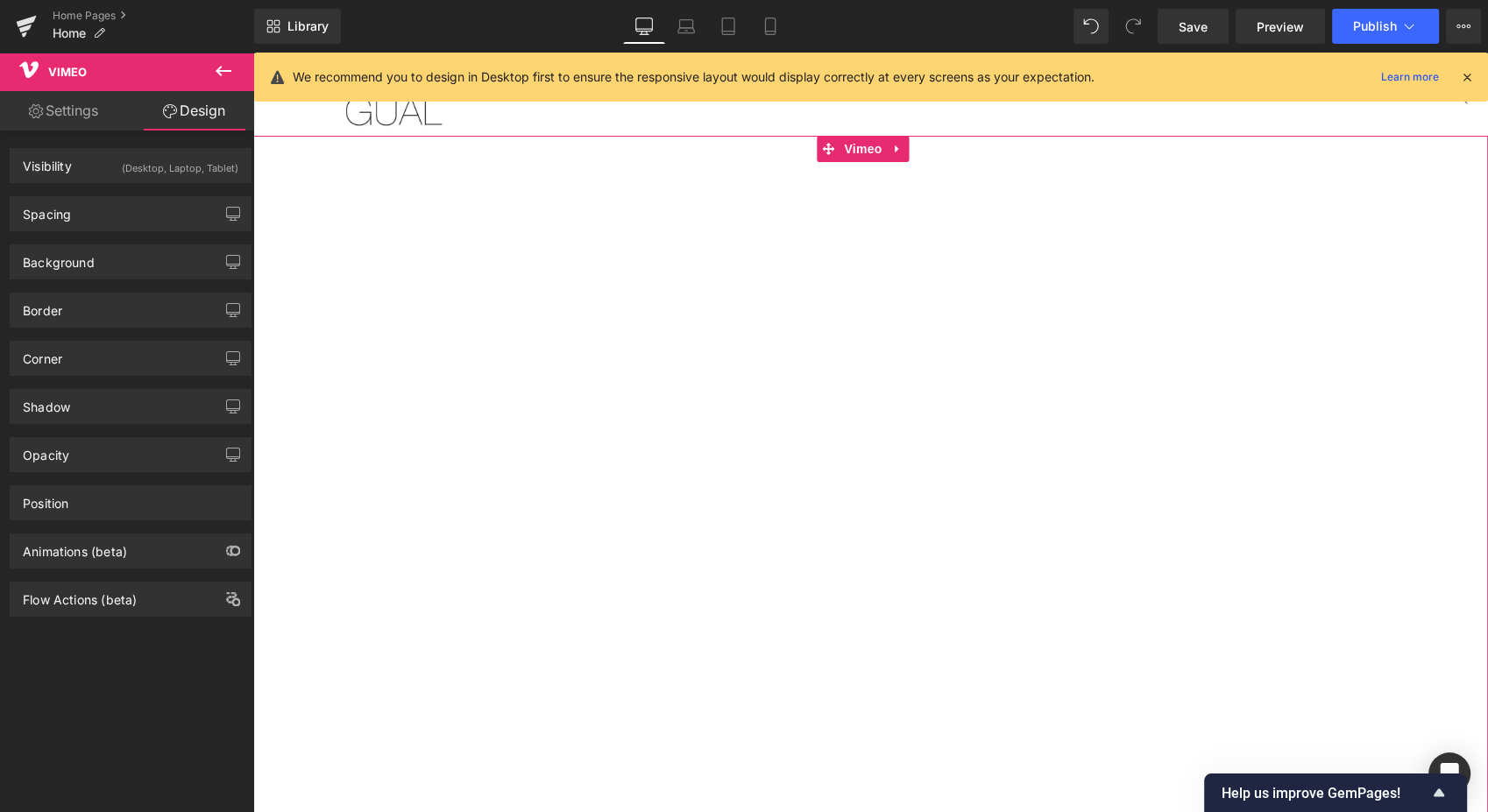
click at [84, 104] on link "Settings" at bounding box center [63, 111] width 127 height 39
